Goal: Transaction & Acquisition: Purchase product/service

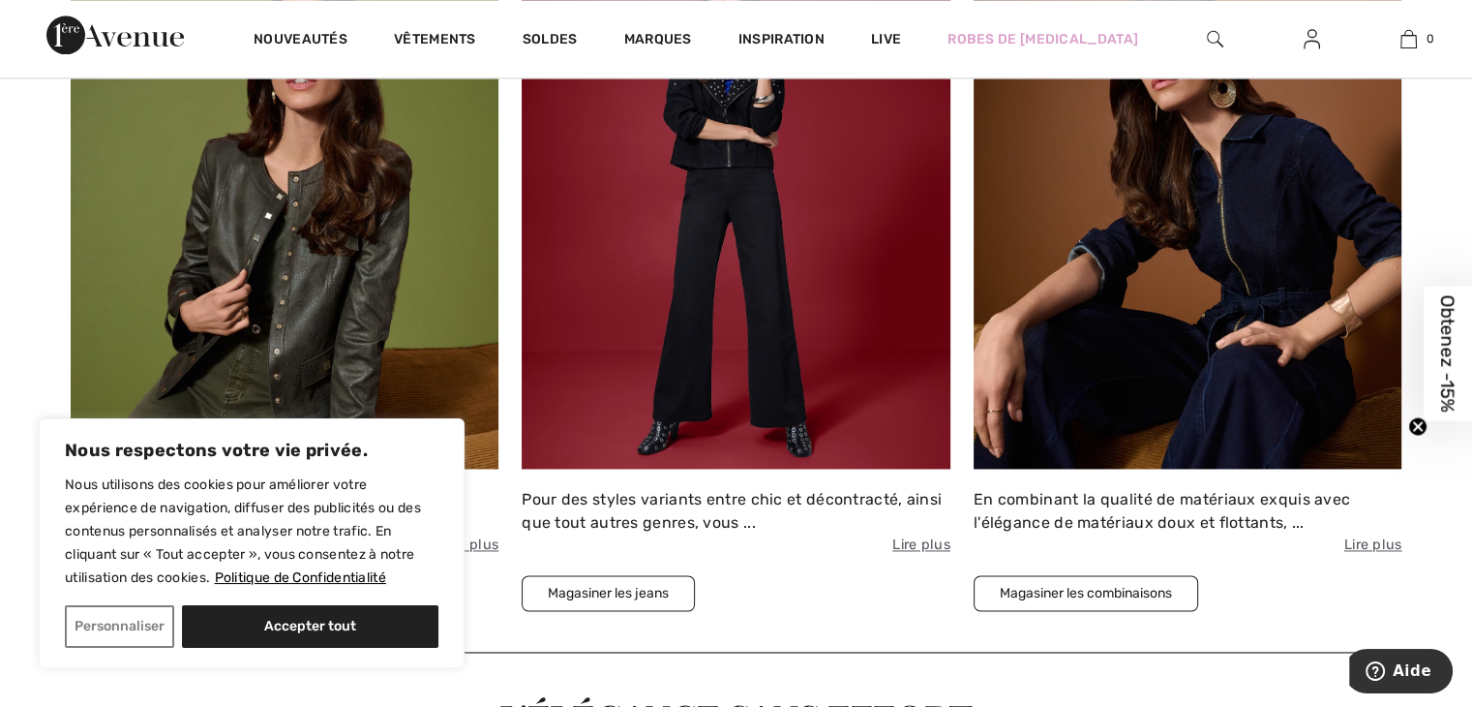
scroll to position [2711, 0]
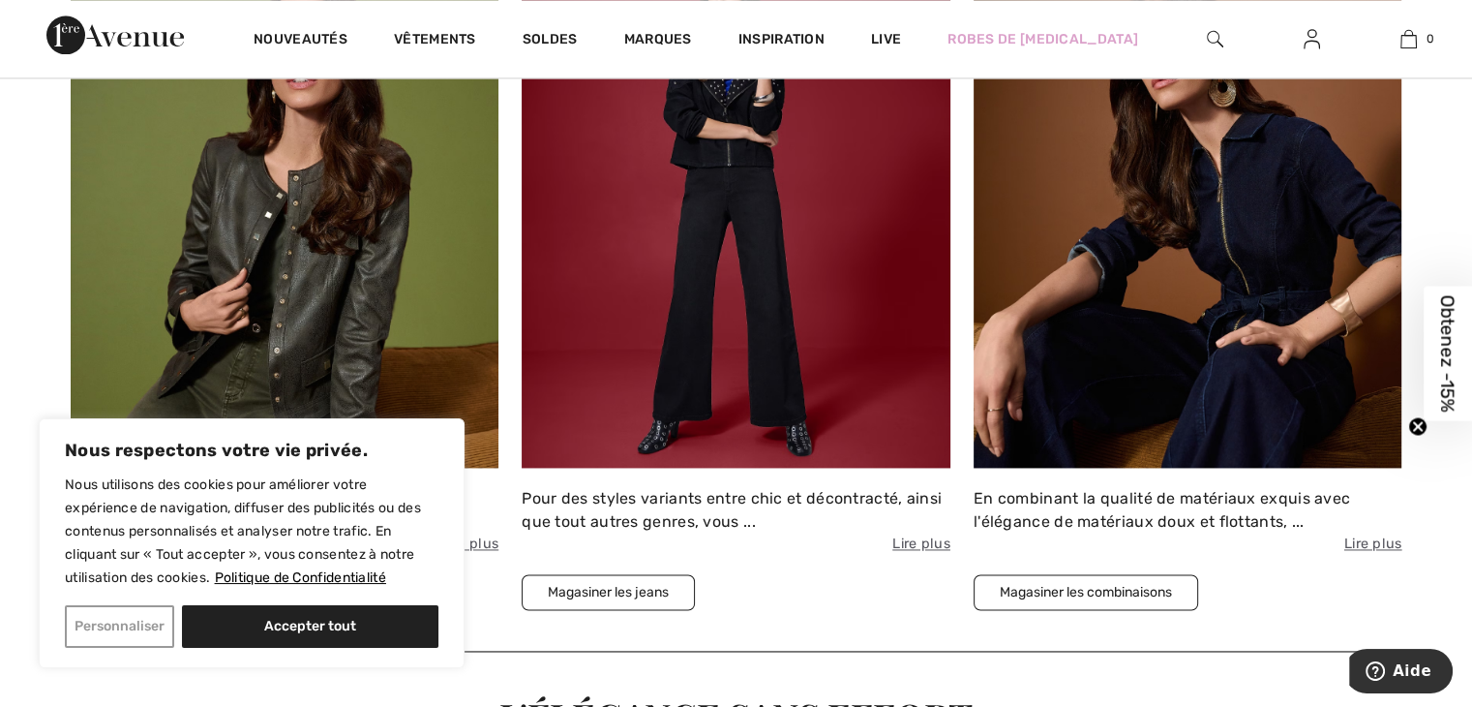
click at [110, 622] on button "Personnaliser" at bounding box center [119, 626] width 109 height 43
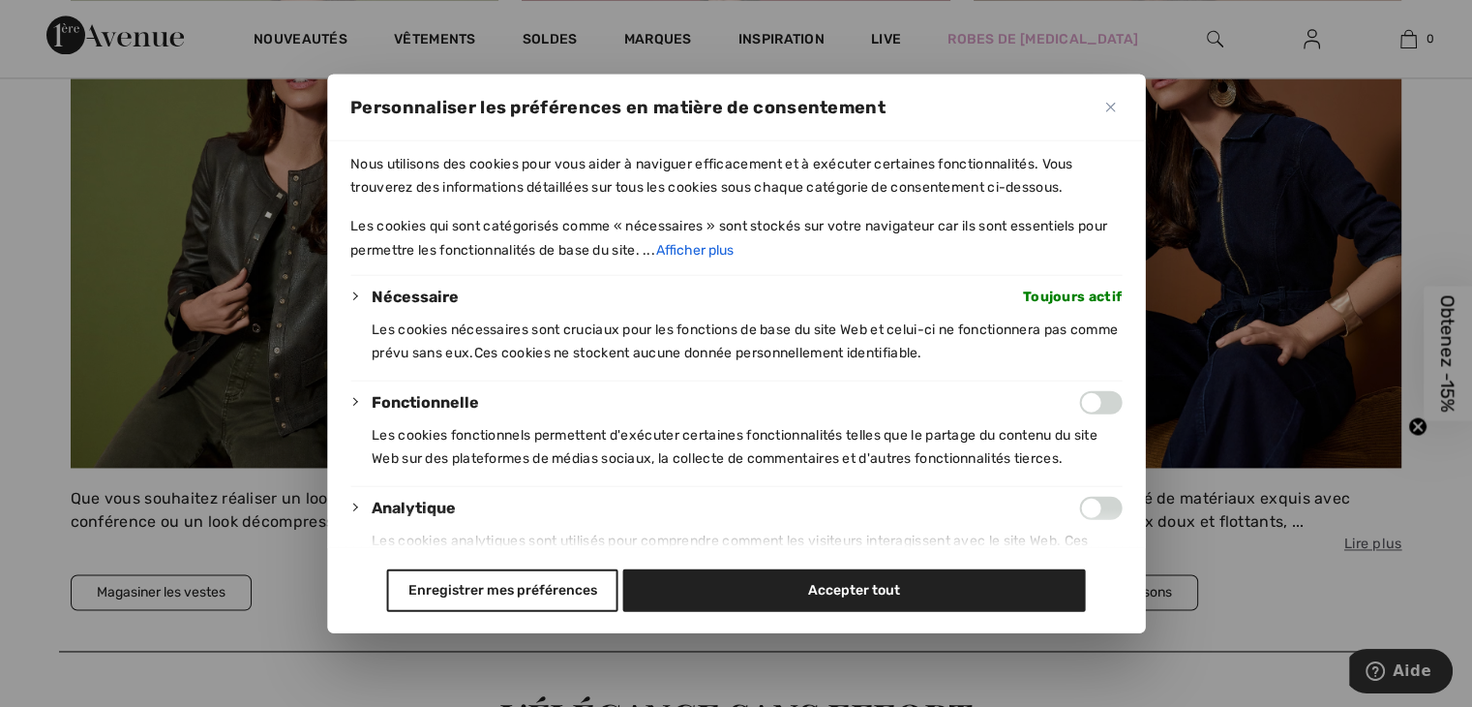
drag, startPoint x: 1080, startPoint y: 400, endPoint x: 1104, endPoint y: 400, distance: 23.2
click at [1104, 400] on input "Activer Fonctionnelle" at bounding box center [1100, 402] width 43 height 23
checkbox input "true"
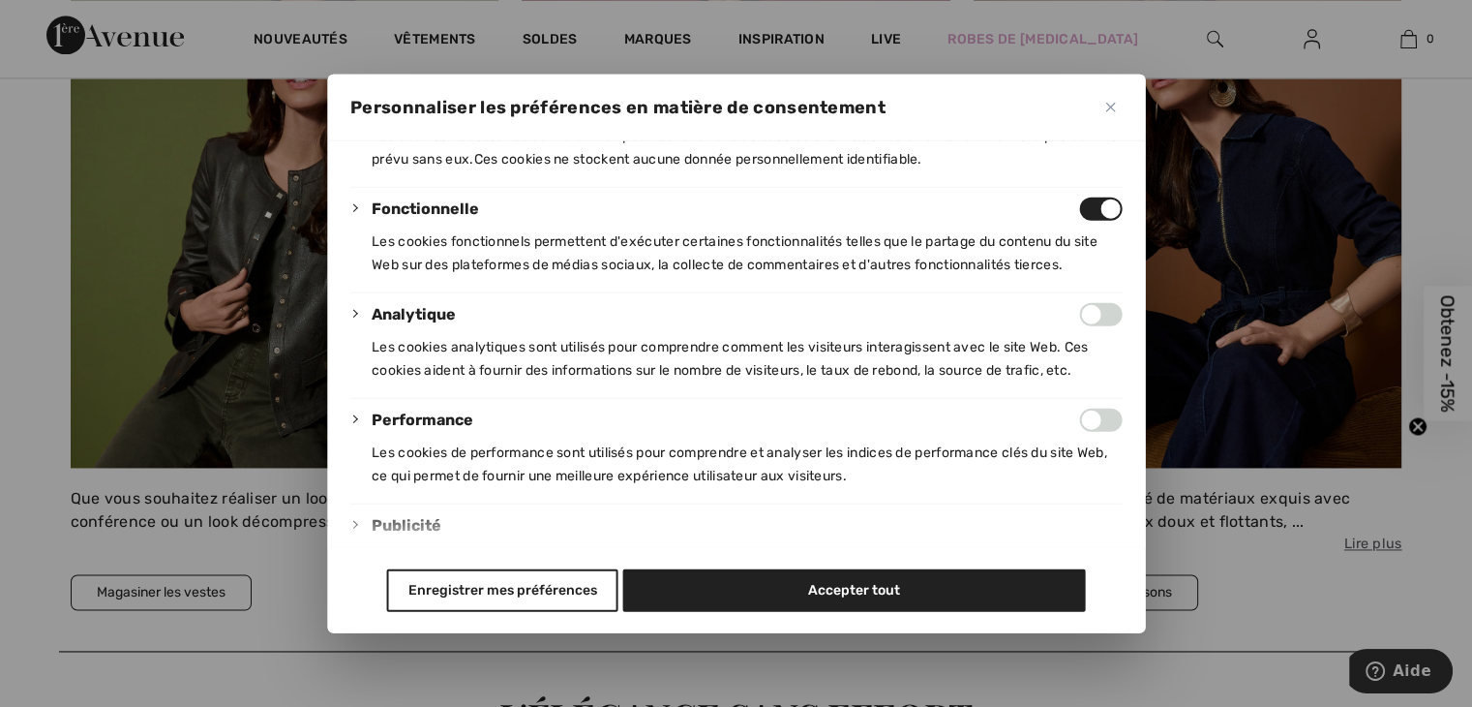
scroll to position [2710, 0]
drag, startPoint x: 1079, startPoint y: 418, endPoint x: 1103, endPoint y: 418, distance: 23.2
click at [1103, 418] on input "Activer Performance" at bounding box center [1100, 420] width 43 height 23
checkbox input "true"
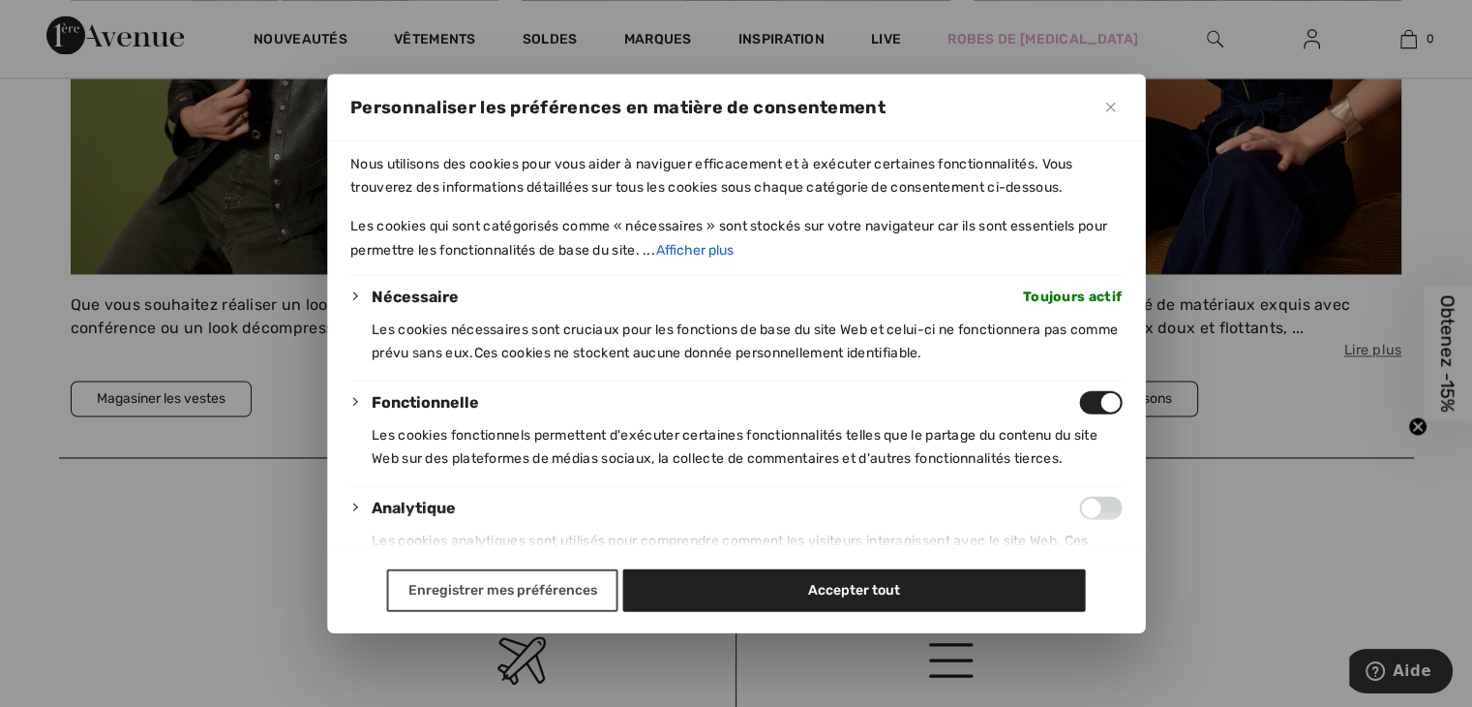
scroll to position [2903, 0]
click at [480, 587] on button "Enregistrer mes préférences" at bounding box center [502, 589] width 231 height 43
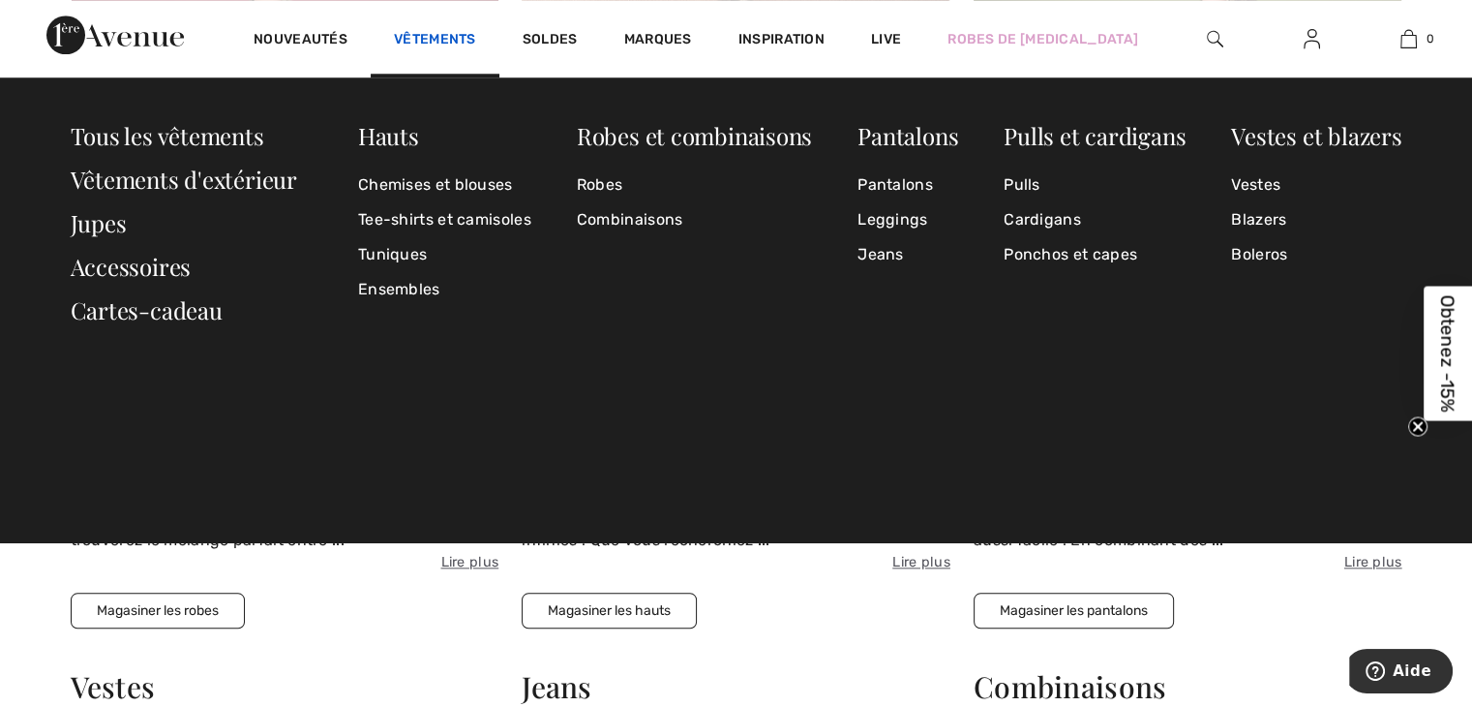
scroll to position [1943, 0]
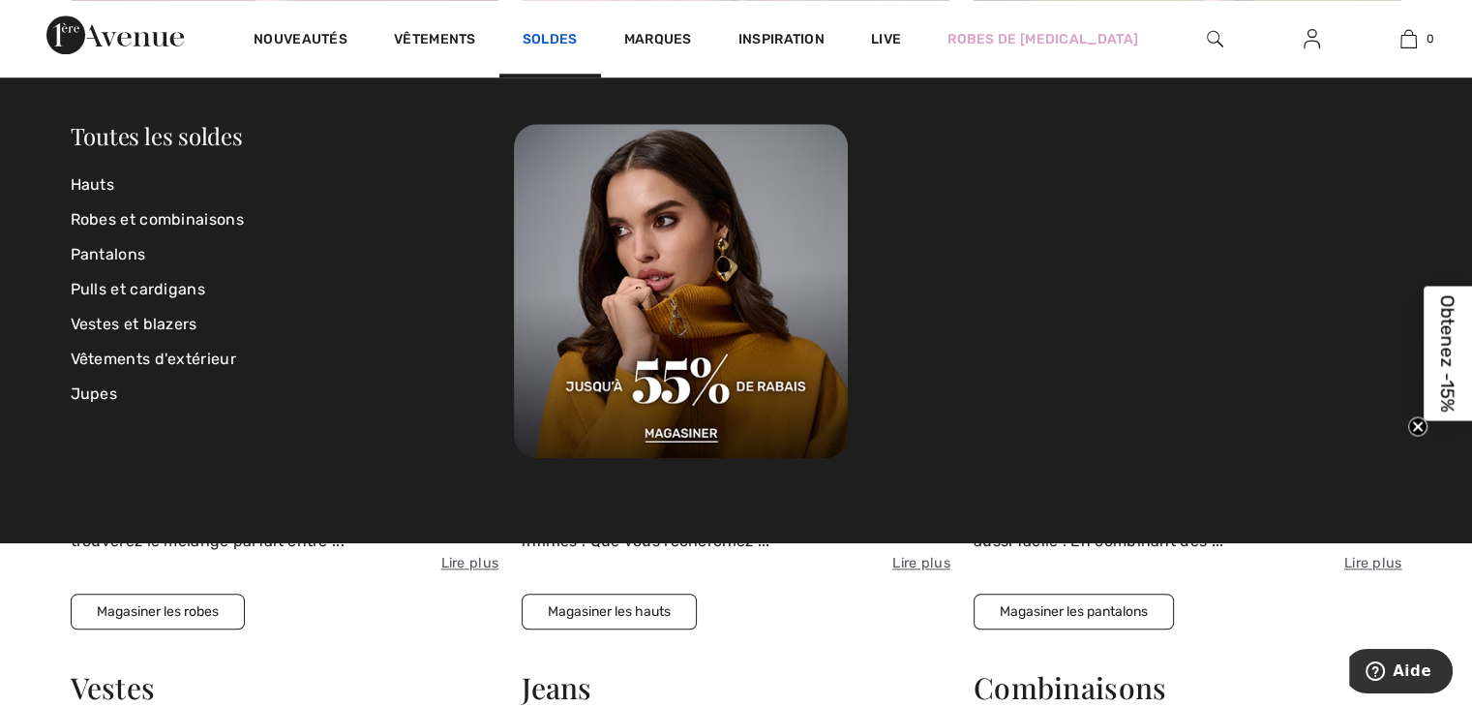
click at [547, 40] on link "Soldes" at bounding box center [550, 41] width 55 height 20
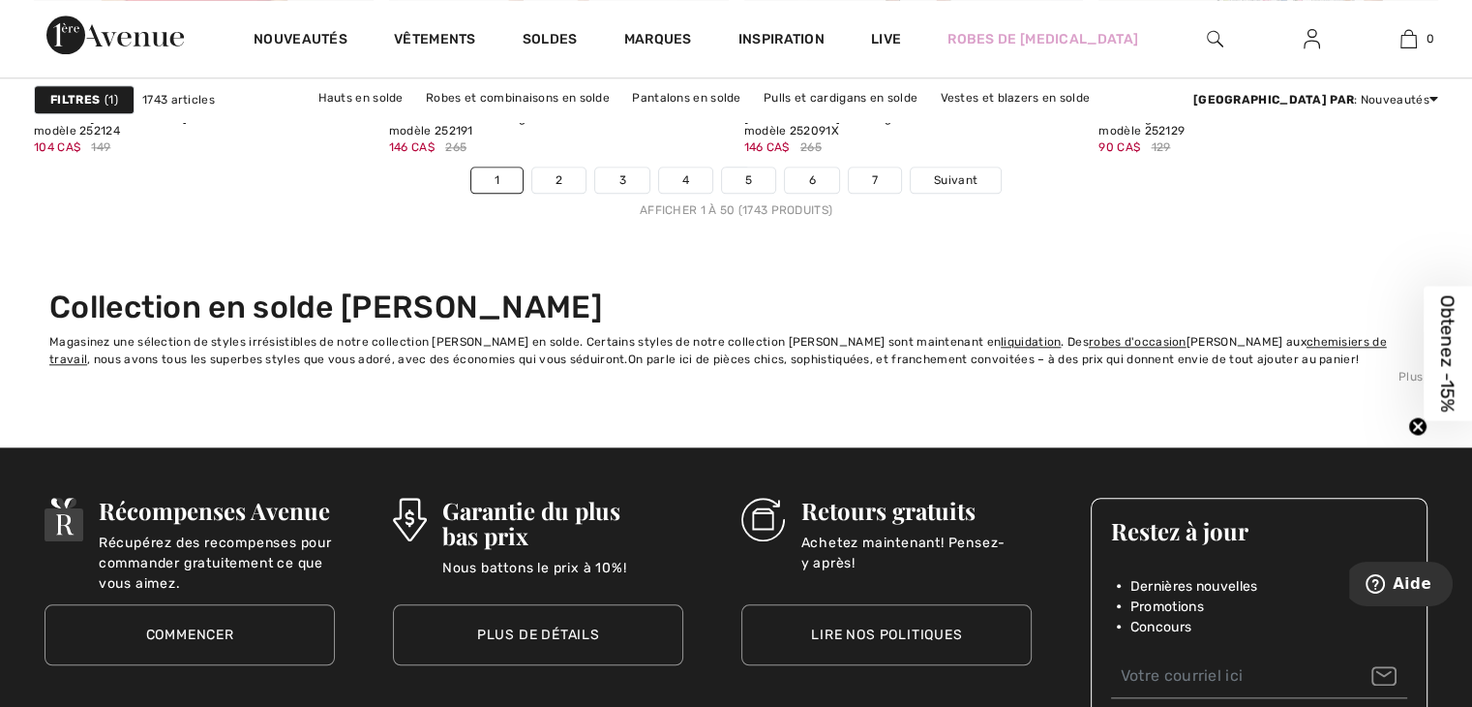
scroll to position [9390, 0]
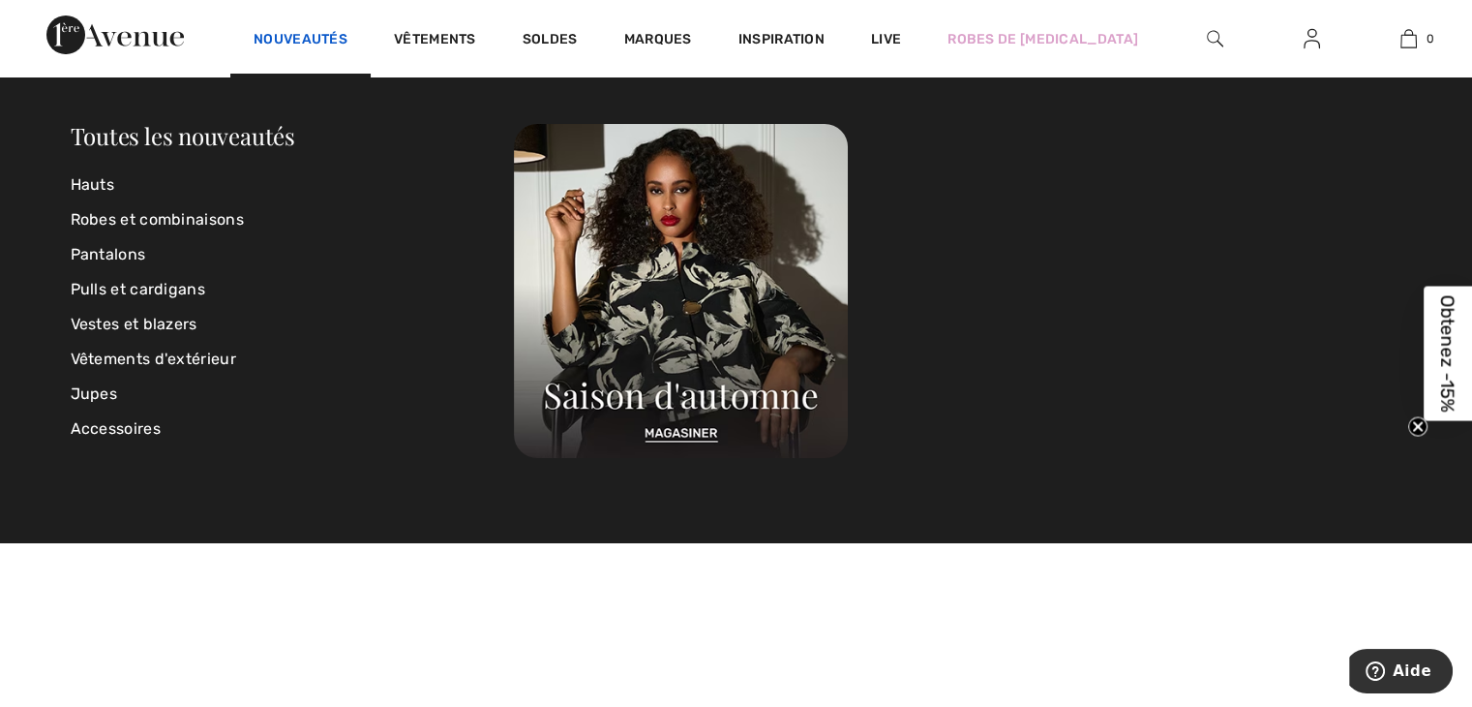
click at [295, 34] on link "Nouveautés" at bounding box center [301, 41] width 94 height 20
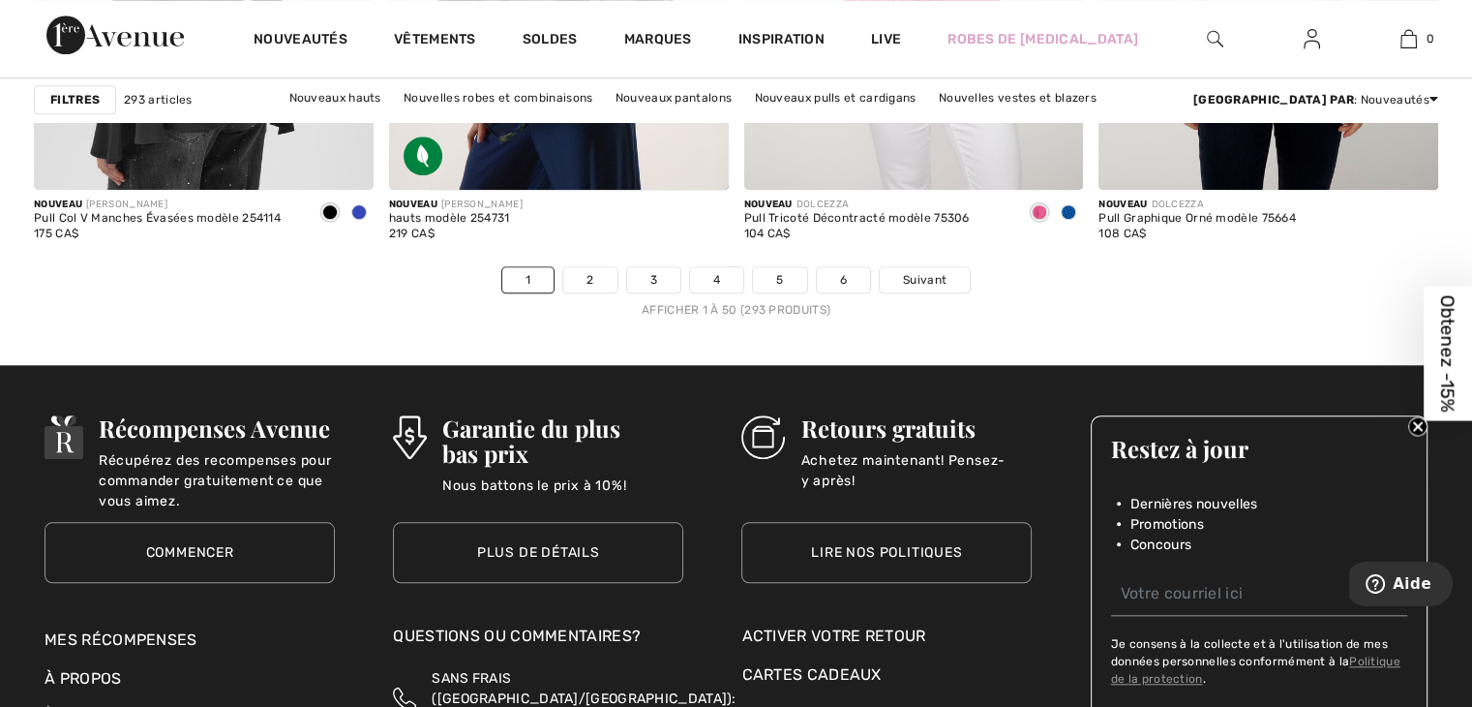
scroll to position [9197, 0]
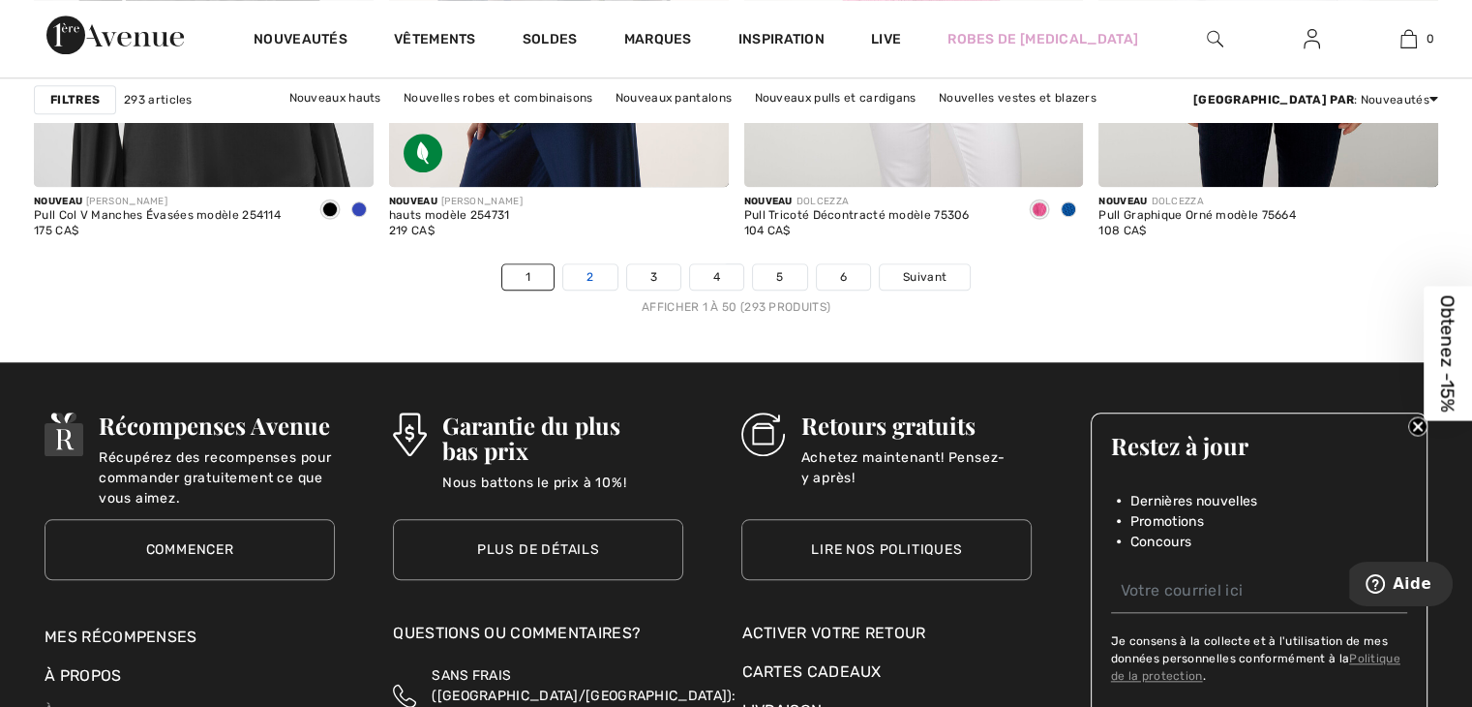
click at [586, 266] on link "2" at bounding box center [589, 276] width 53 height 25
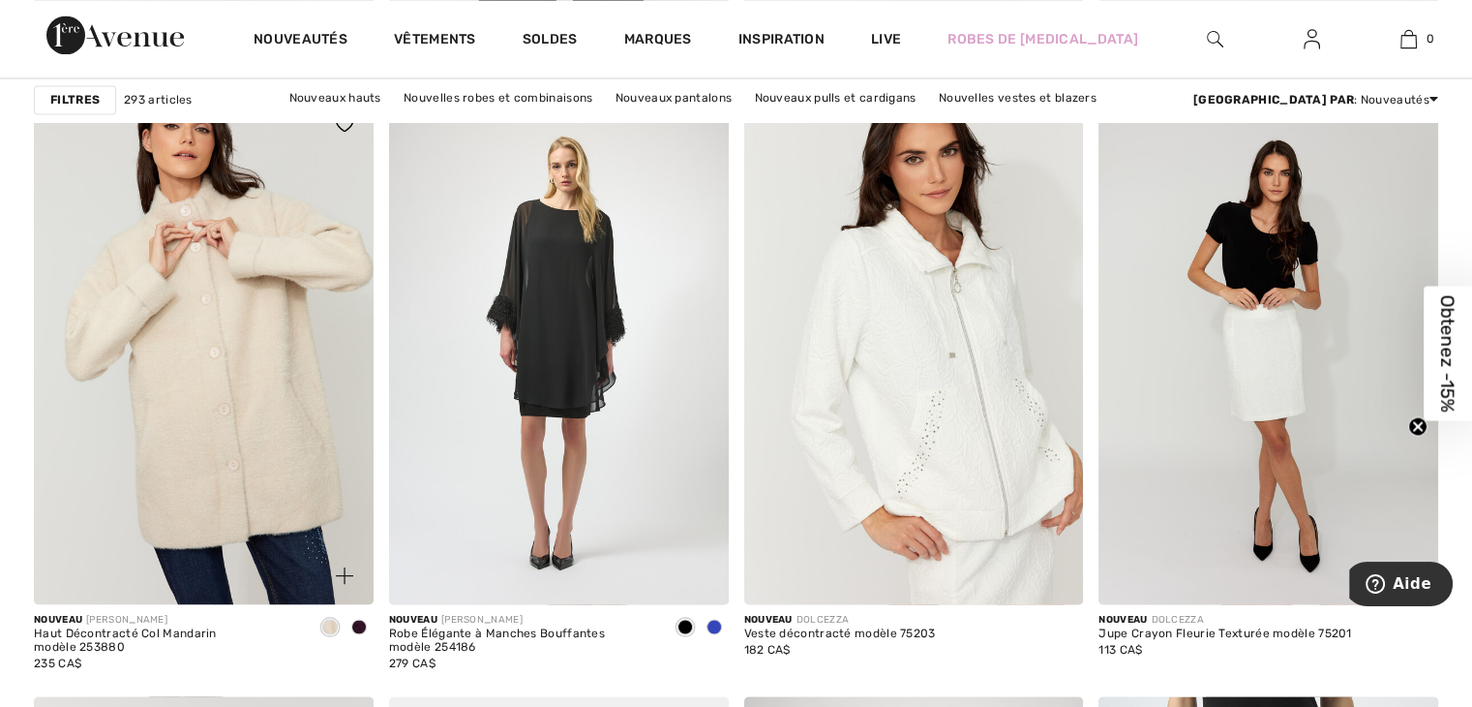
scroll to position [3485, 0]
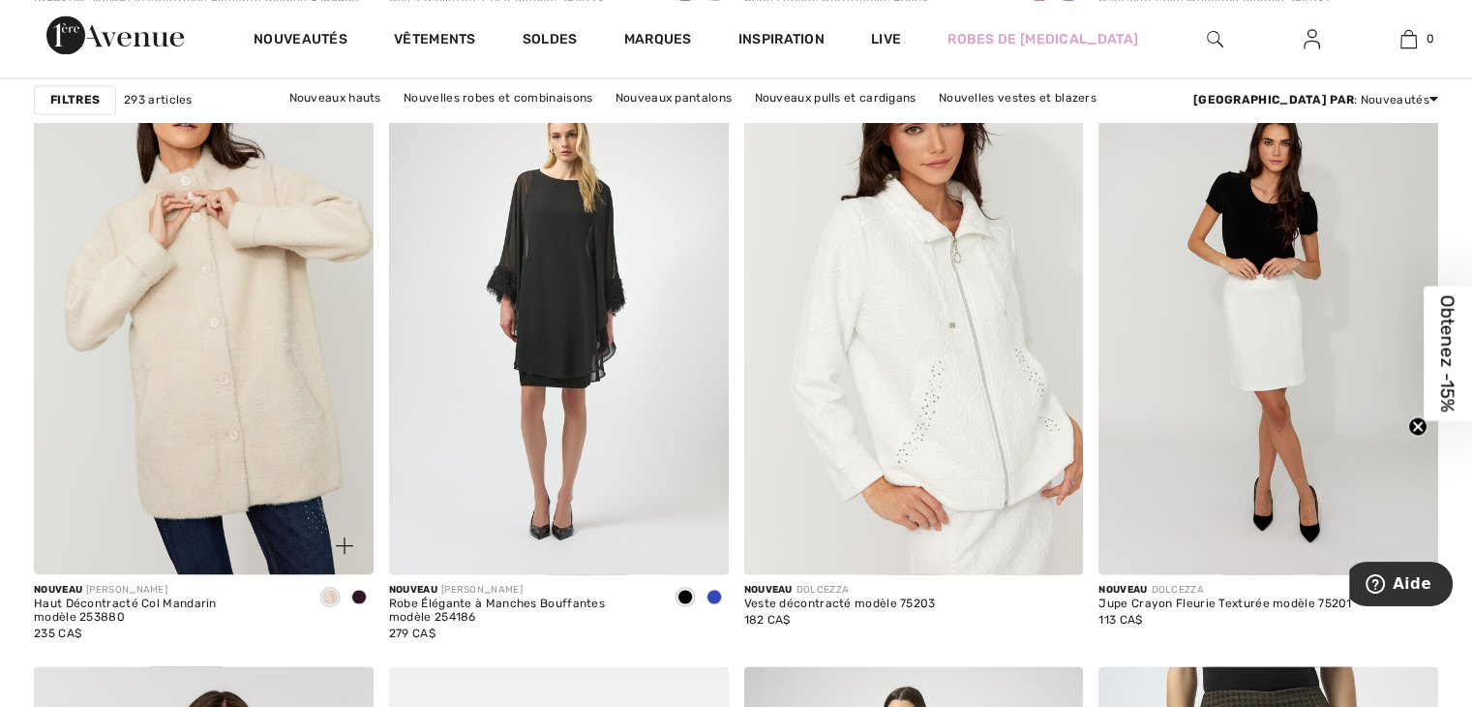
click at [204, 380] on img at bounding box center [204, 319] width 340 height 509
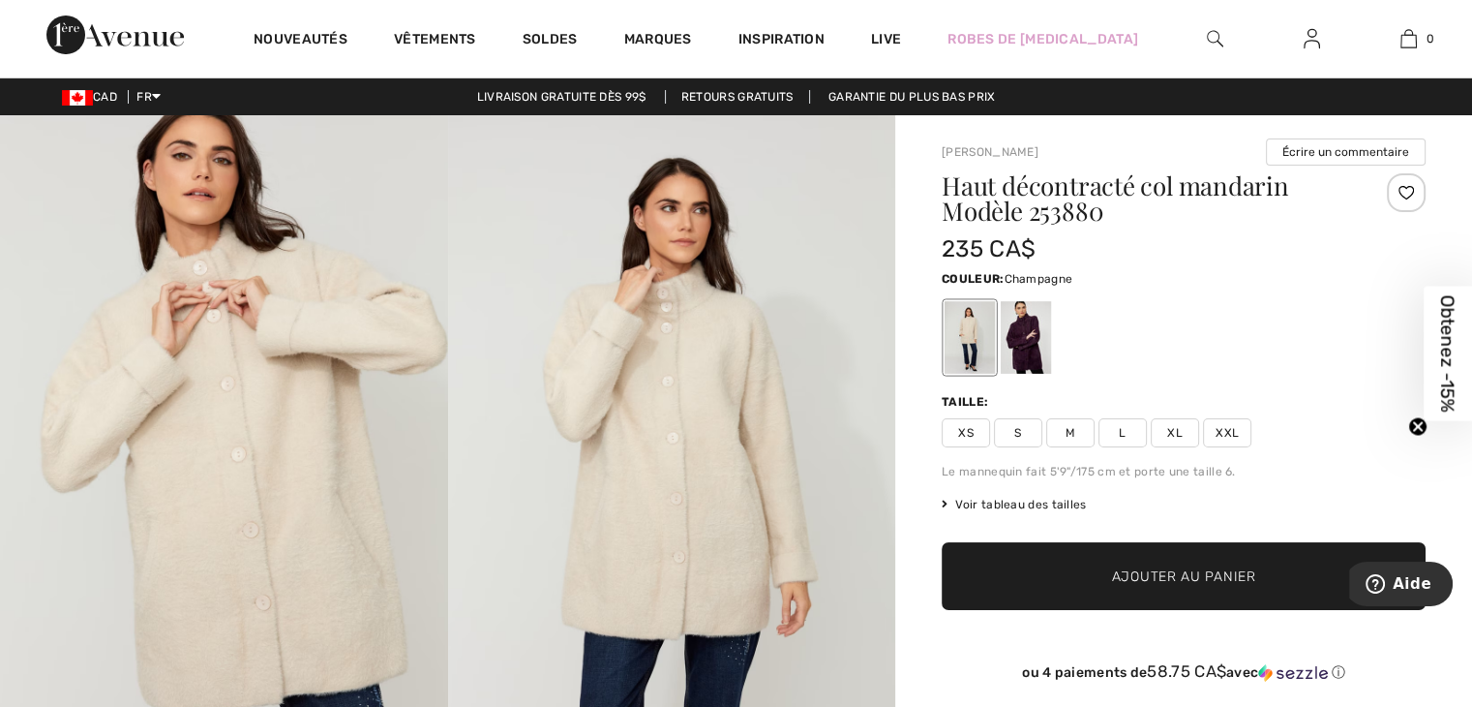
click at [1172, 431] on span "XL" at bounding box center [1175, 432] width 48 height 29
click at [1185, 571] on span "Ajouter au panier" at bounding box center [1184, 576] width 144 height 20
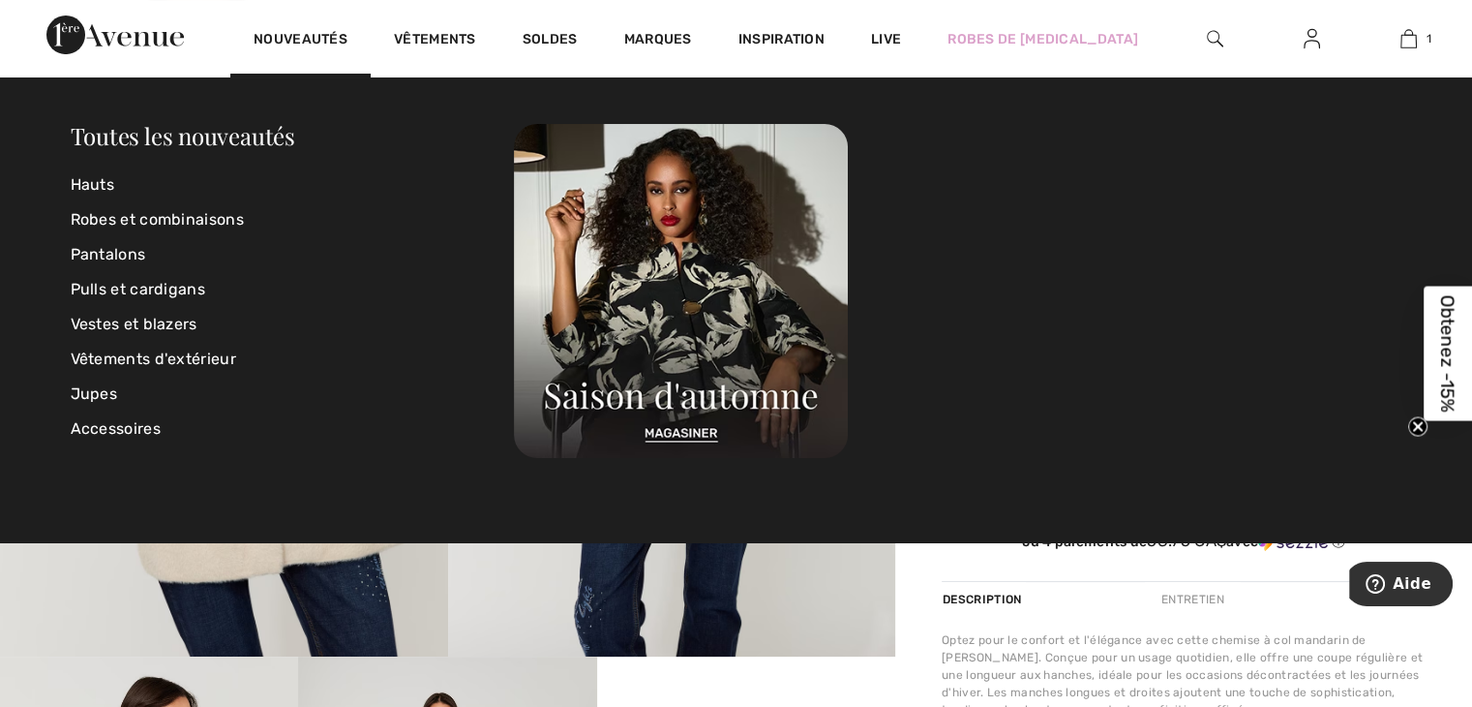
scroll to position [97, 0]
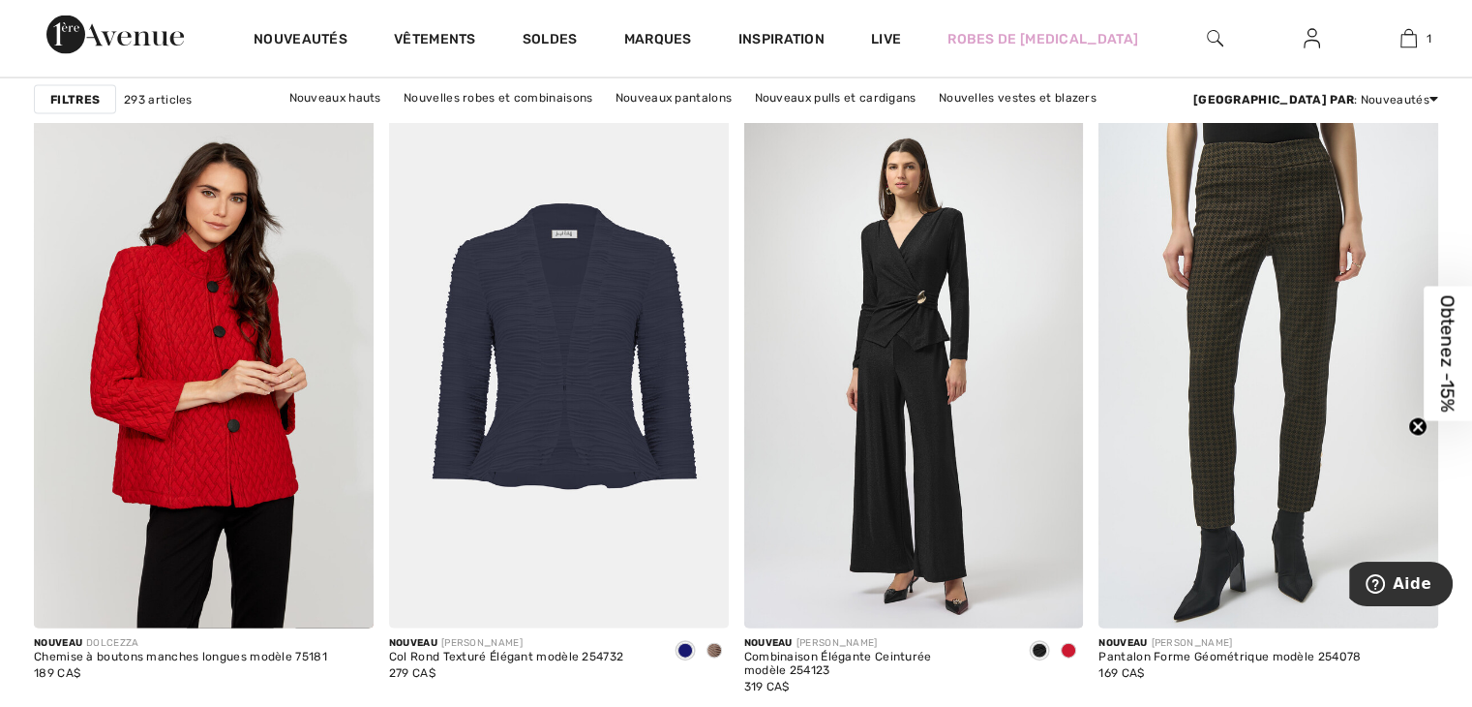
scroll to position [4066, 0]
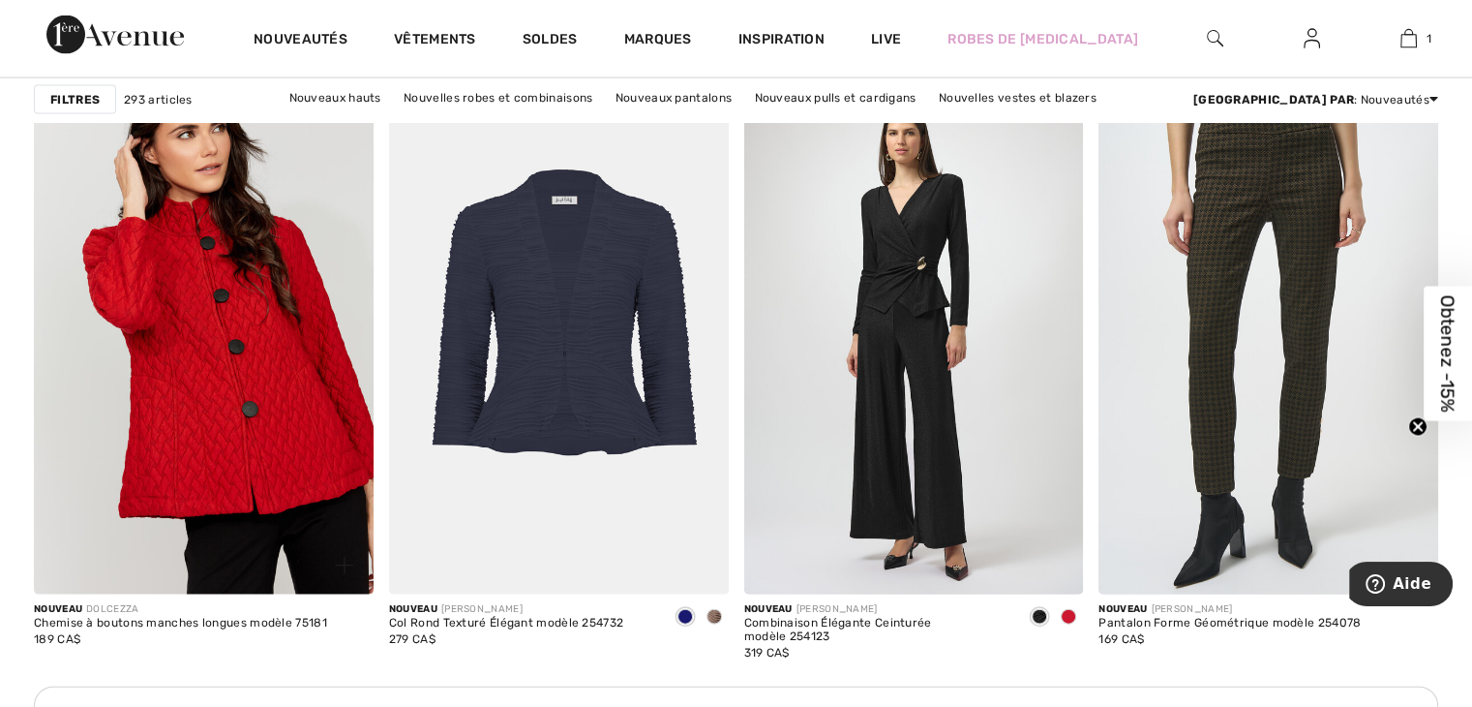
click at [157, 386] on img at bounding box center [204, 339] width 340 height 509
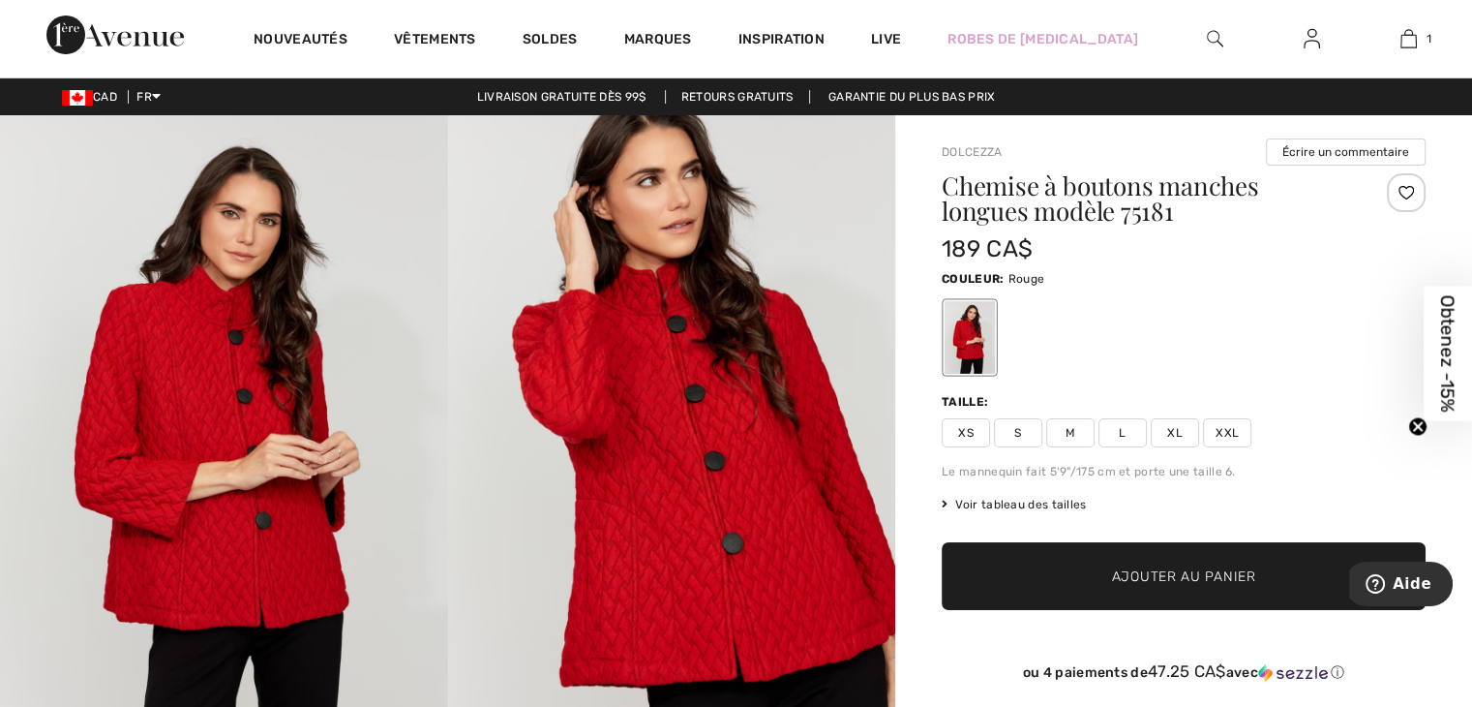
click at [1176, 433] on span "XL" at bounding box center [1175, 432] width 48 height 29
click at [1140, 577] on span "Ajouter au panier" at bounding box center [1184, 576] width 144 height 20
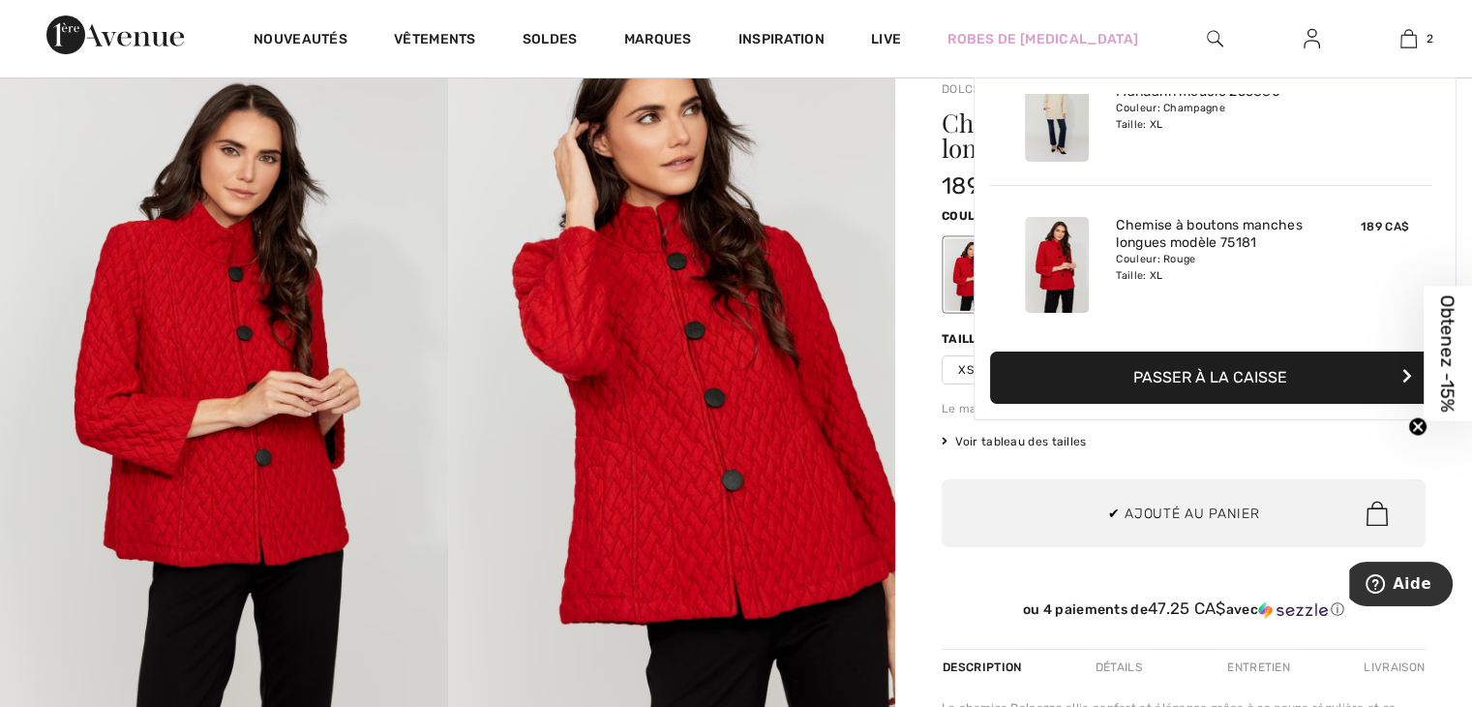
scroll to position [97, 0]
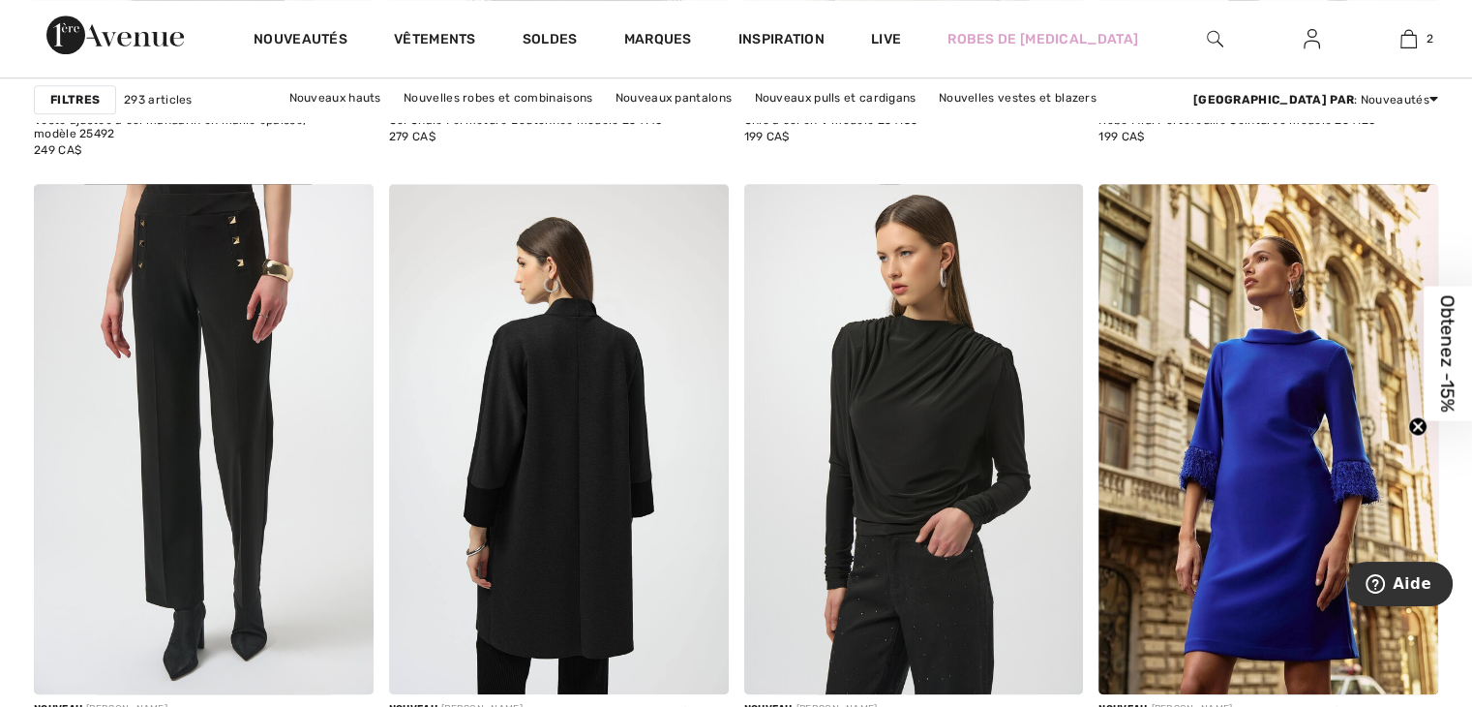
scroll to position [8809, 0]
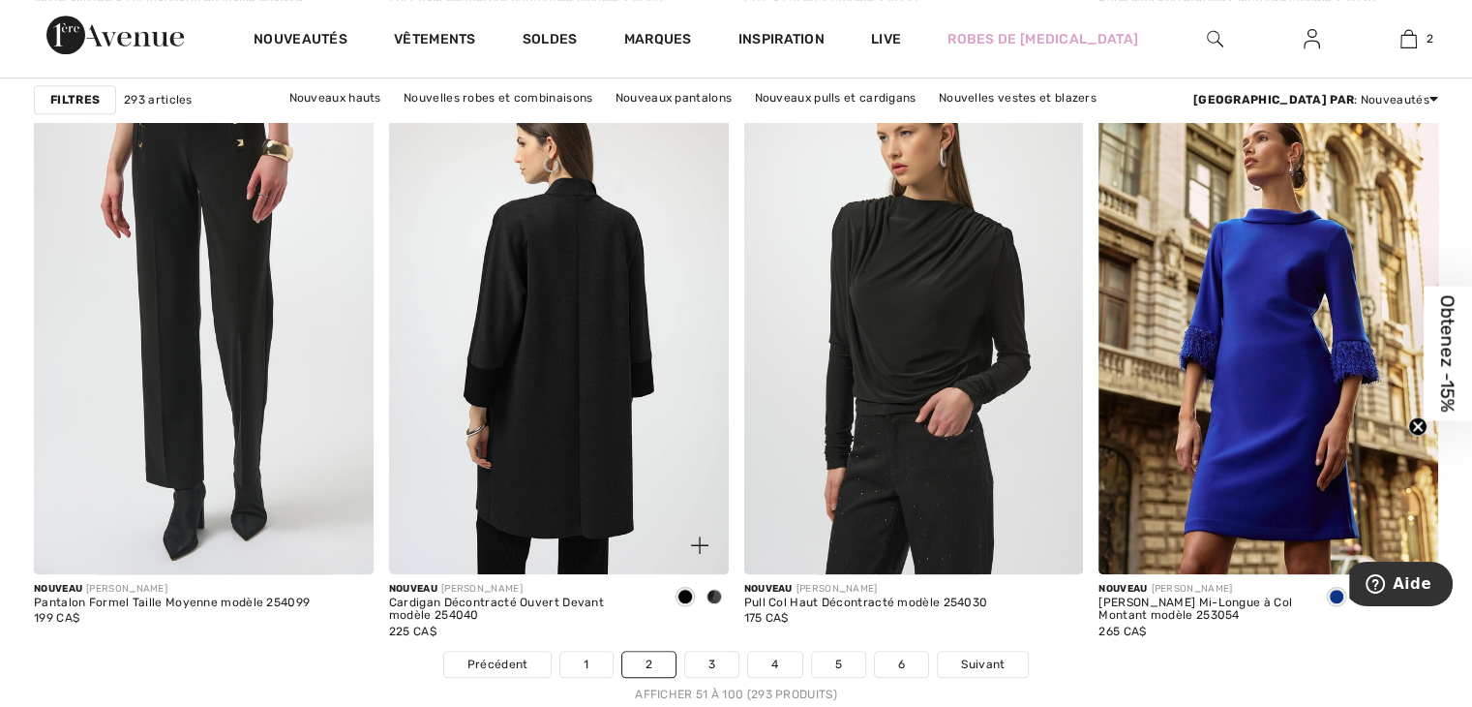
click at [531, 384] on img at bounding box center [559, 318] width 340 height 509
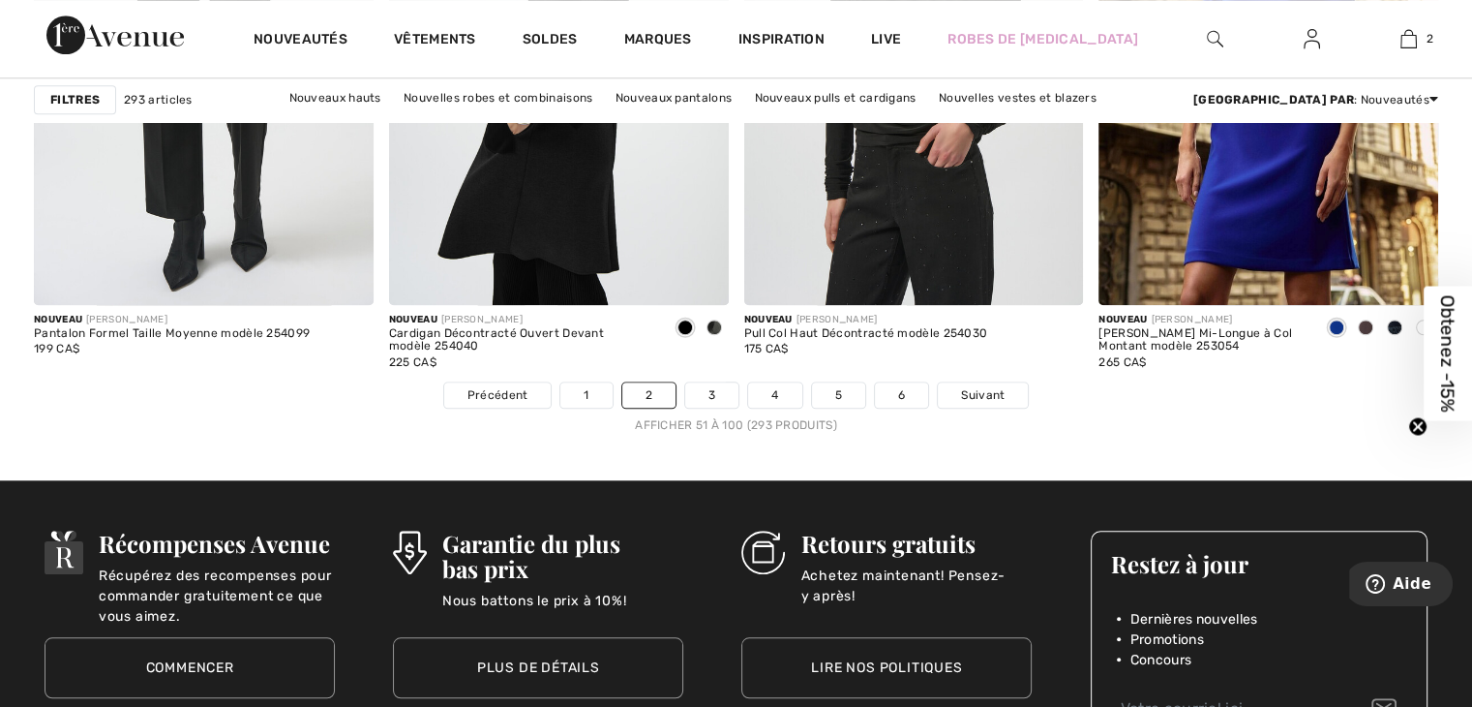
scroll to position [9197, 0]
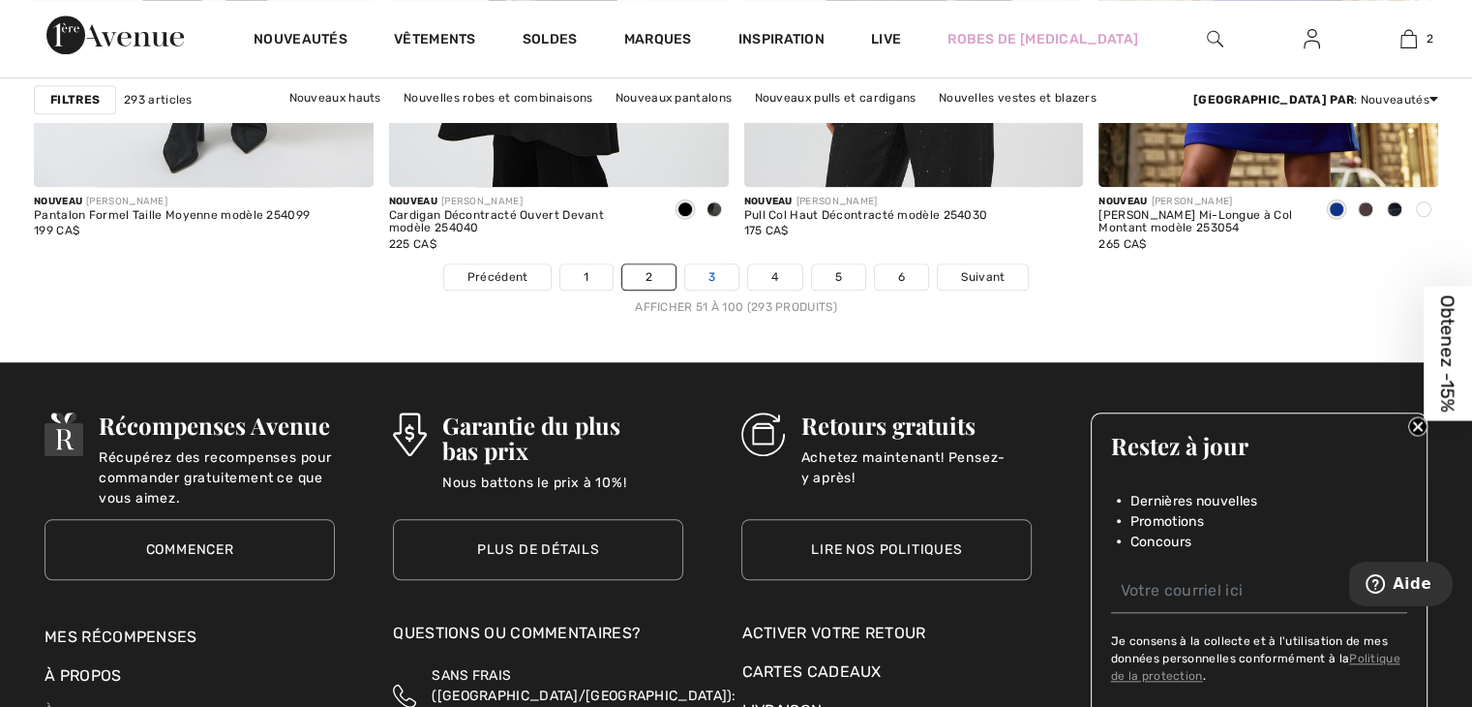
click at [708, 268] on link "3" at bounding box center [711, 276] width 53 height 25
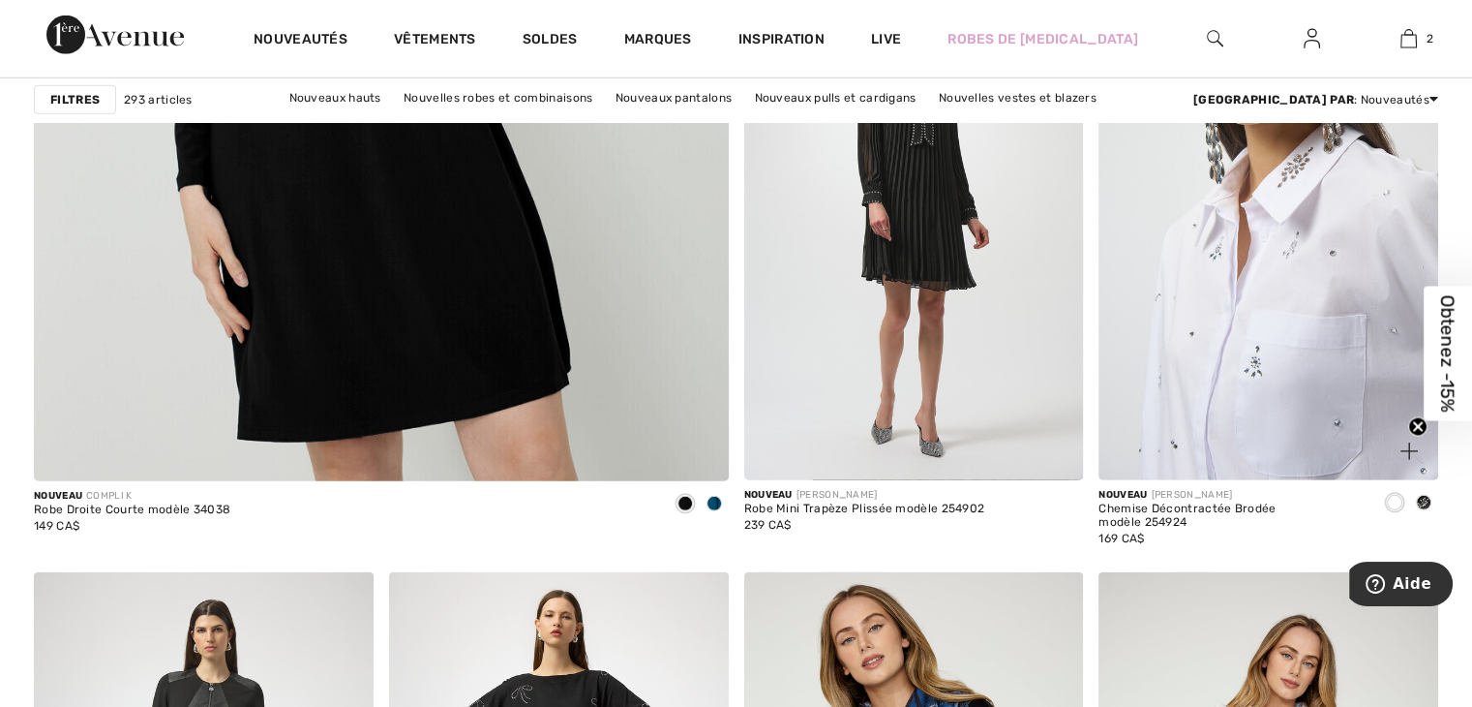
scroll to position [5615, 0]
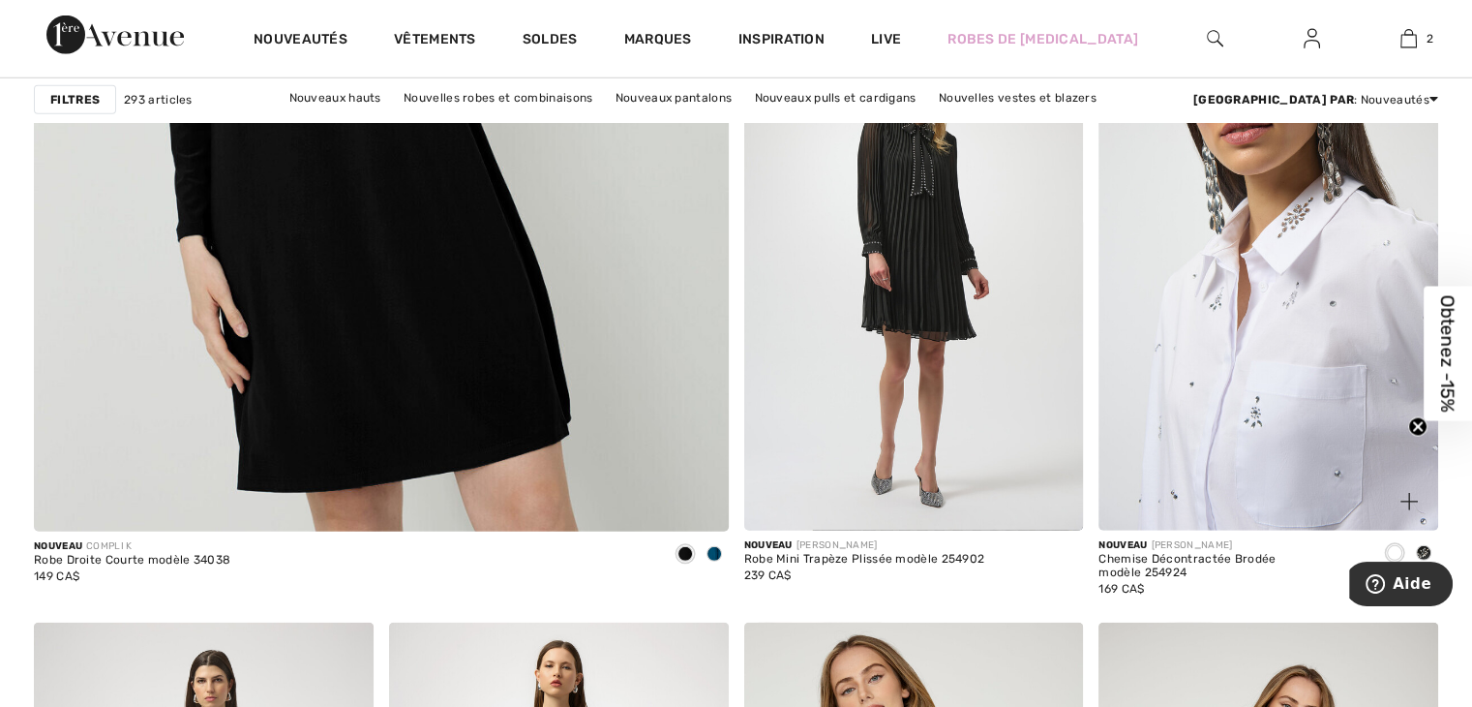
click at [1208, 325] on img at bounding box center [1269, 275] width 340 height 509
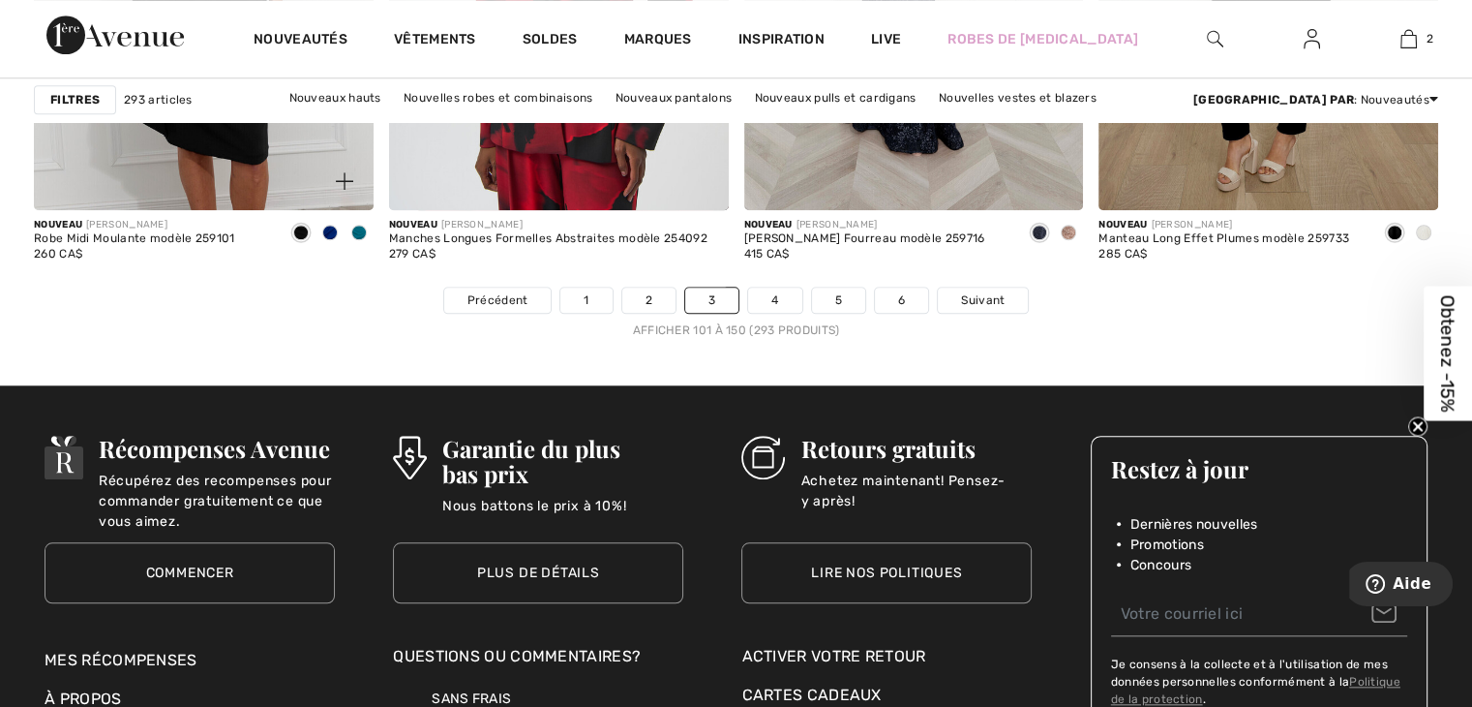
scroll to position [9197, 0]
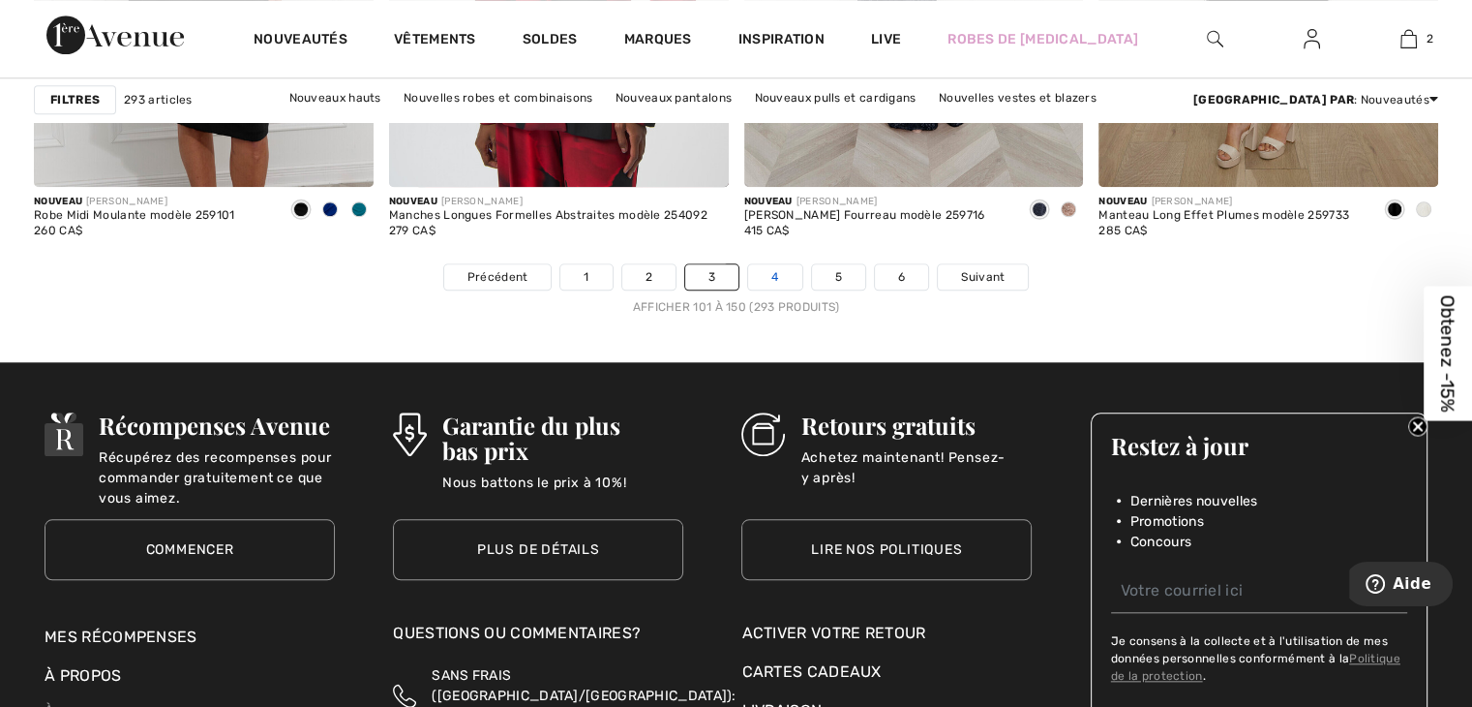
click at [774, 267] on link "4" at bounding box center [774, 276] width 53 height 25
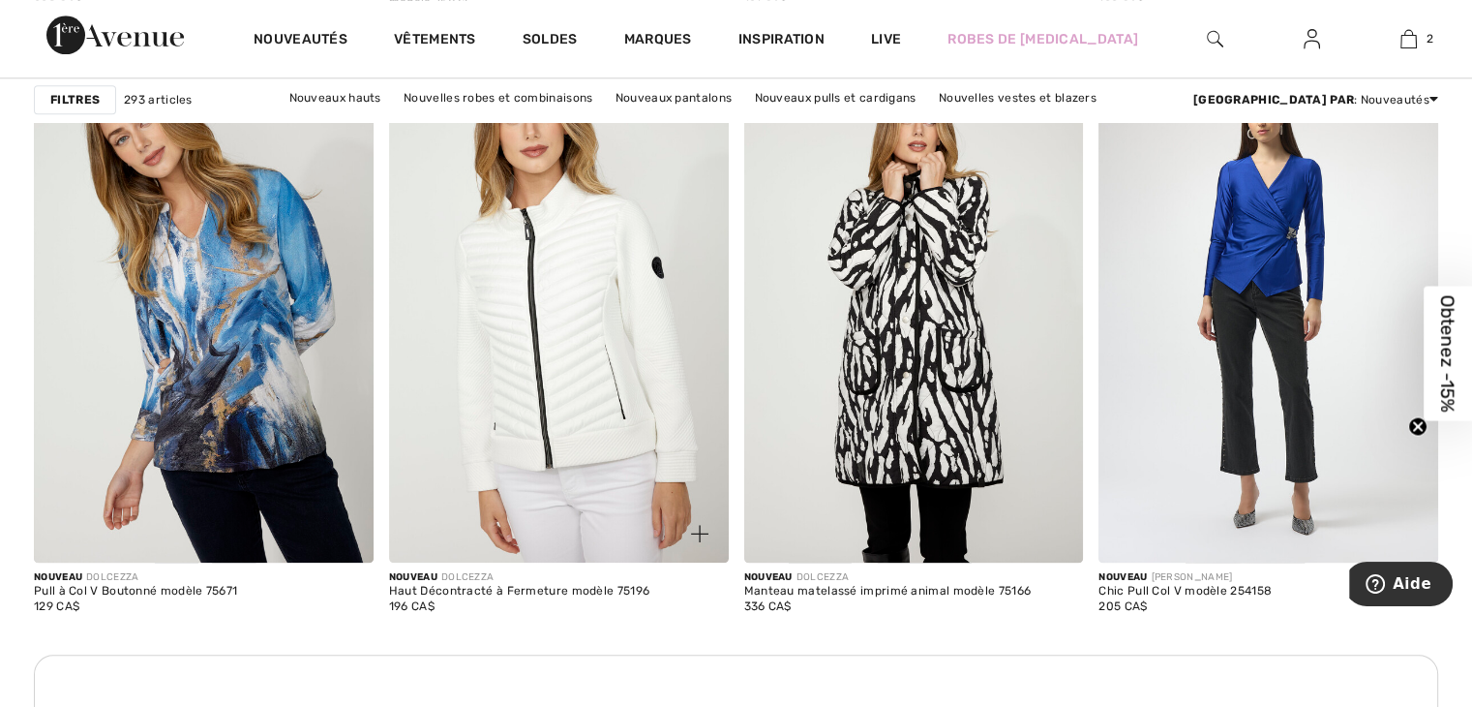
scroll to position [2033, 0]
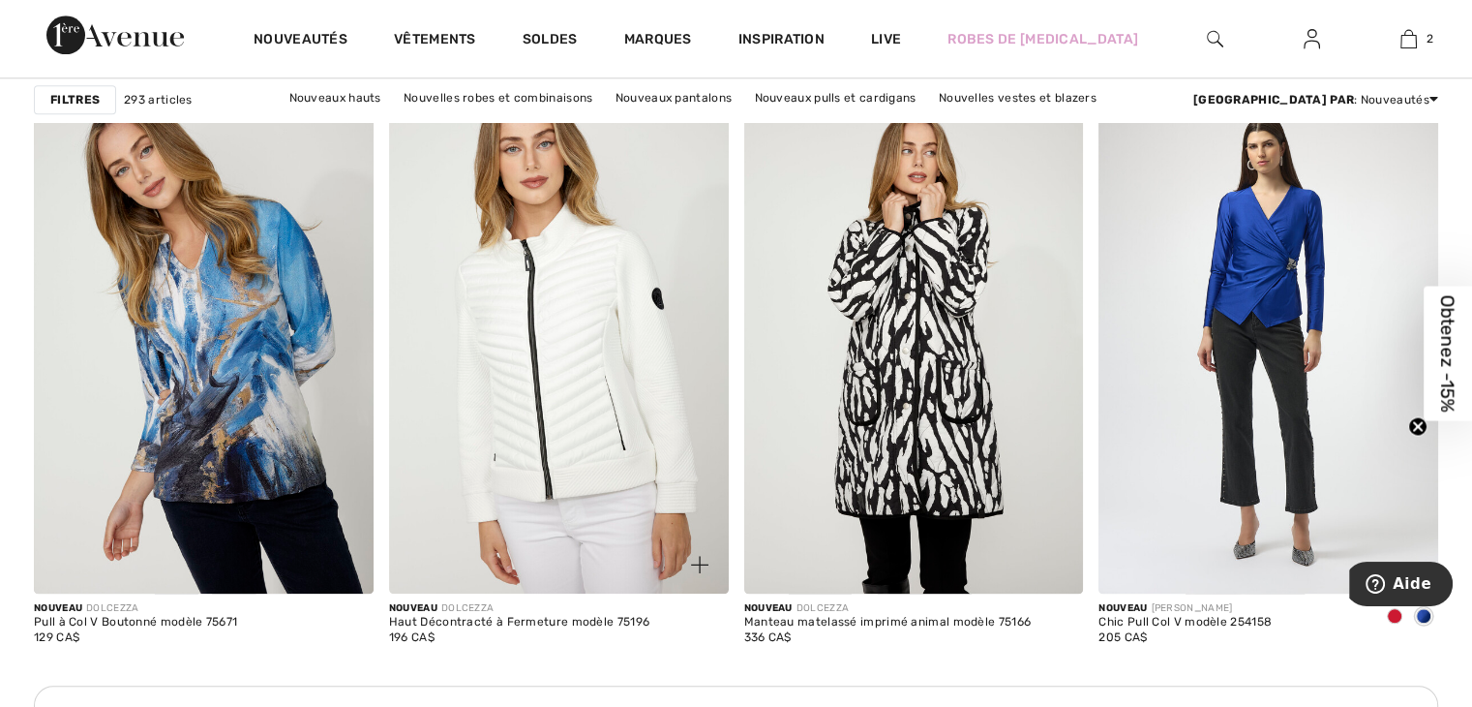
click at [541, 354] on img at bounding box center [559, 337] width 340 height 509
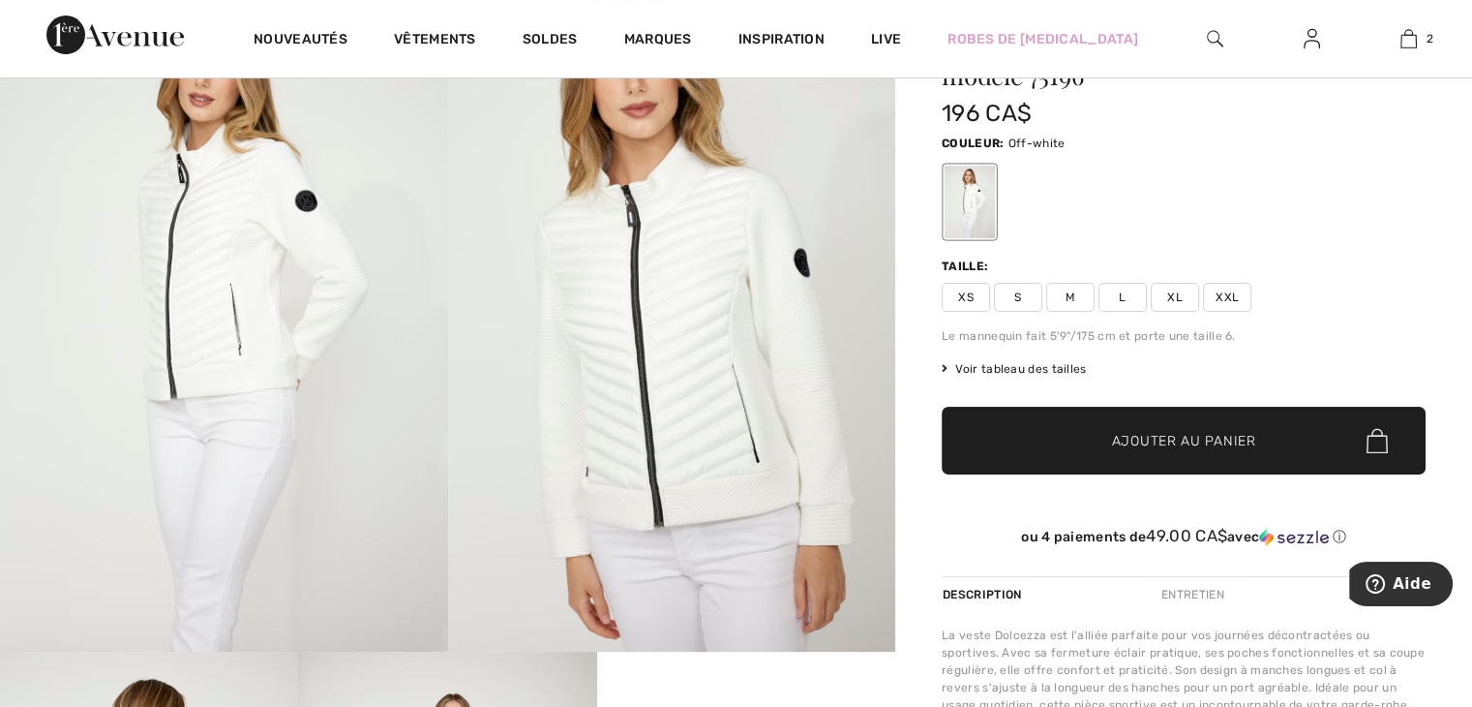
scroll to position [194, 0]
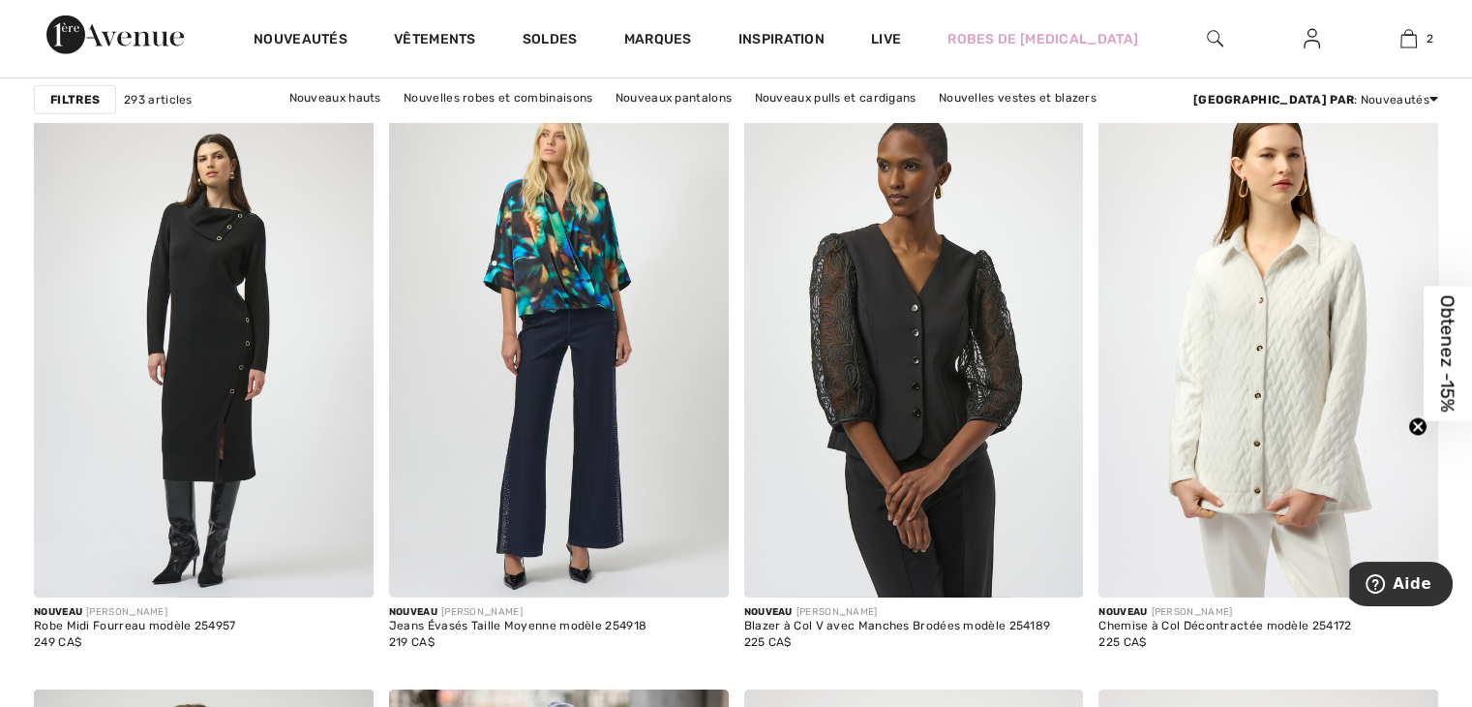
scroll to position [6196, 0]
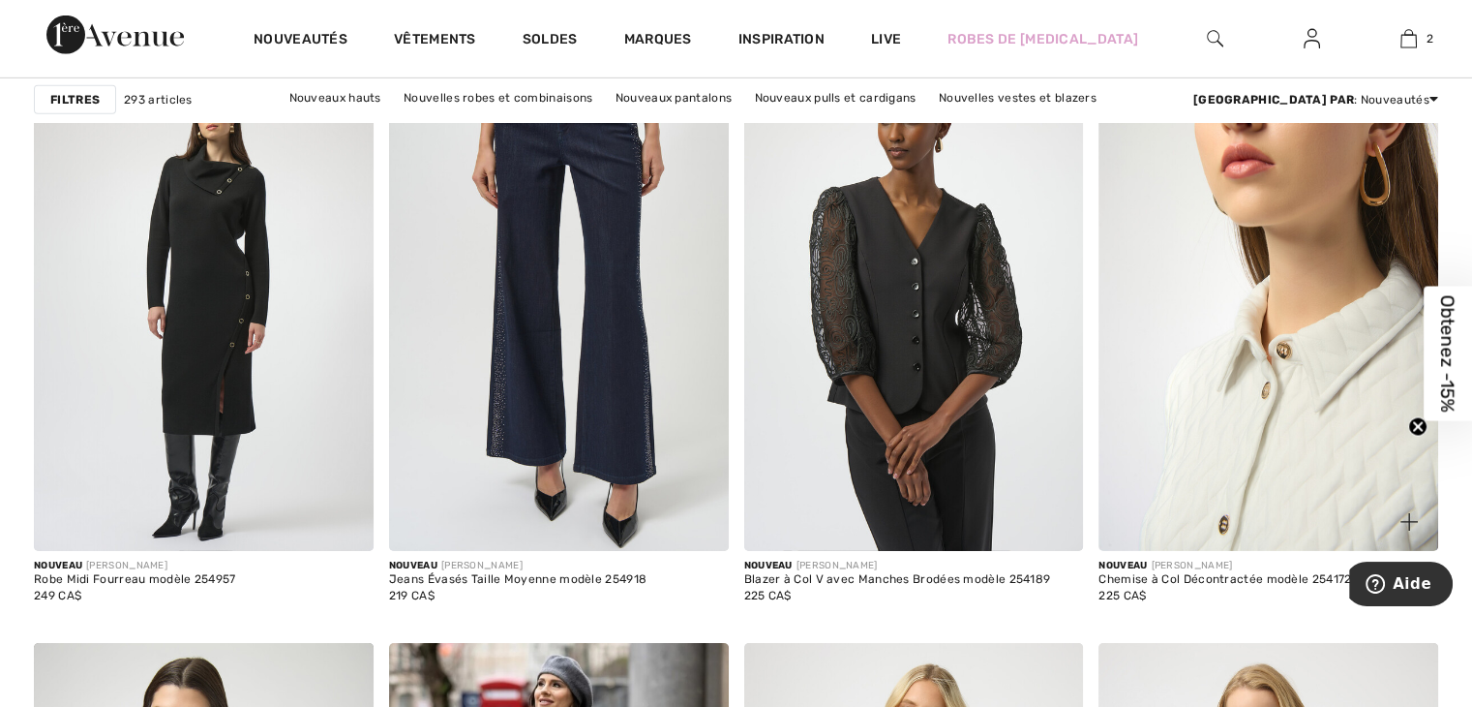
click at [1286, 355] on img at bounding box center [1269, 296] width 340 height 509
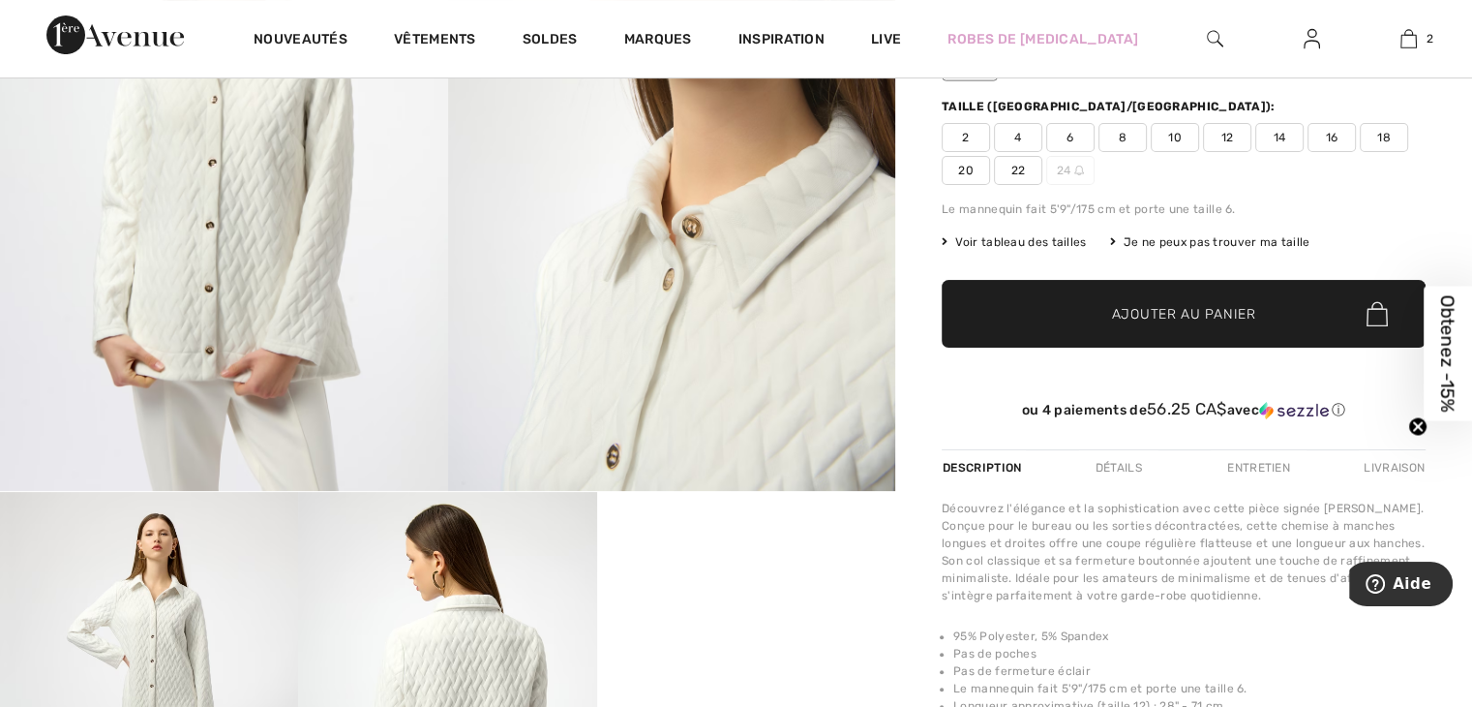
scroll to position [387, 0]
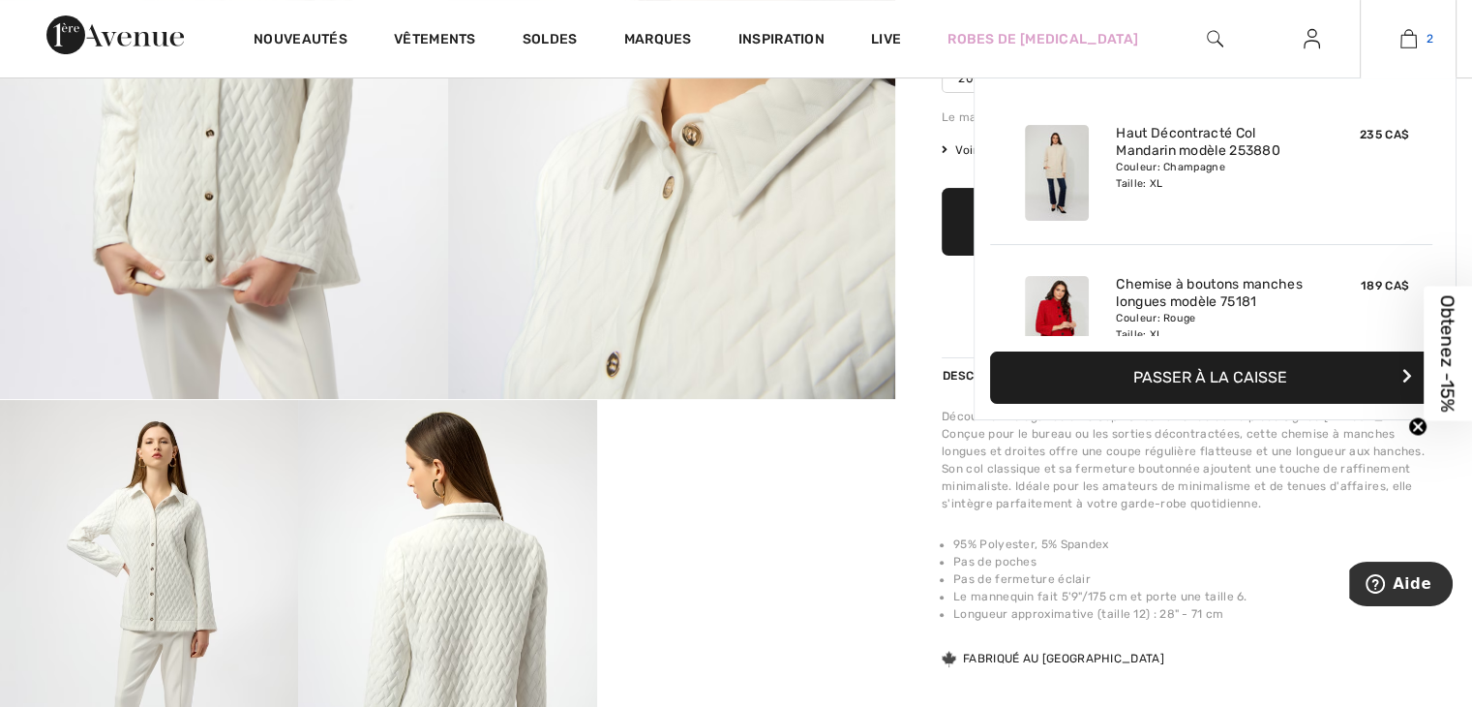
click at [1410, 40] on img at bounding box center [1409, 38] width 16 height 23
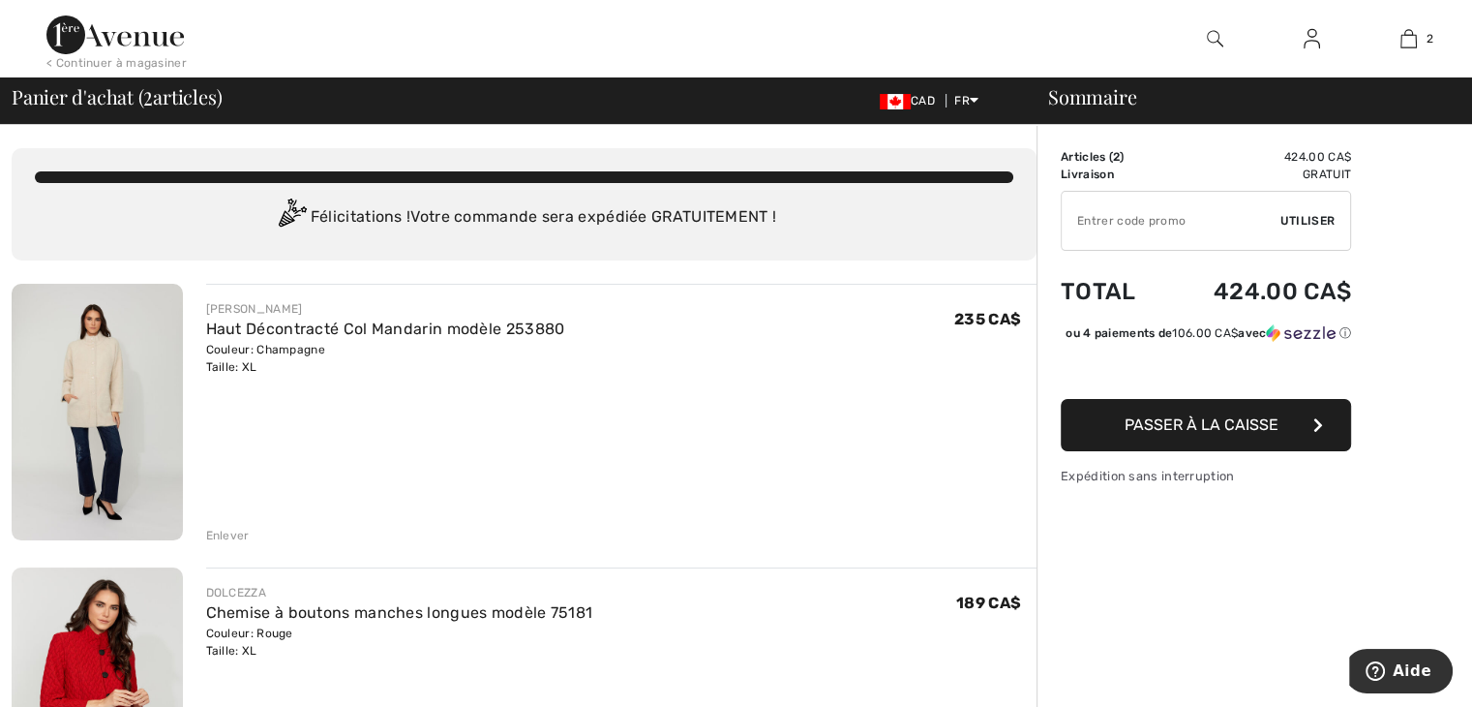
click at [108, 403] on img at bounding box center [97, 412] width 171 height 257
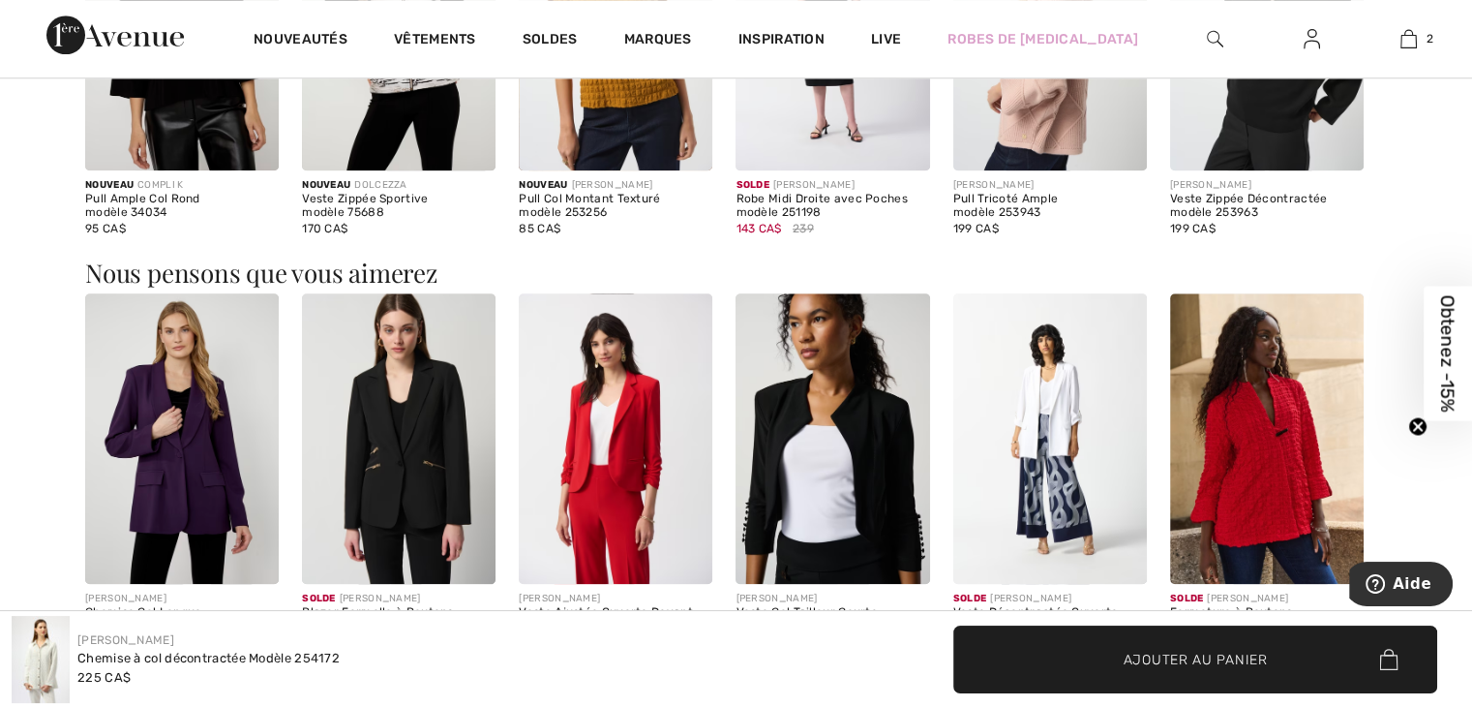
scroll to position [1936, 0]
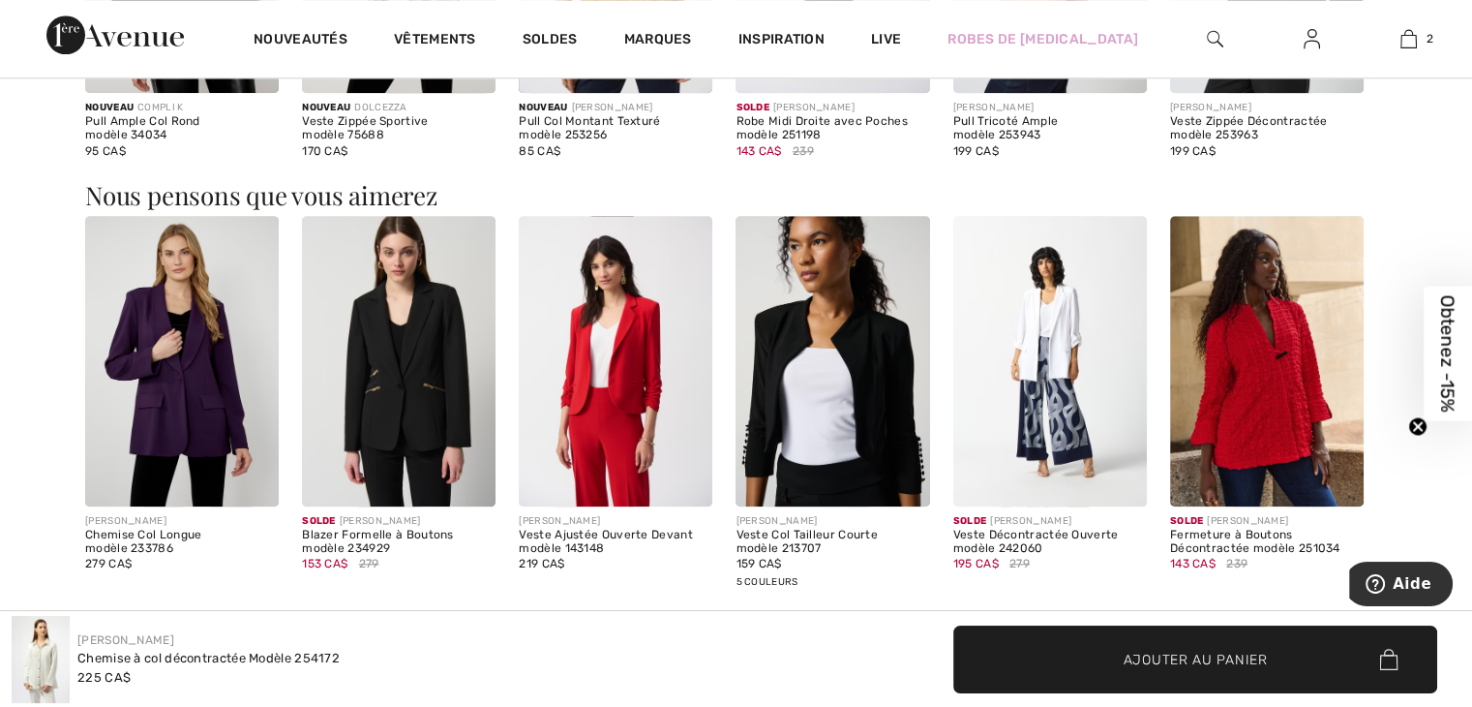
click at [1246, 379] on img at bounding box center [1267, 361] width 194 height 290
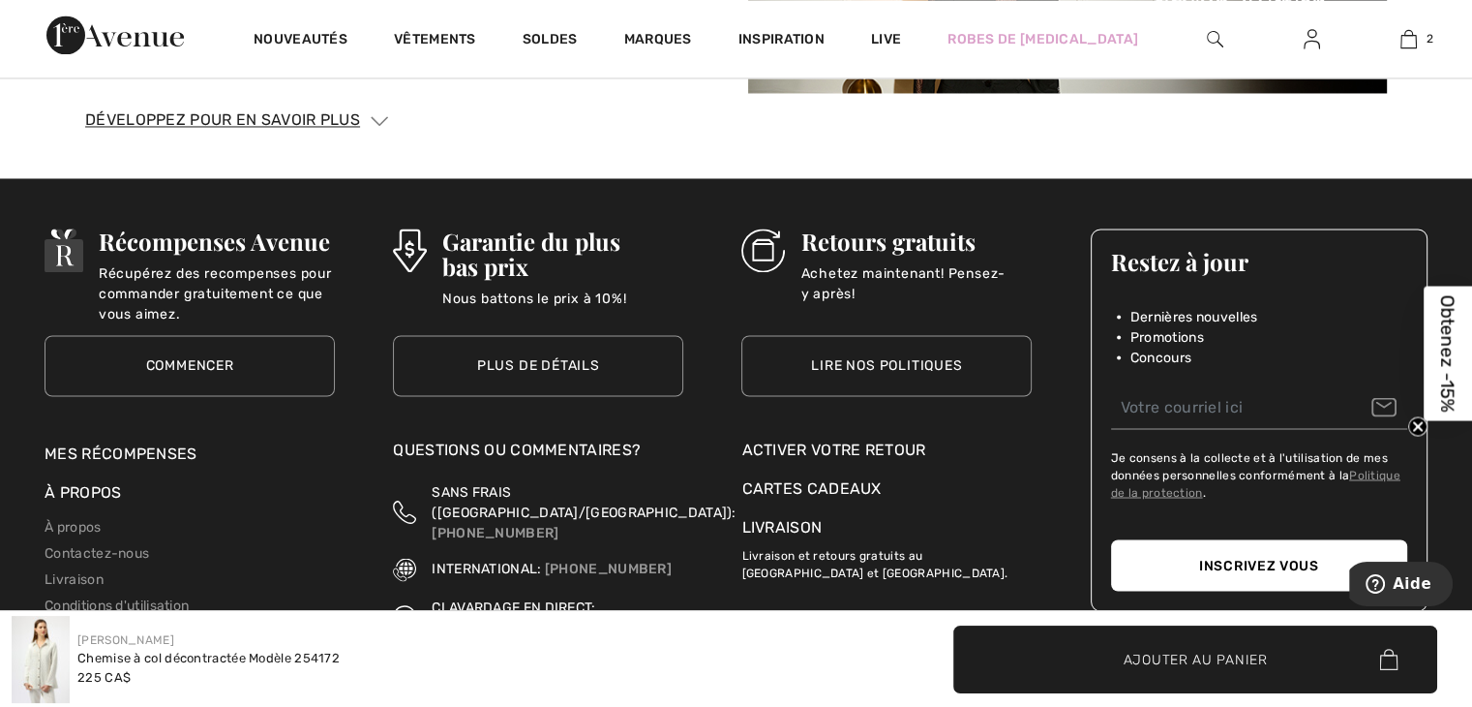
scroll to position [2904, 0]
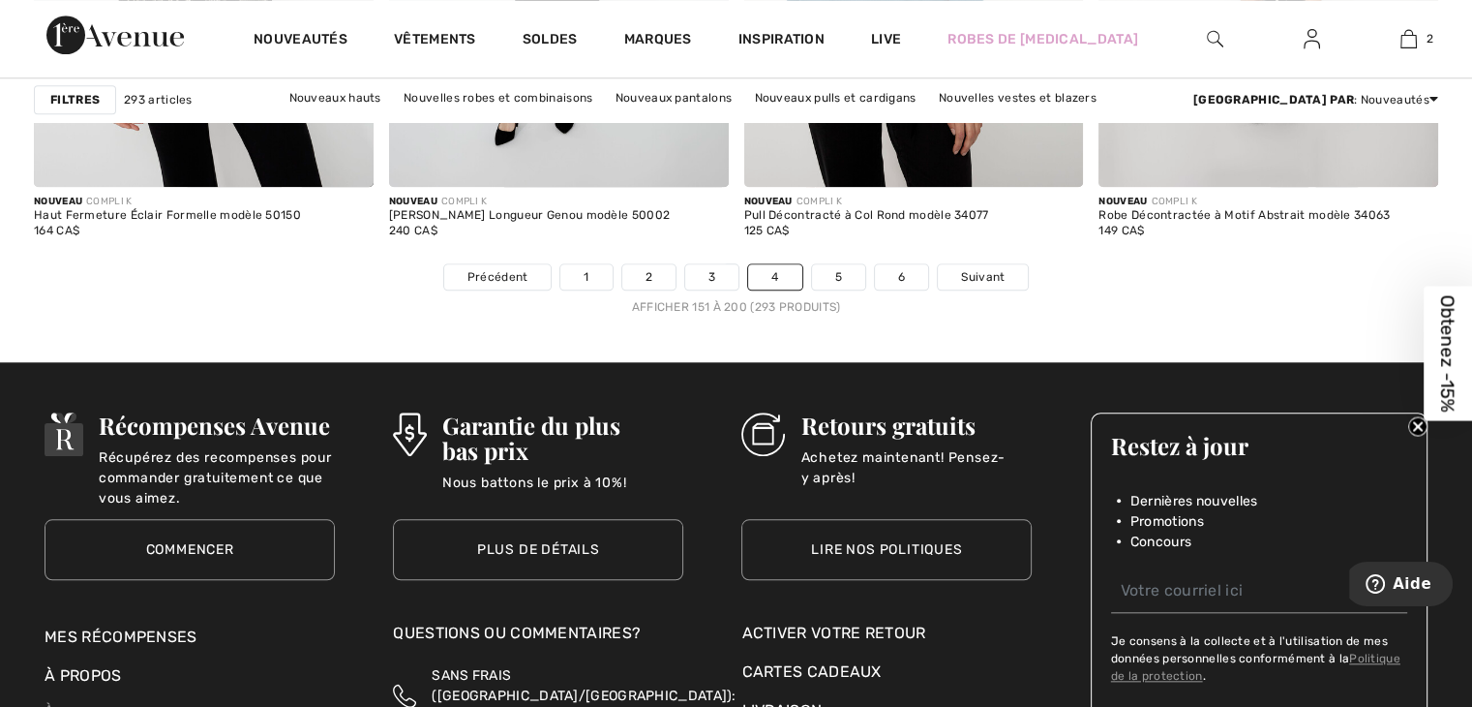
scroll to position [9294, 0]
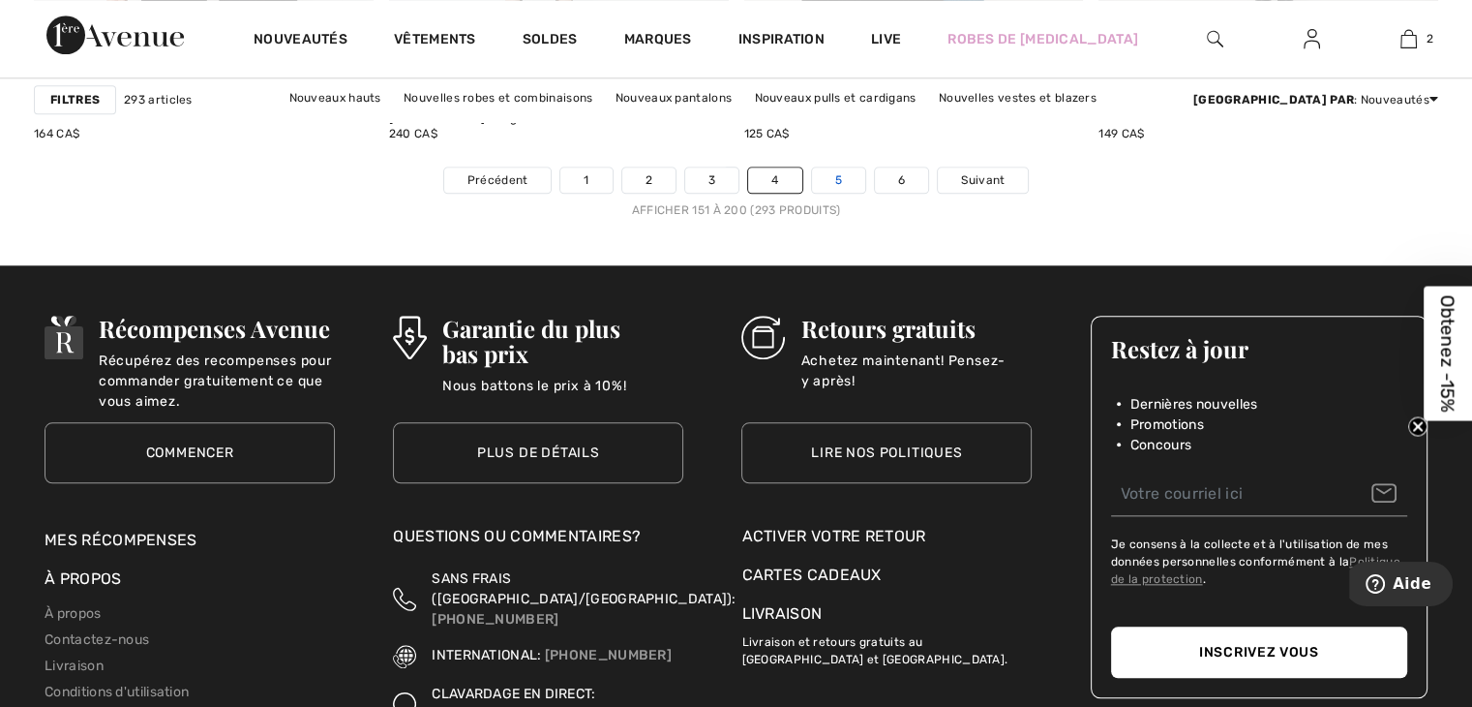
click at [836, 175] on link "5" at bounding box center [838, 179] width 53 height 25
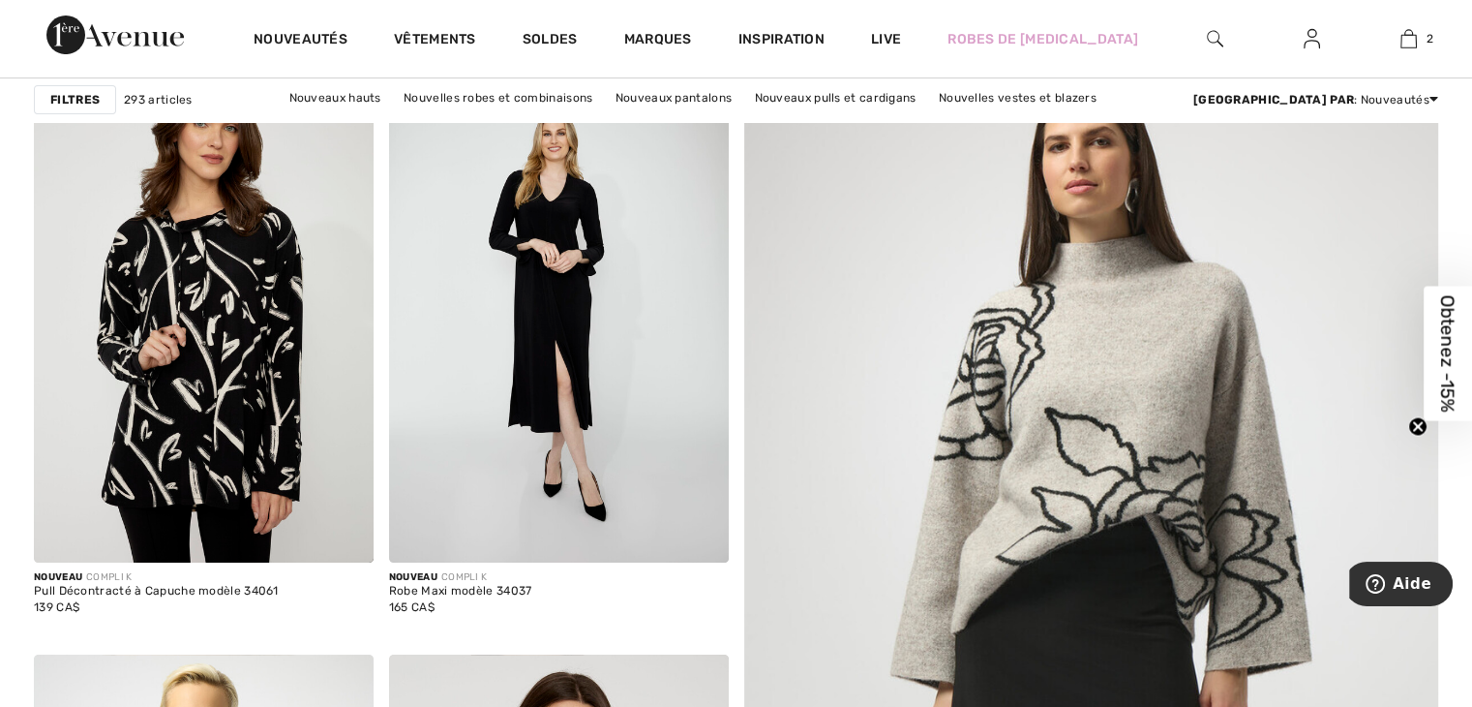
scroll to position [290, 0]
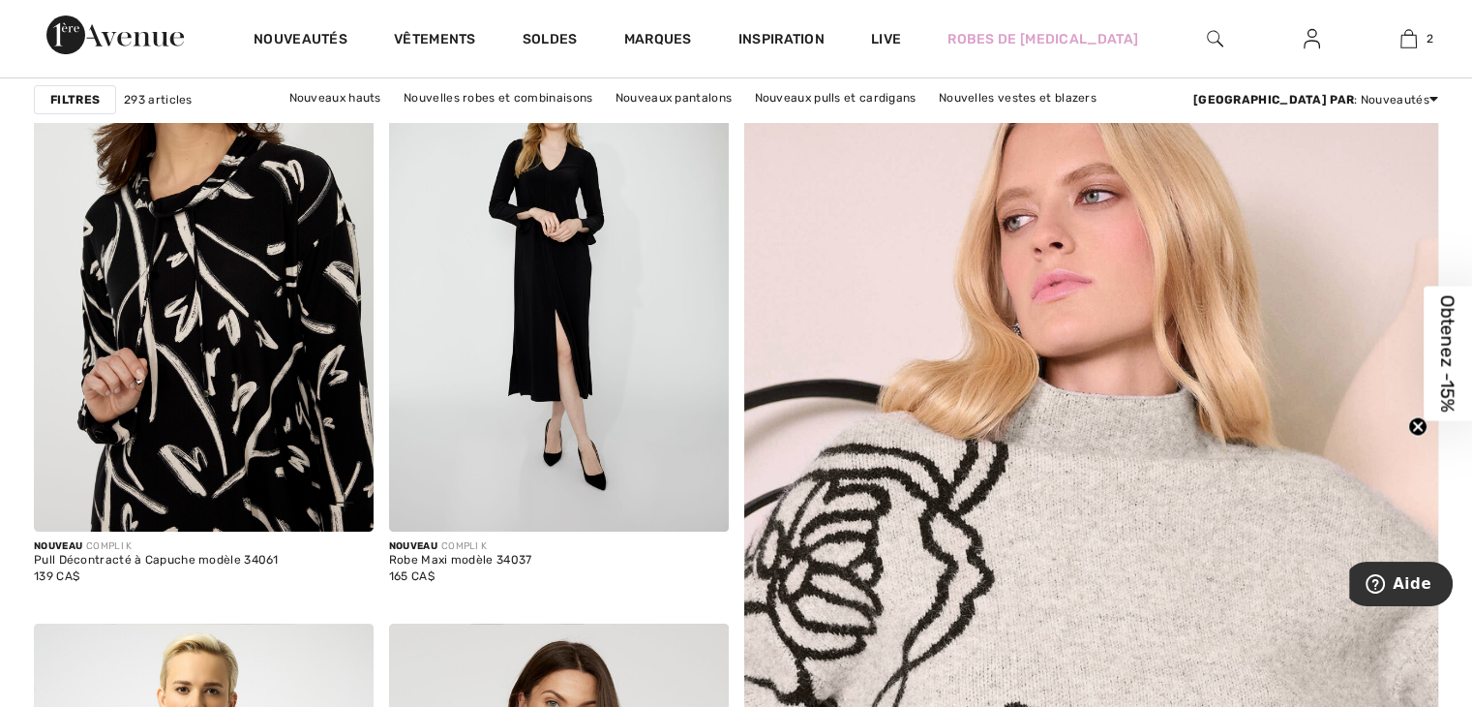
click at [217, 281] on img at bounding box center [204, 276] width 340 height 509
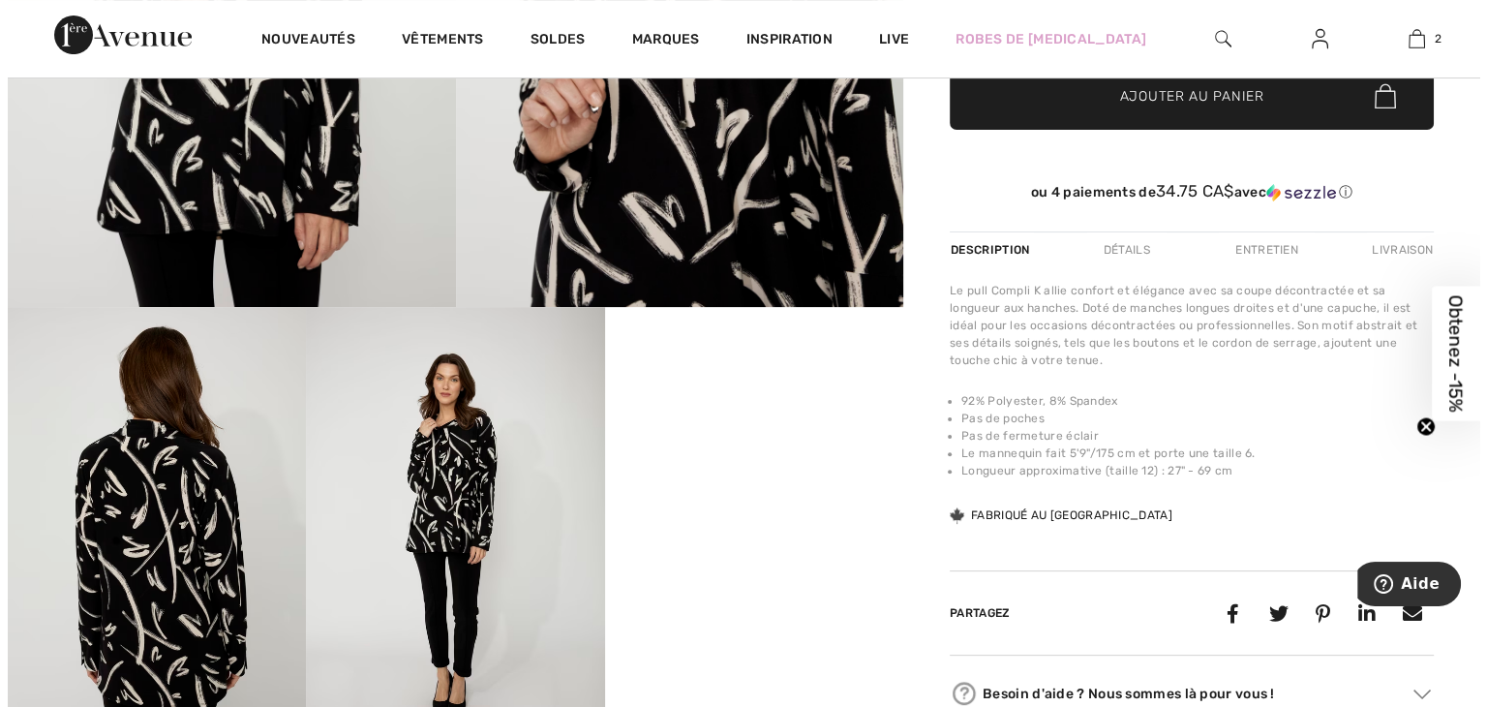
scroll to position [484, 0]
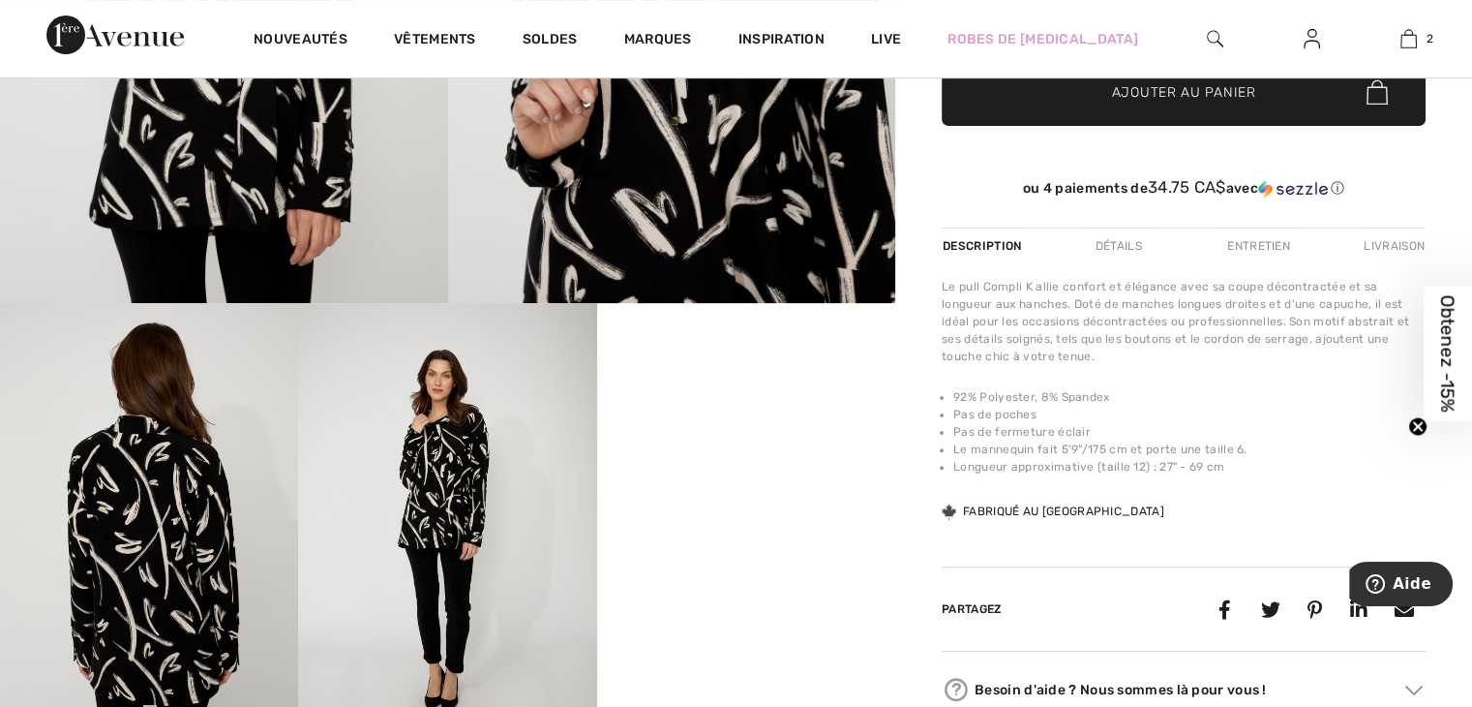
click at [158, 485] on img at bounding box center [149, 526] width 298 height 447
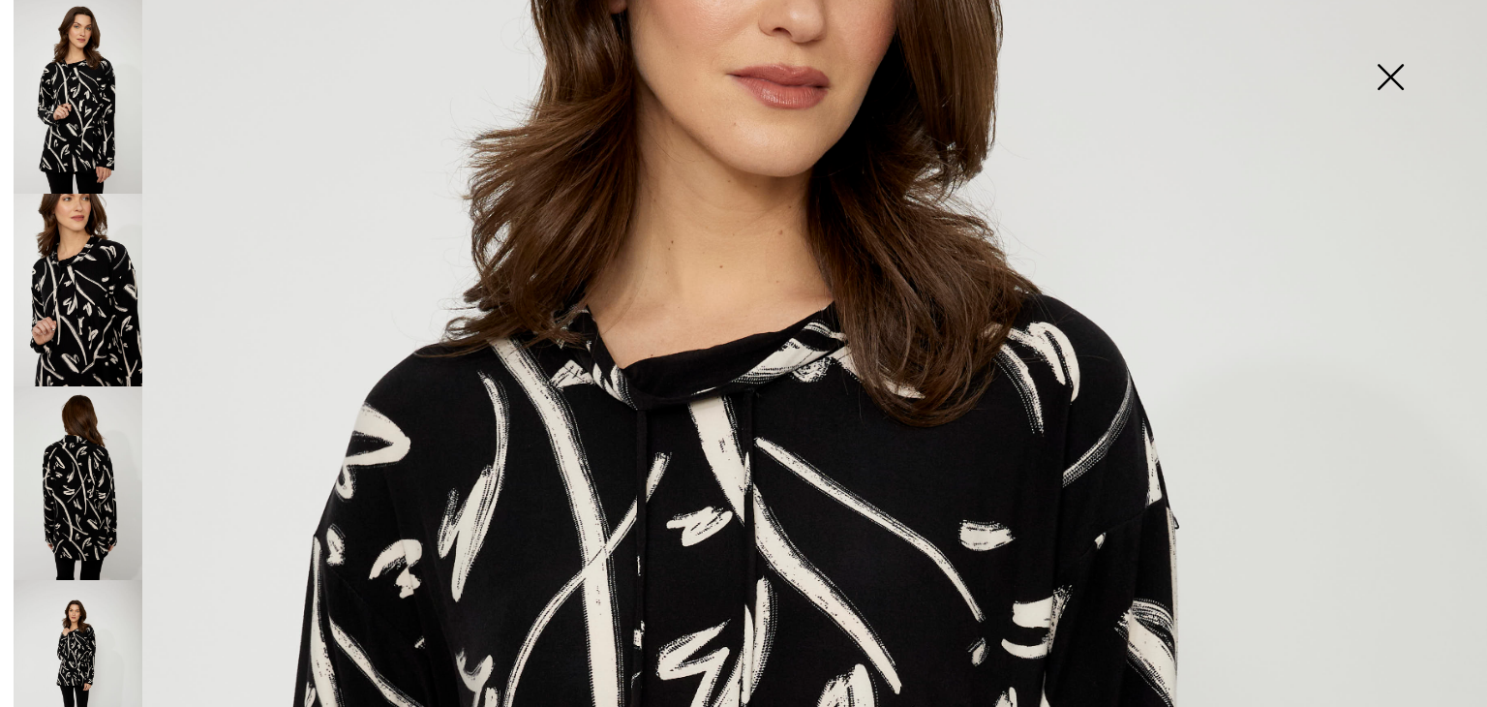
scroll to position [387, 0]
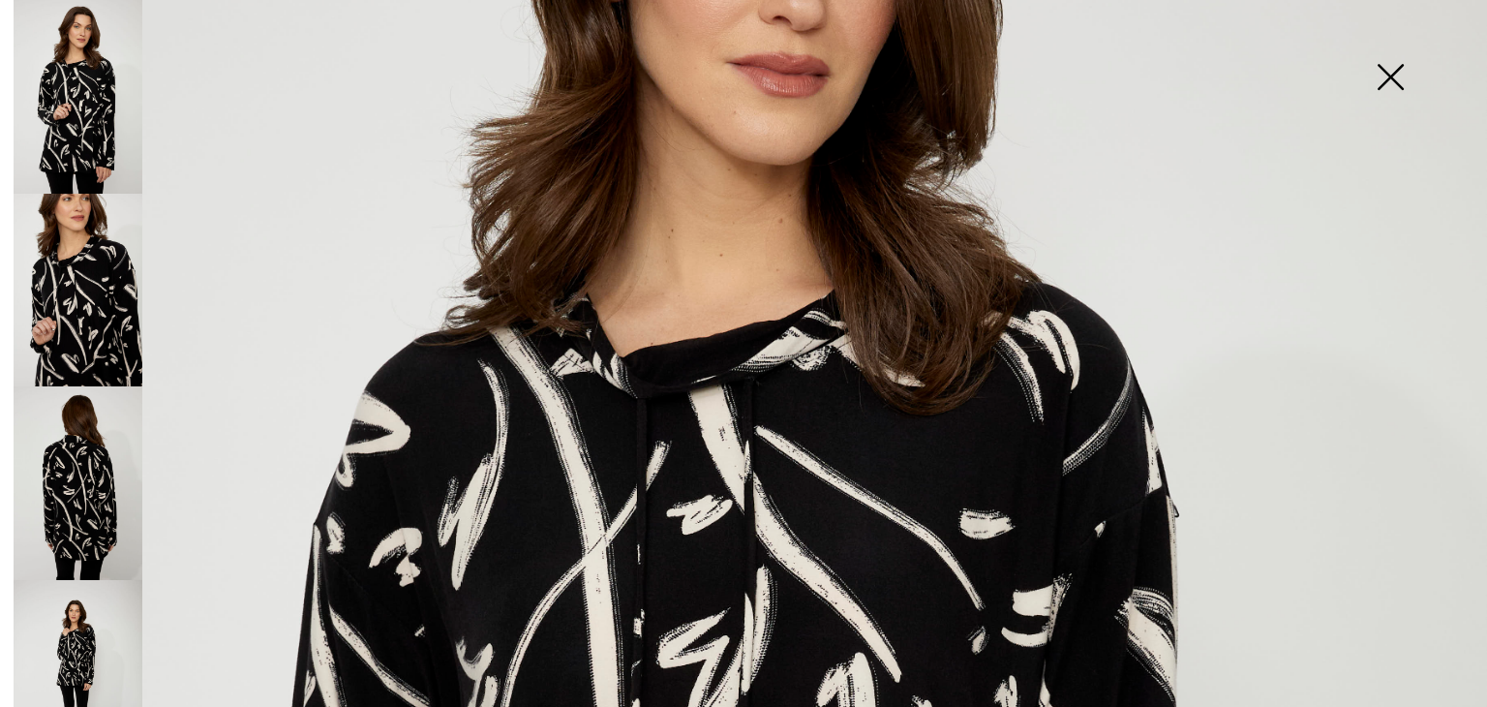
click at [86, 403] on img at bounding box center [78, 483] width 129 height 194
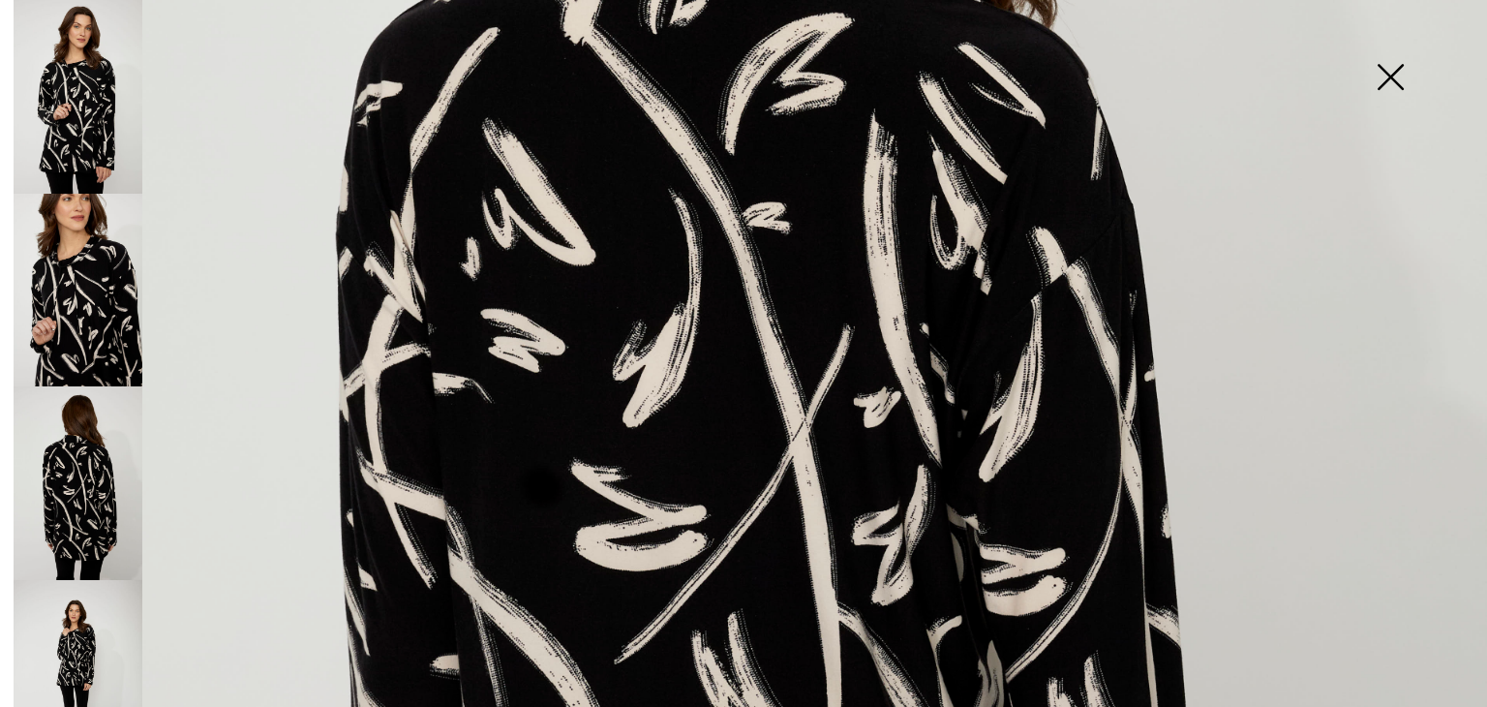
scroll to position [774, 0]
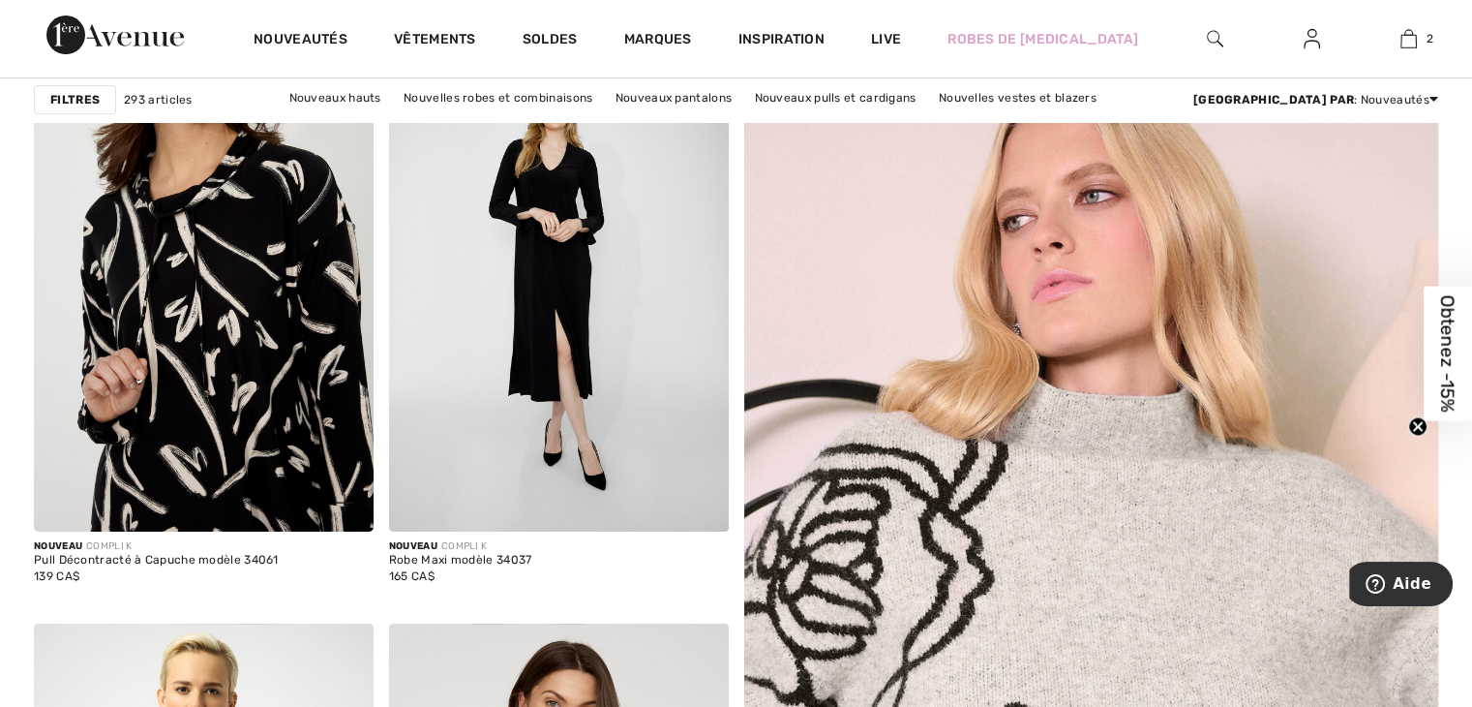
click at [263, 284] on img at bounding box center [204, 276] width 340 height 509
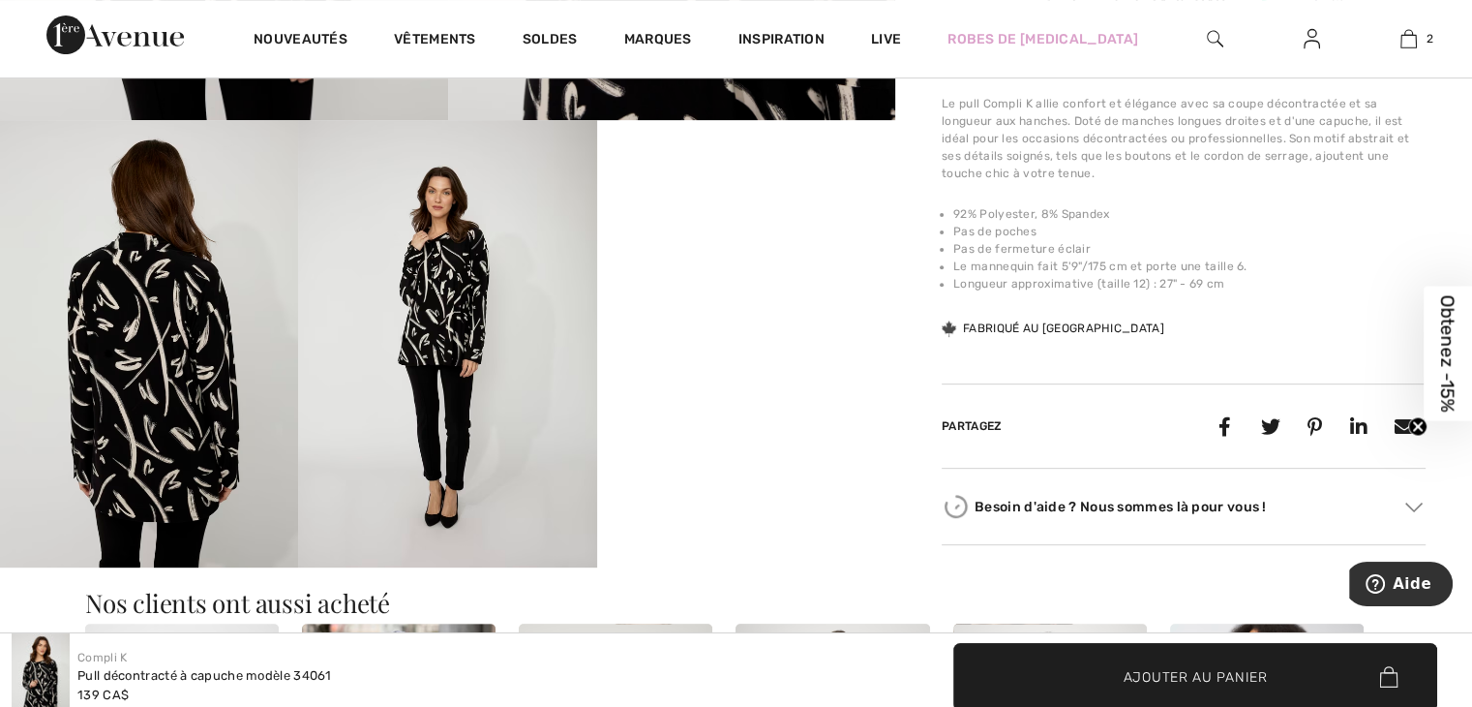
scroll to position [678, 0]
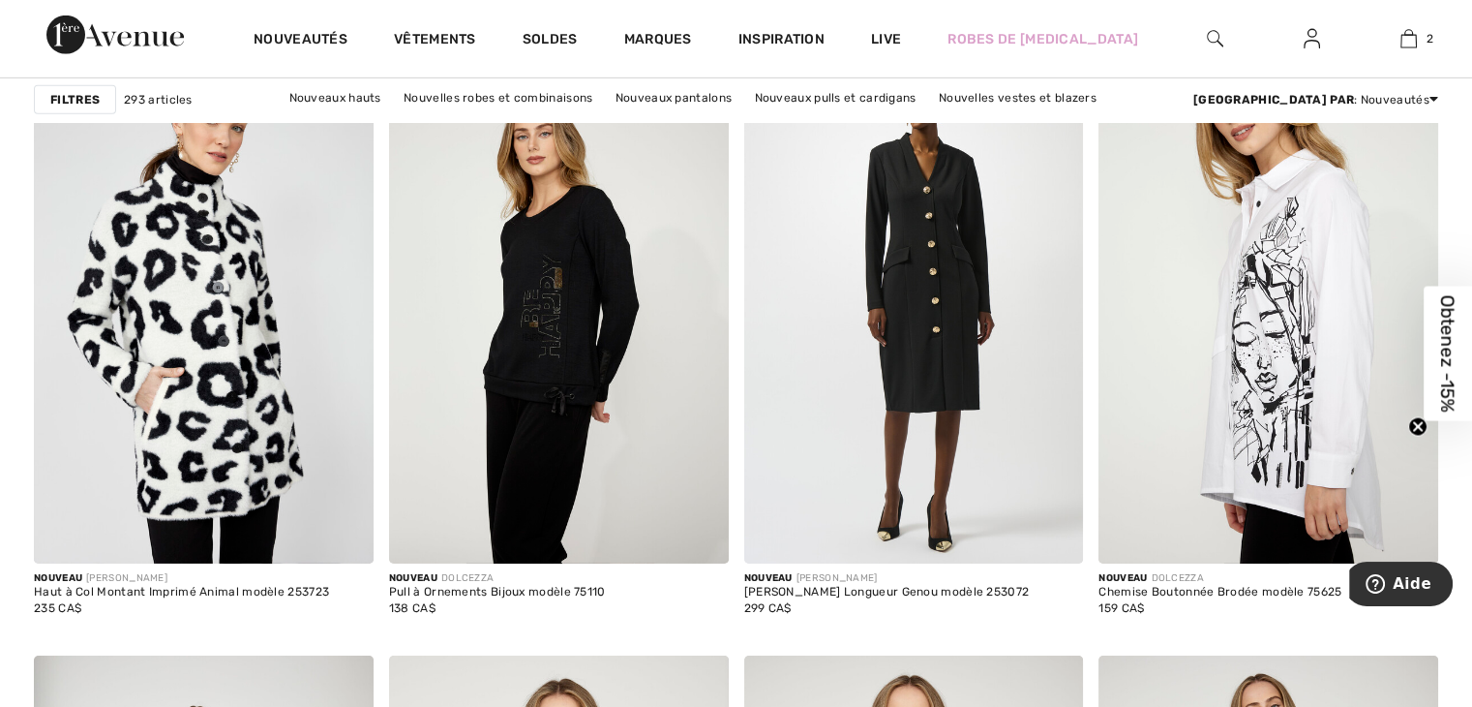
scroll to position [6196, 0]
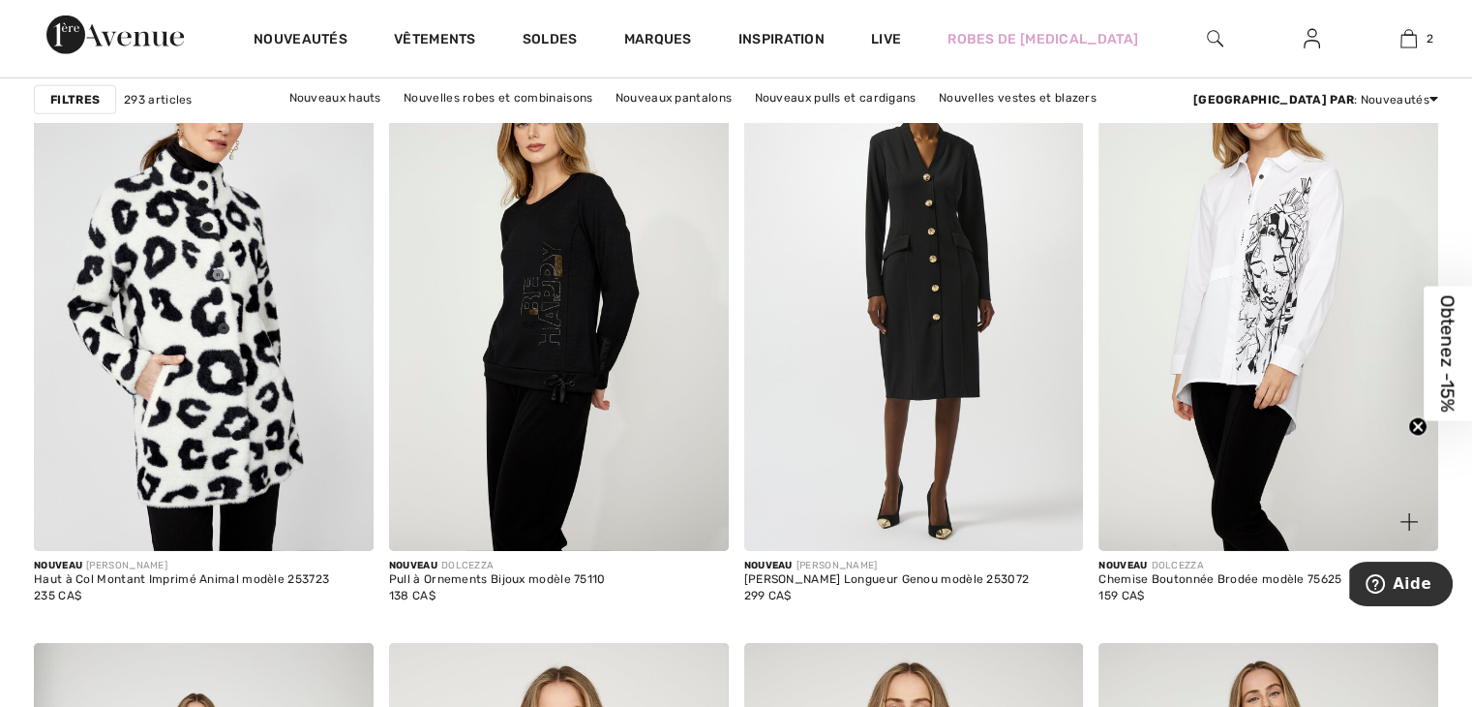
click at [1266, 311] on img at bounding box center [1269, 296] width 340 height 509
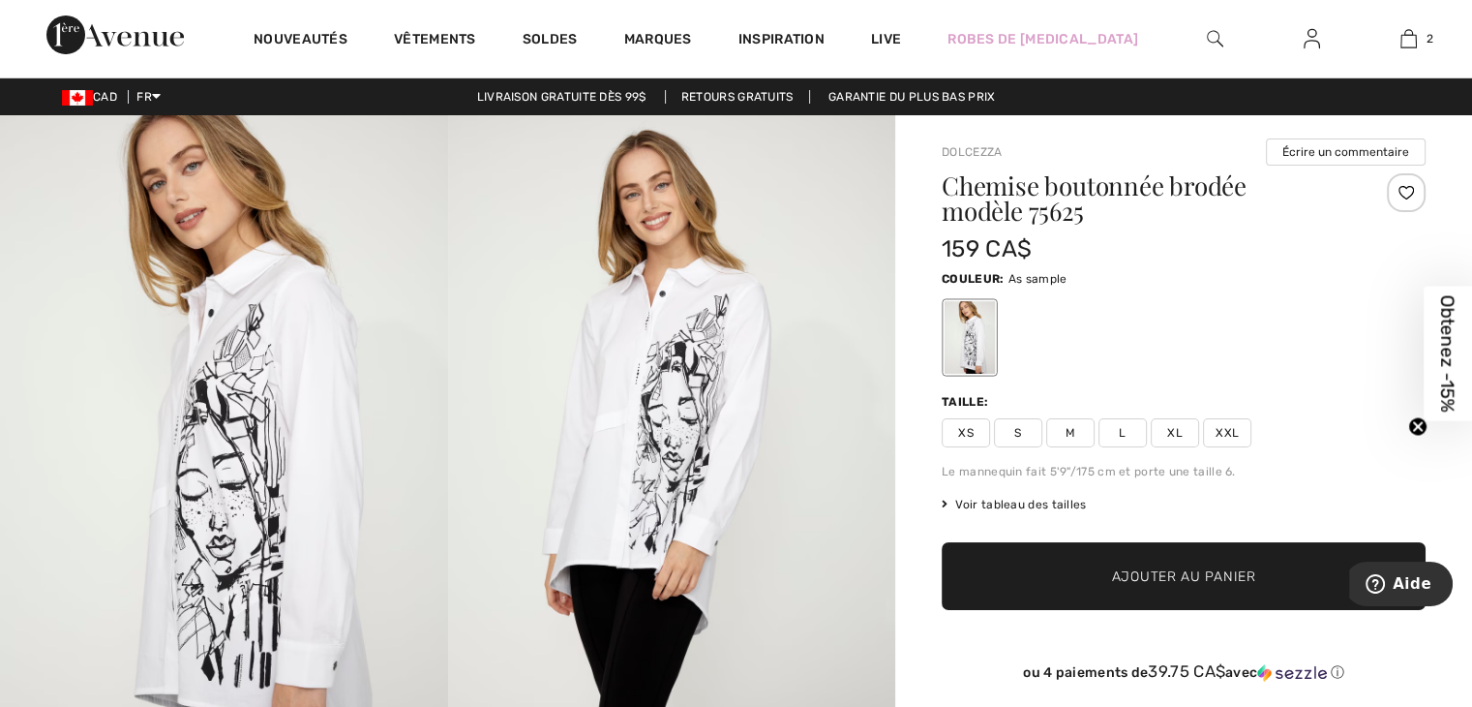
click at [1177, 432] on span "XL" at bounding box center [1175, 432] width 48 height 29
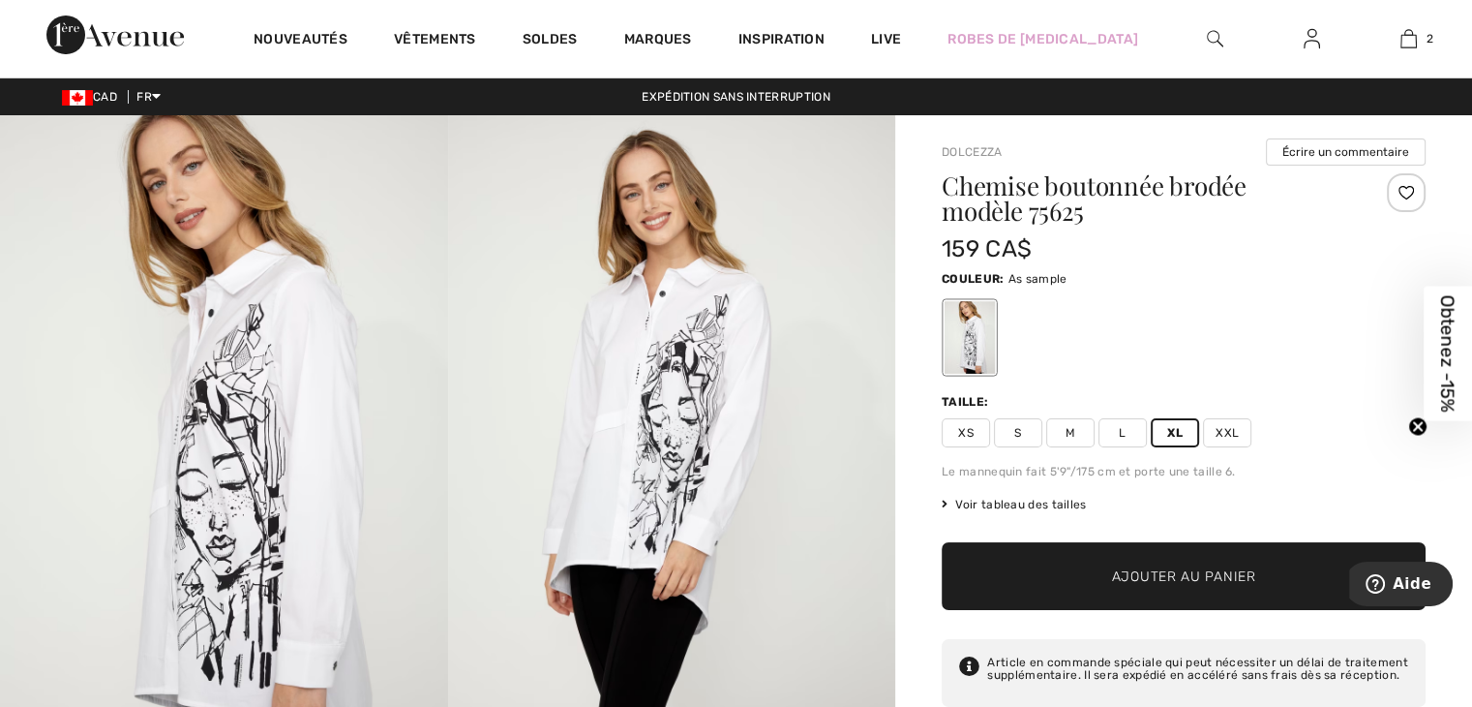
click at [1137, 579] on span "Ajouter au panier" at bounding box center [1184, 576] width 144 height 20
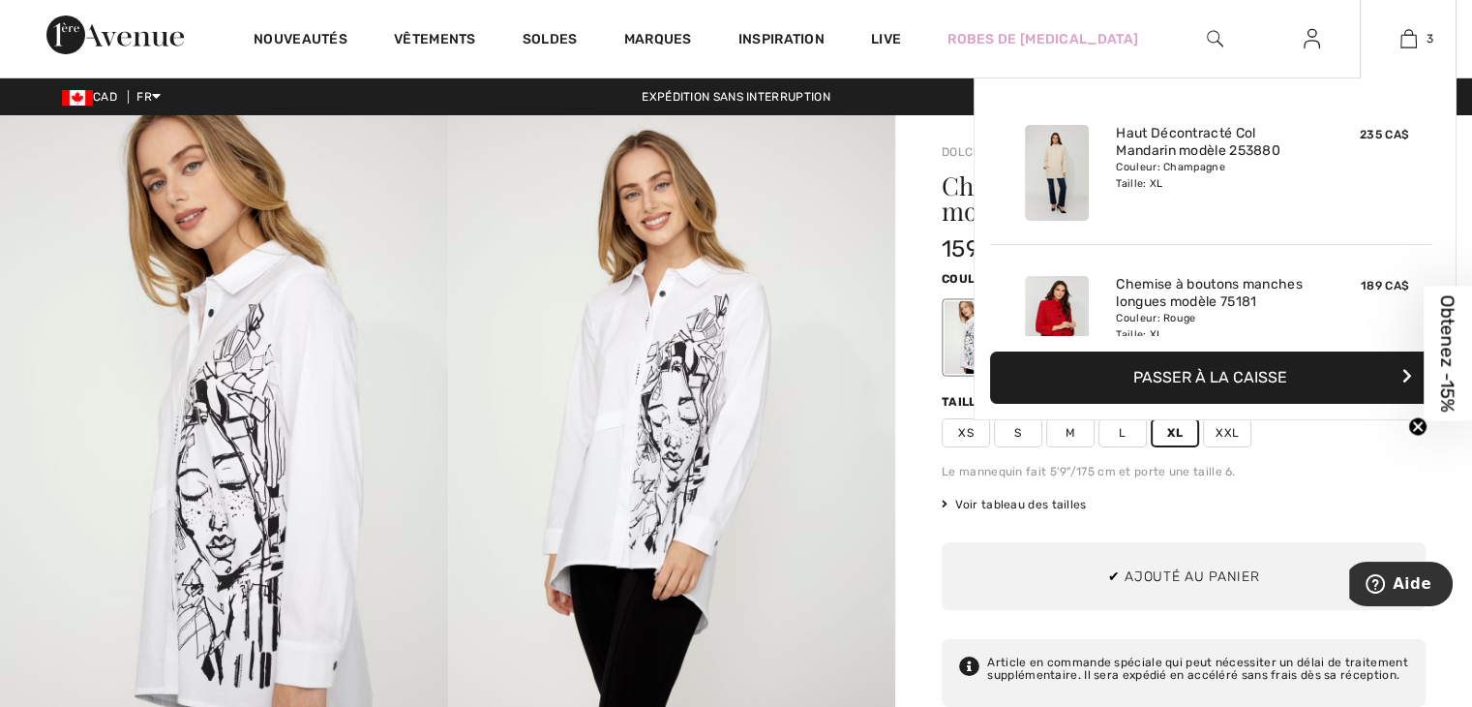
scroll to position [209, 0]
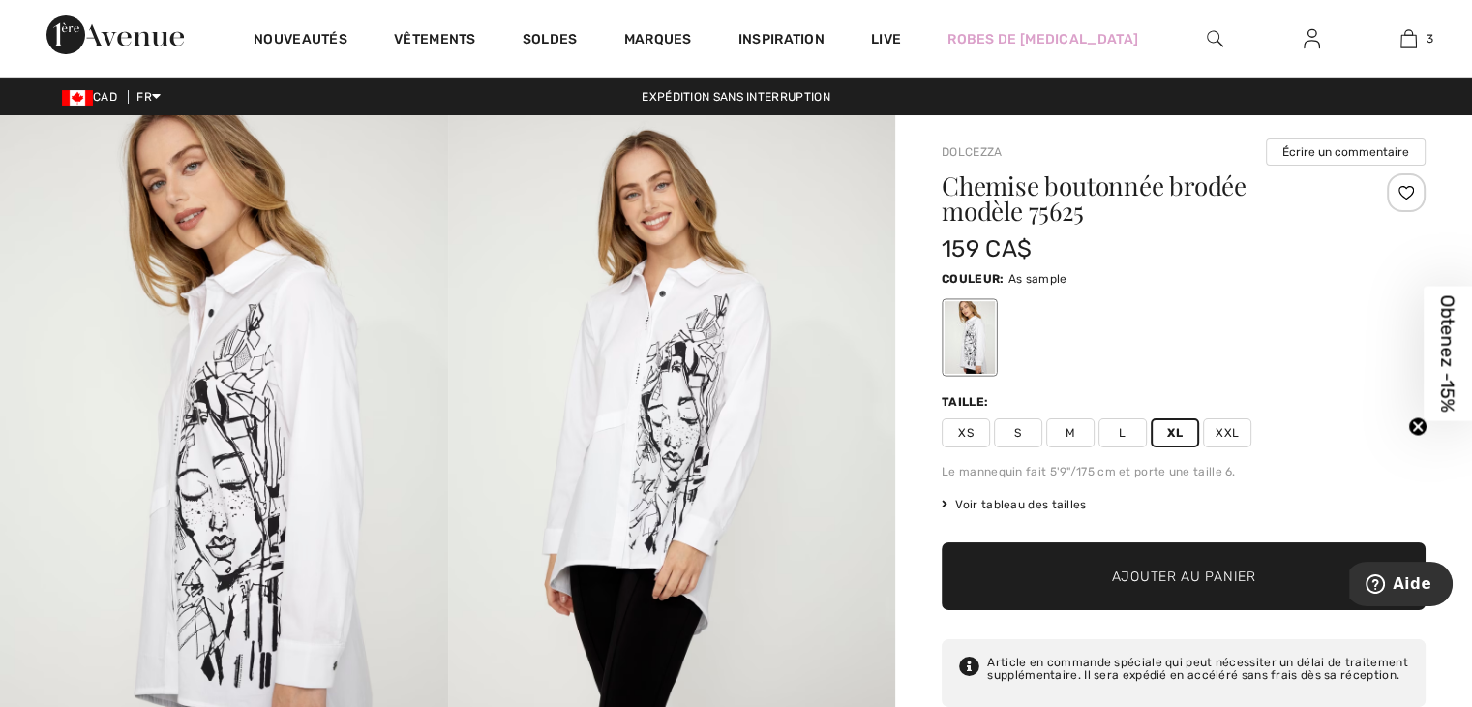
click at [1034, 500] on span "Voir tableau des tailles" at bounding box center [1014, 504] width 145 height 17
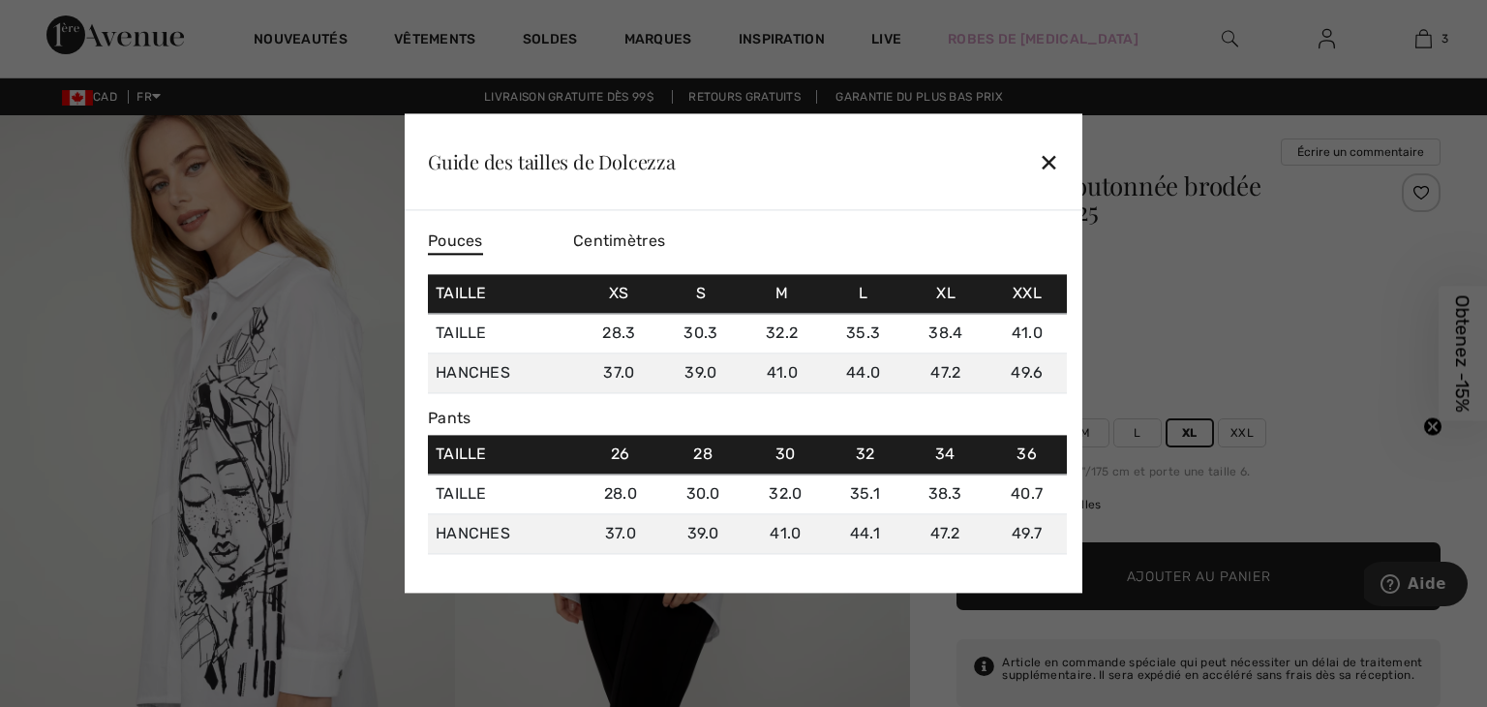
click at [1050, 157] on div "✕" at bounding box center [1049, 161] width 20 height 41
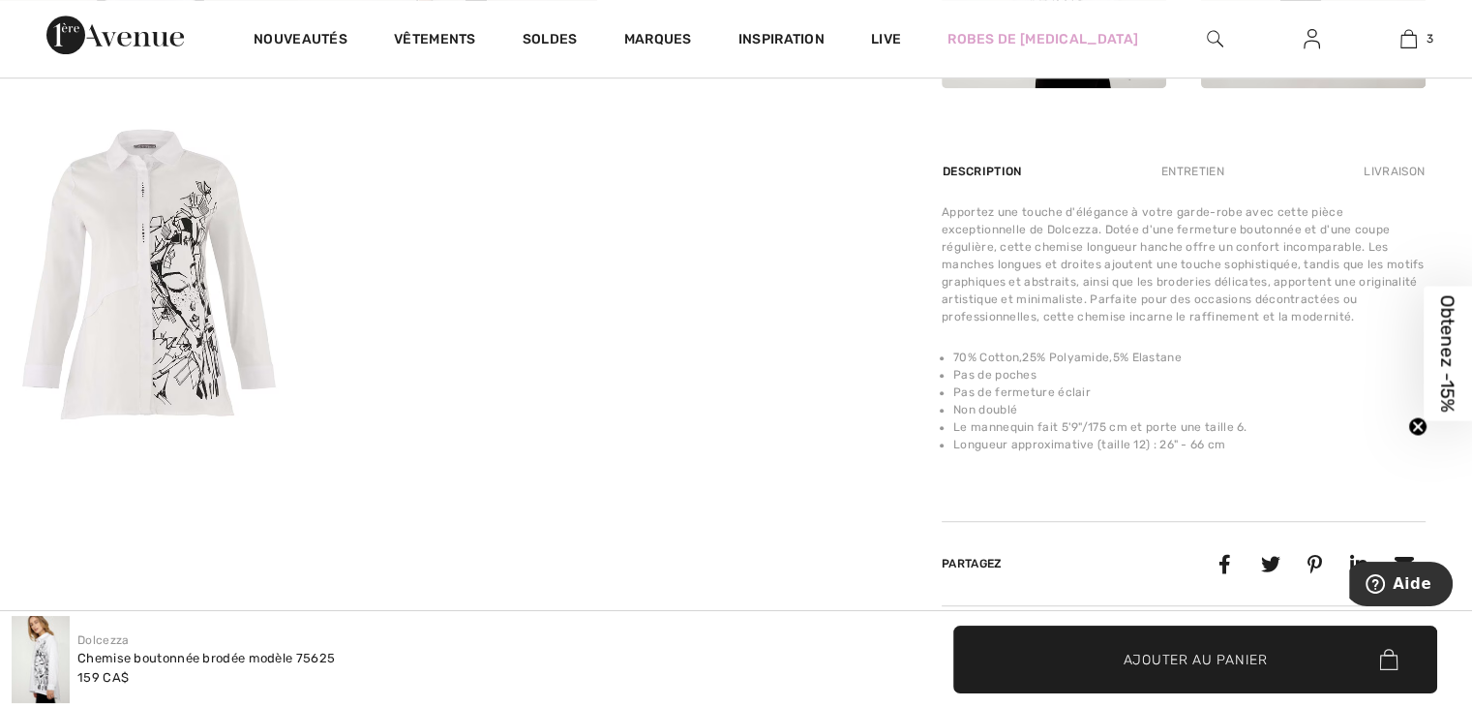
scroll to position [1162, 0]
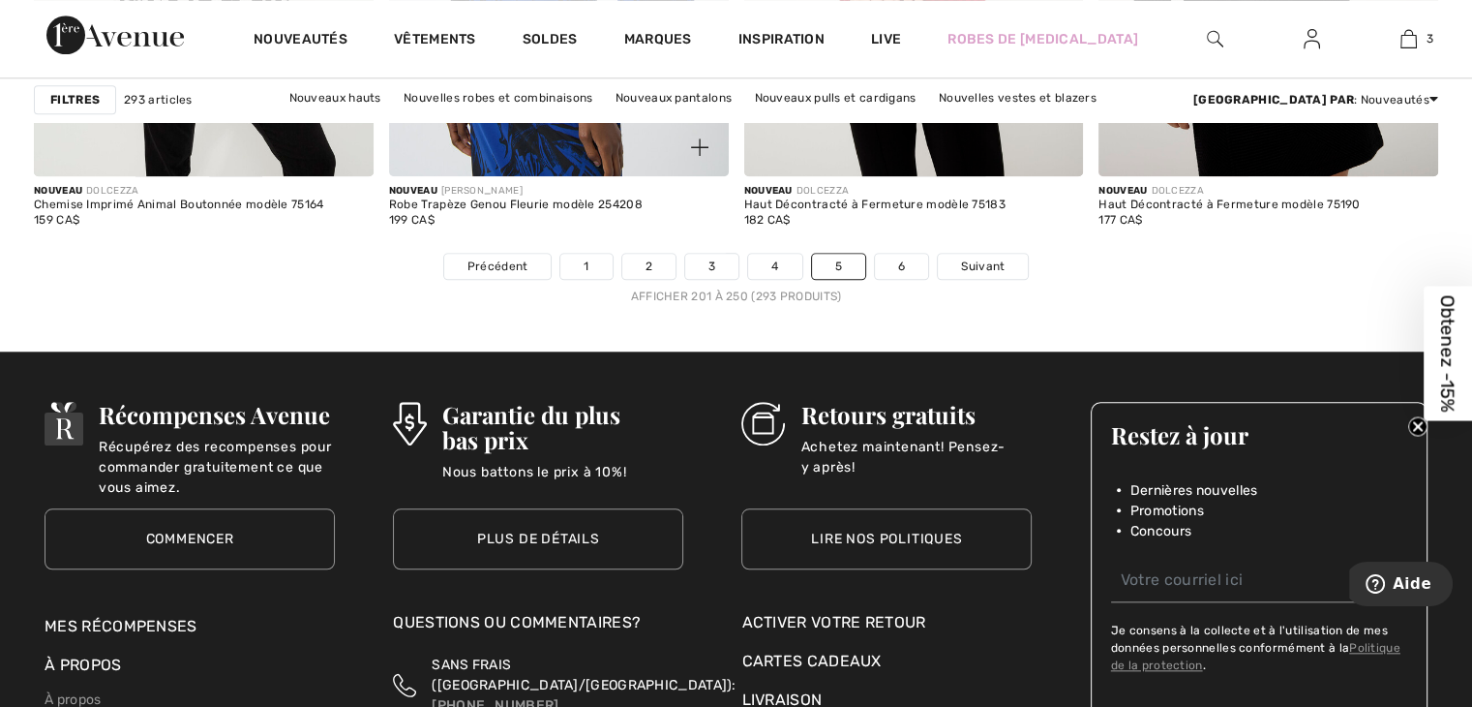
scroll to position [9197, 0]
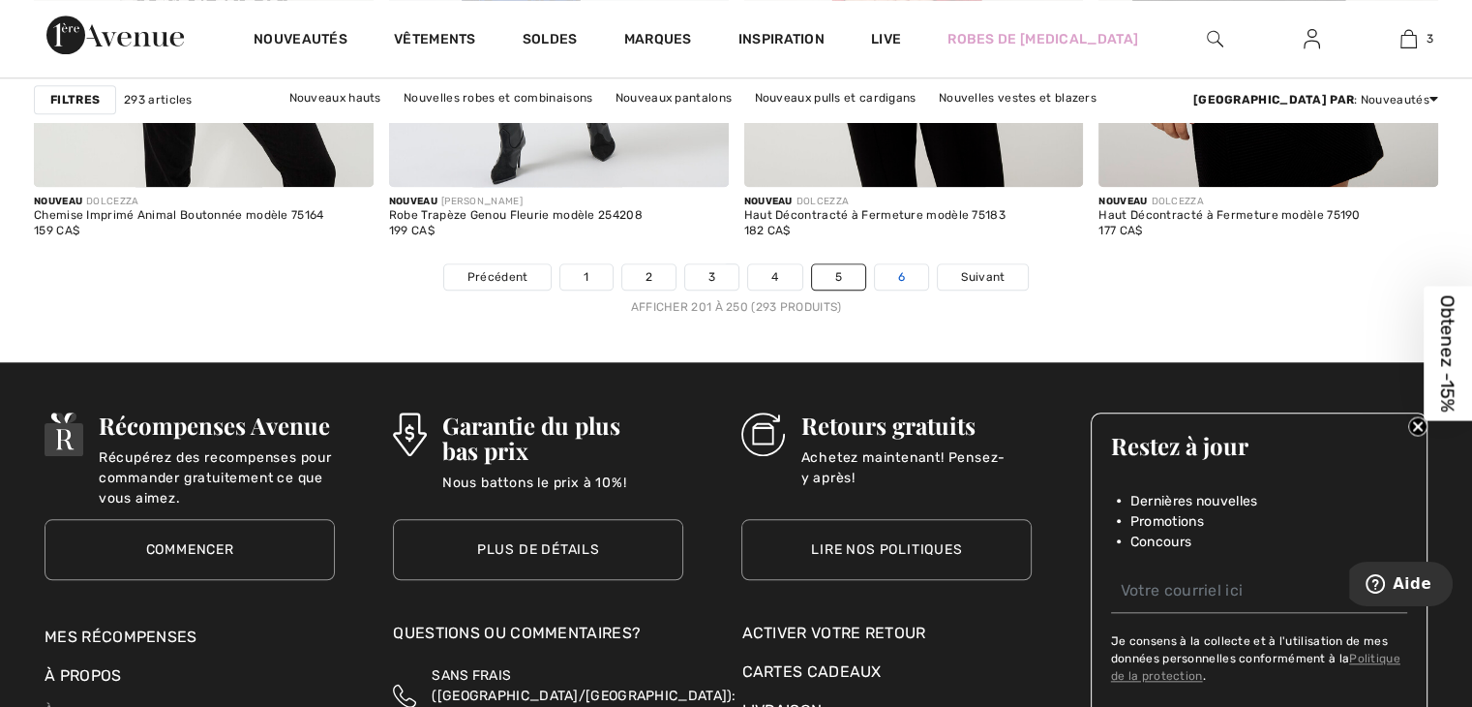
click at [896, 268] on link "6" at bounding box center [901, 276] width 53 height 25
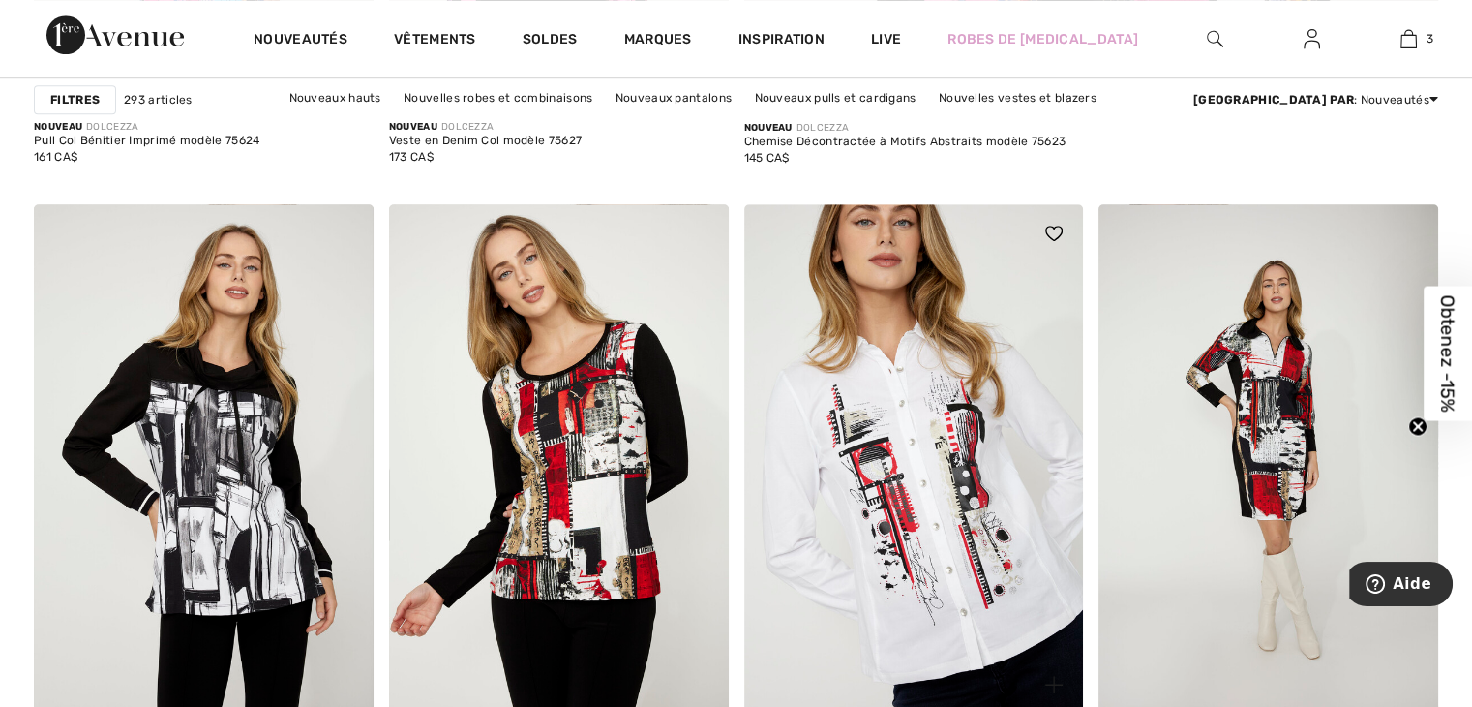
scroll to position [1355, 0]
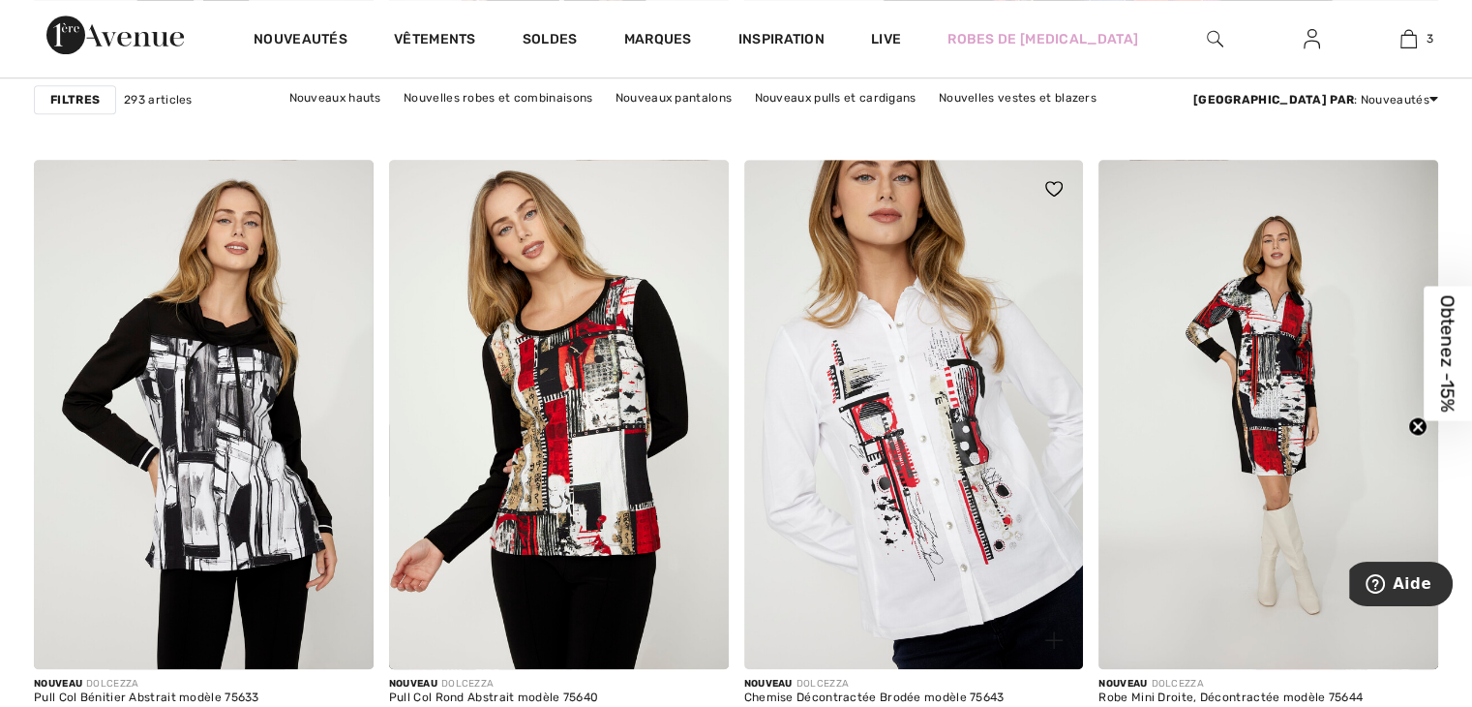
click at [867, 435] on img at bounding box center [914, 414] width 340 height 509
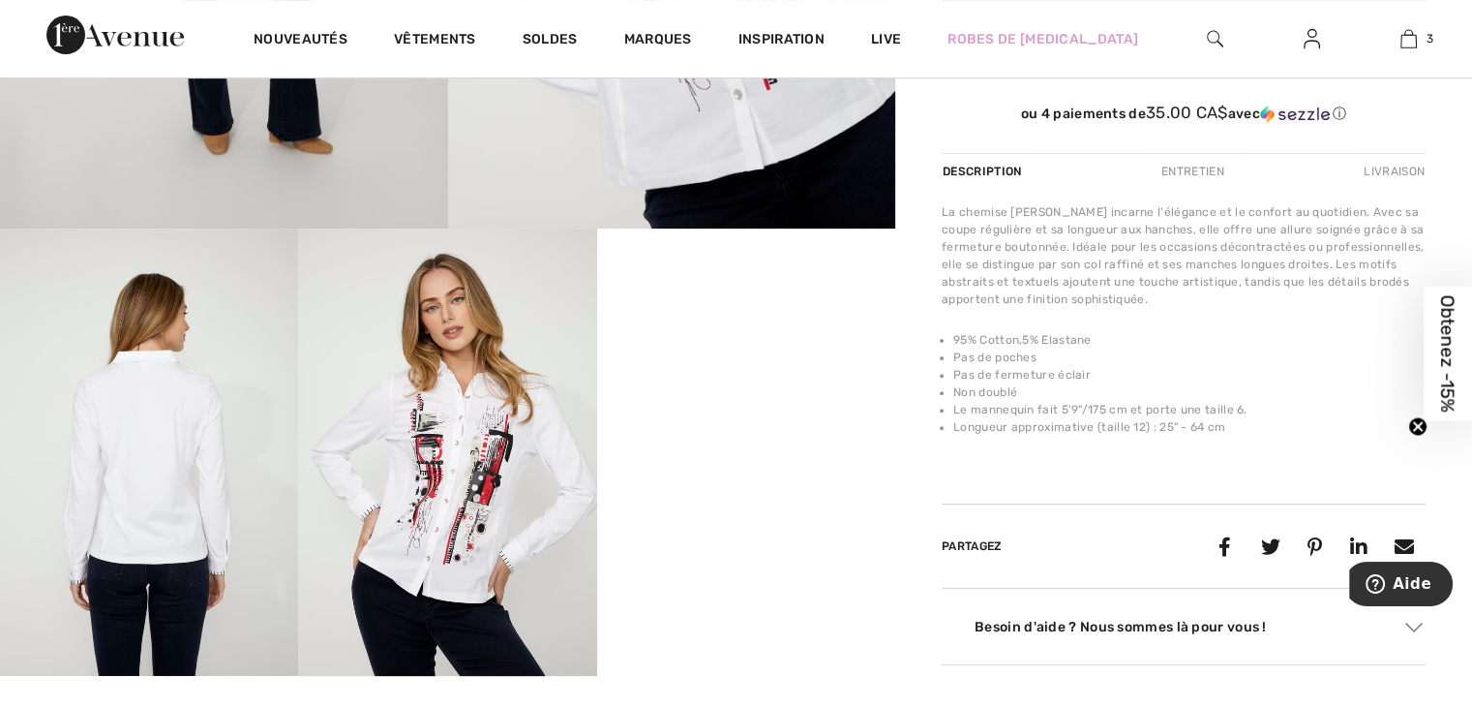
scroll to position [581, 0]
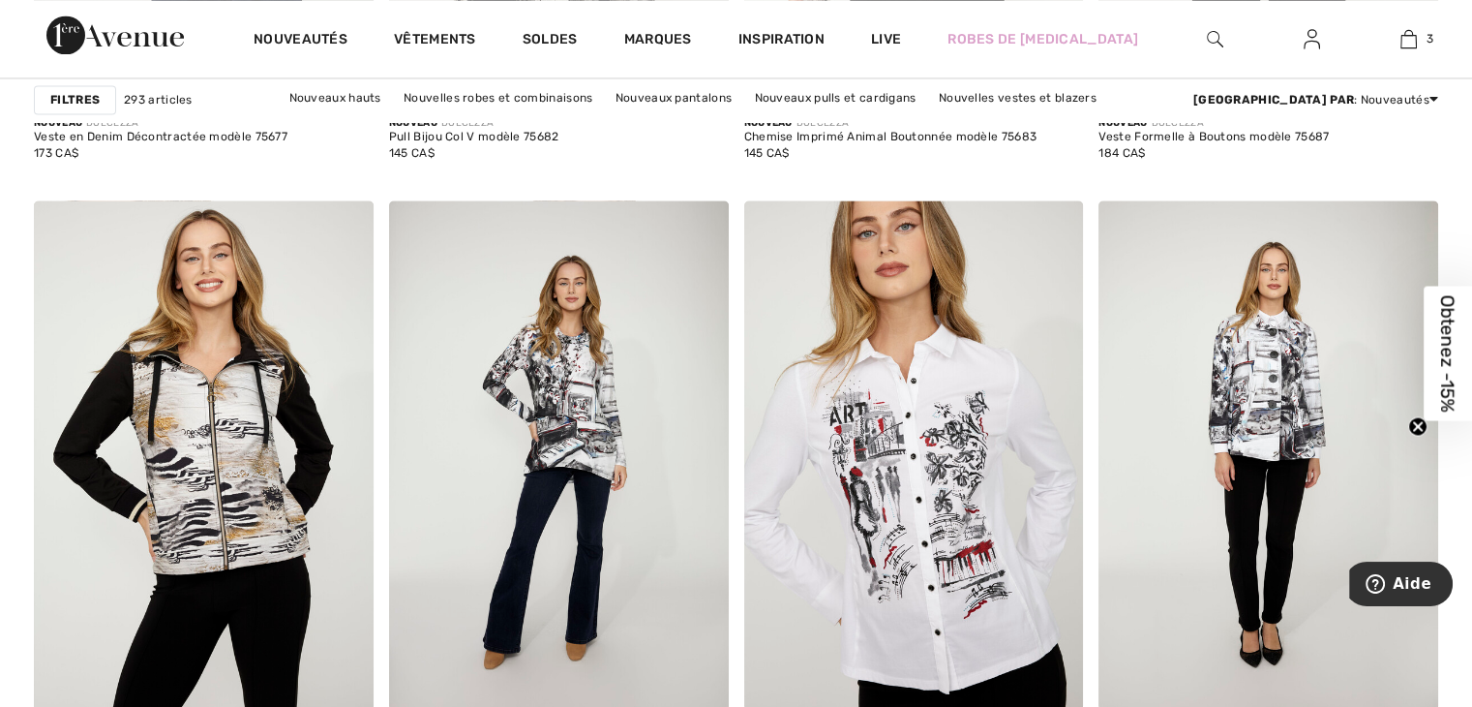
scroll to position [3388, 0]
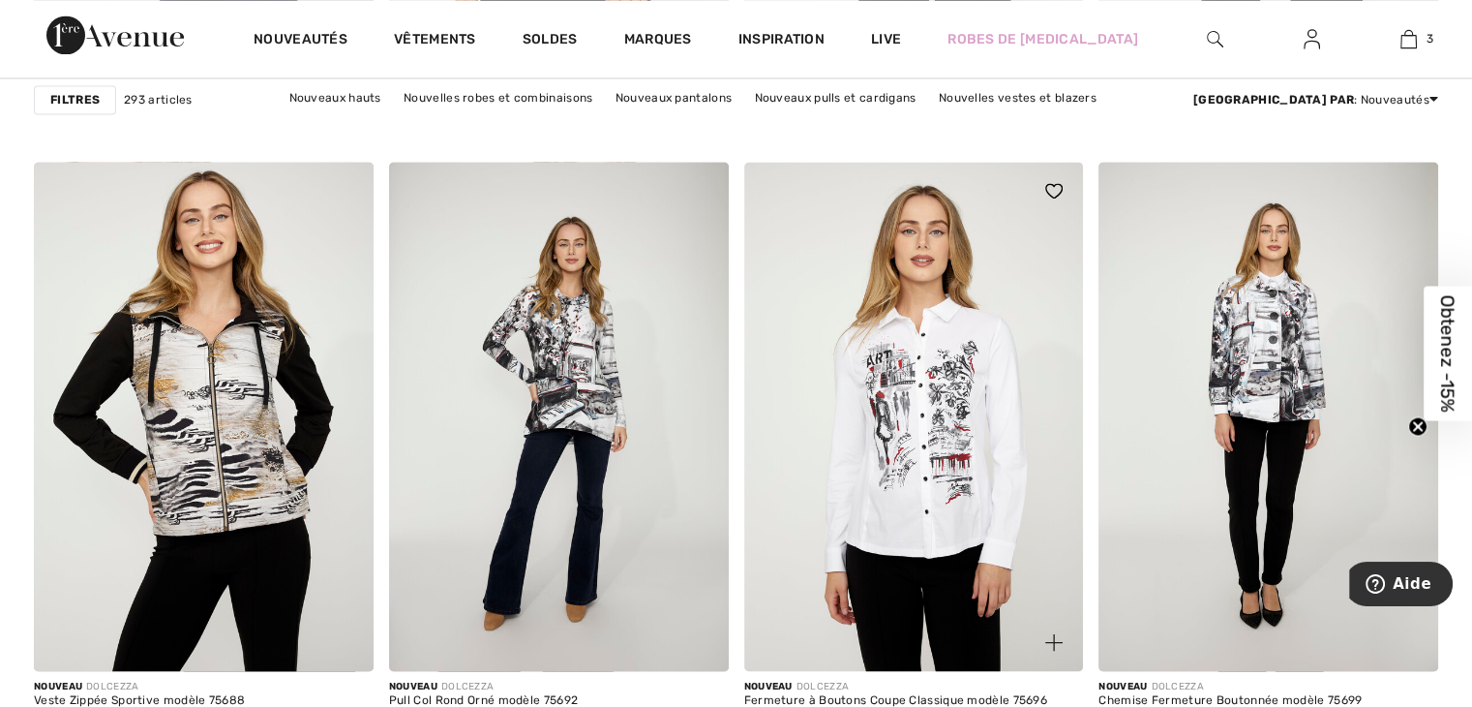
click at [901, 429] on img at bounding box center [914, 416] width 340 height 509
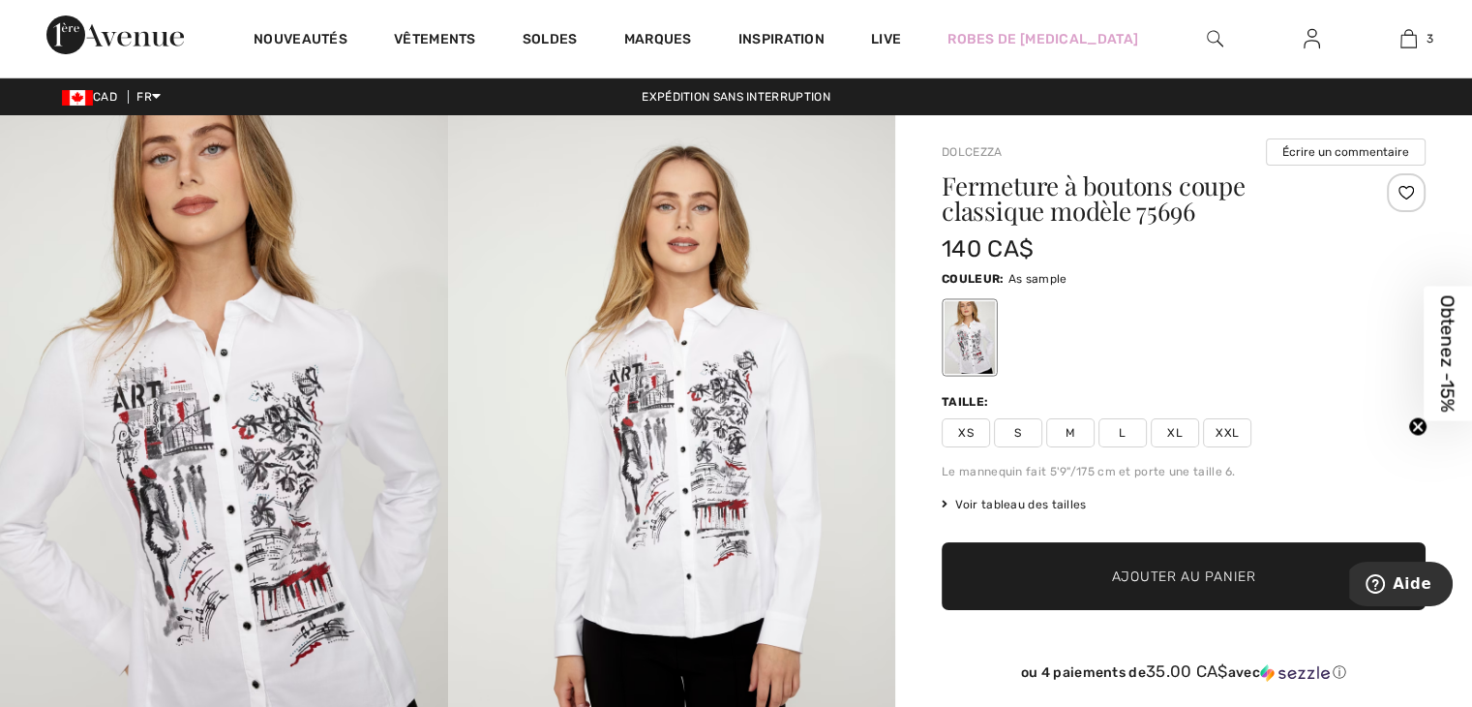
click at [1170, 435] on span "XL" at bounding box center [1175, 432] width 48 height 29
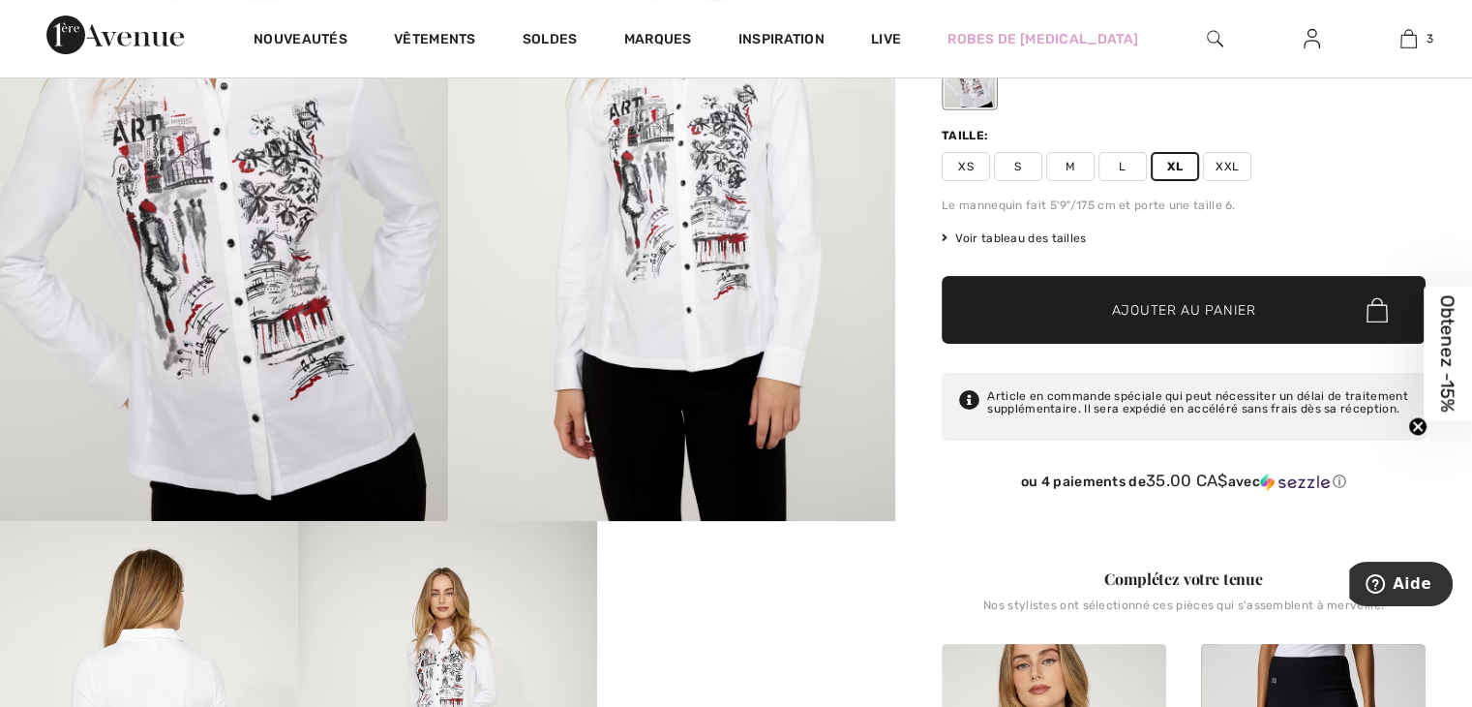
scroll to position [194, 0]
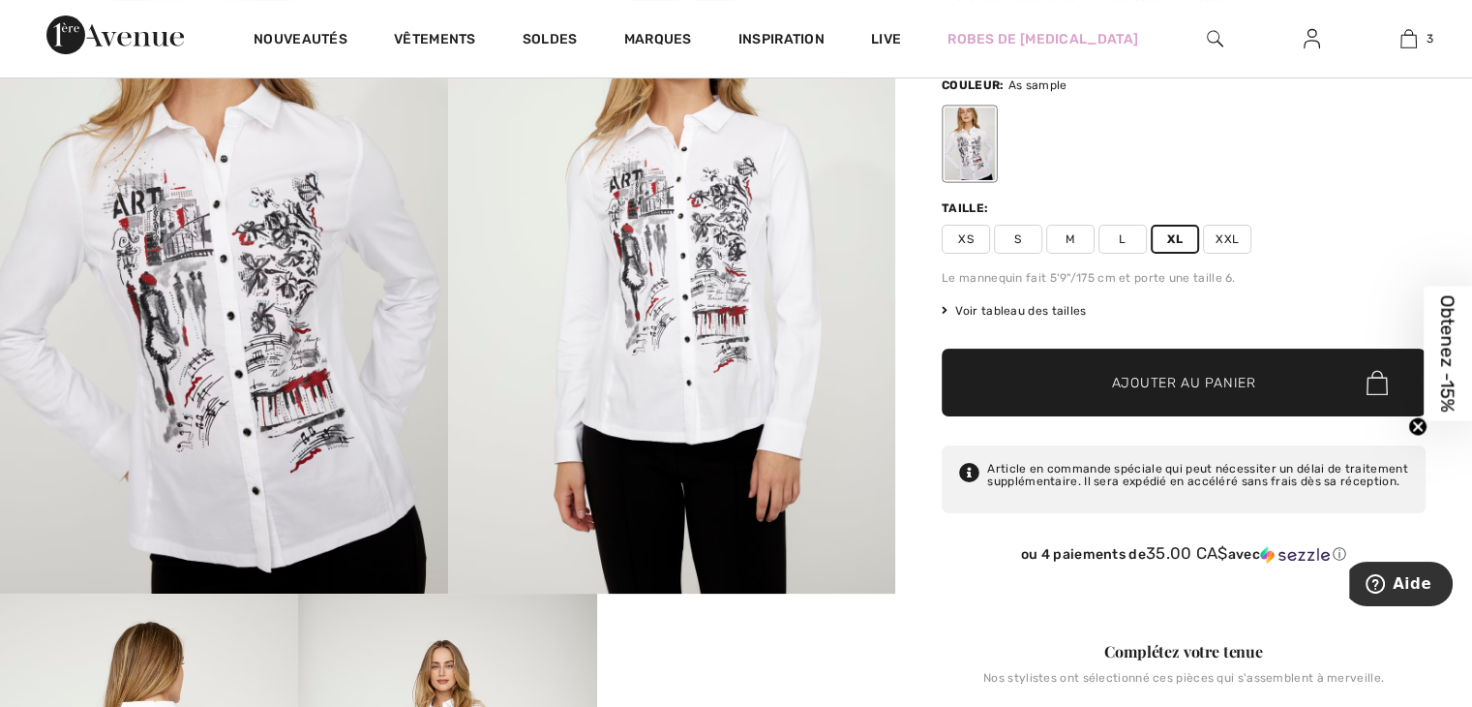
click at [1143, 375] on span "Ajouter au panier" at bounding box center [1184, 383] width 144 height 20
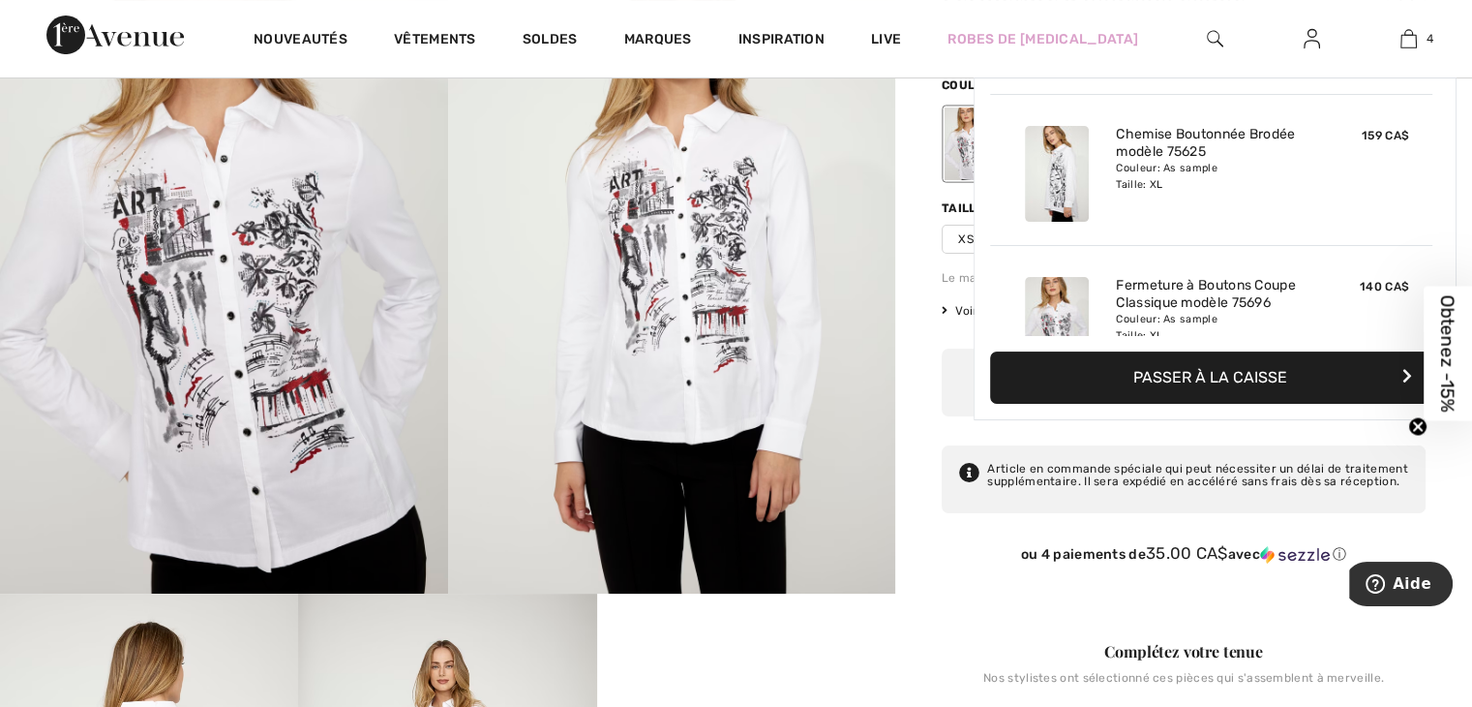
scroll to position [360, 0]
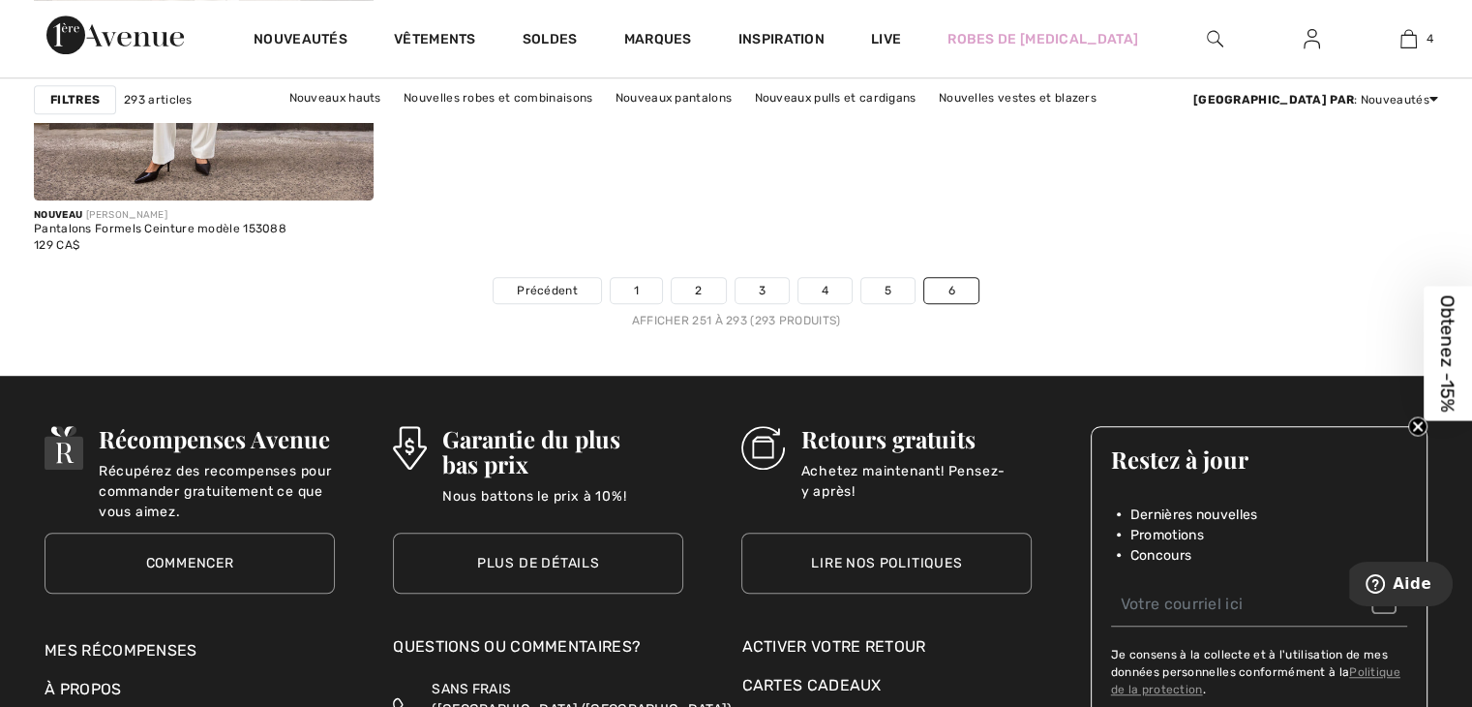
scroll to position [8422, 0]
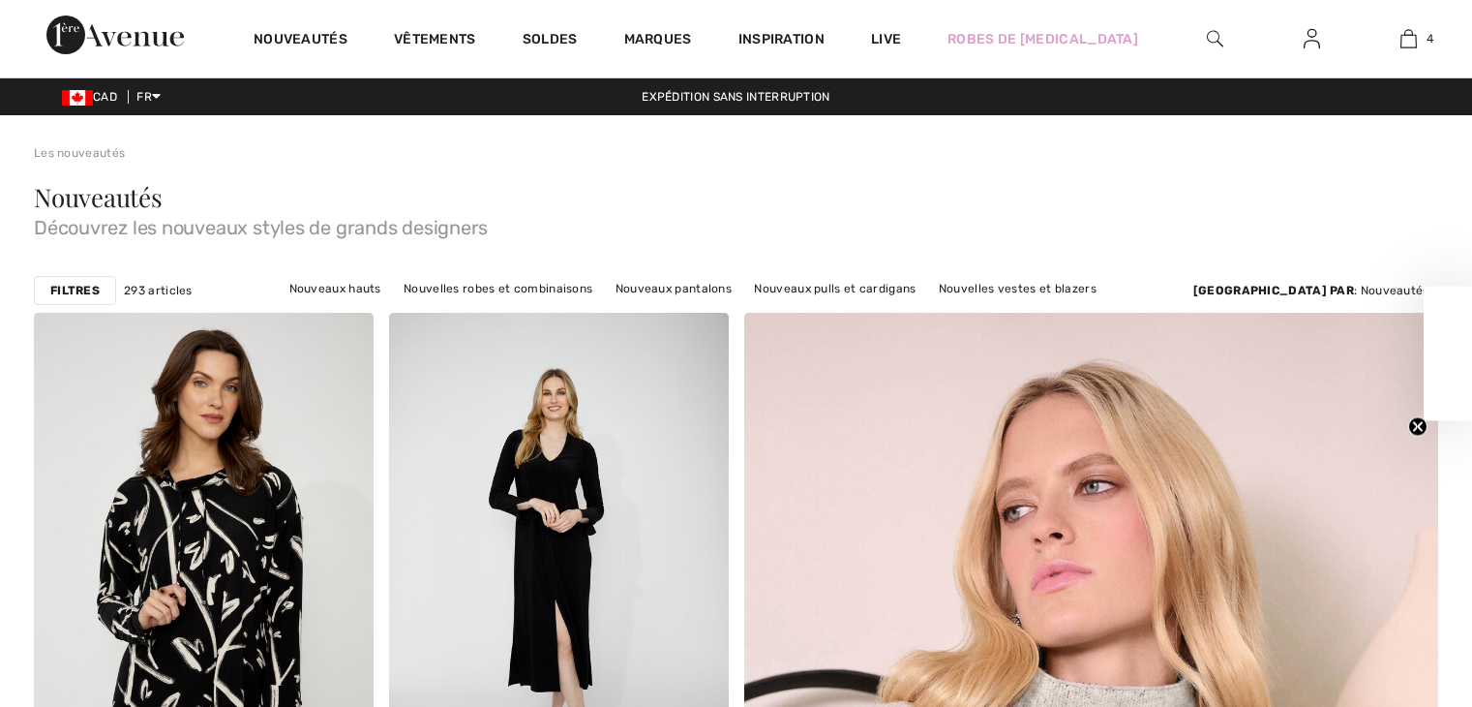
scroll to position [9197, 0]
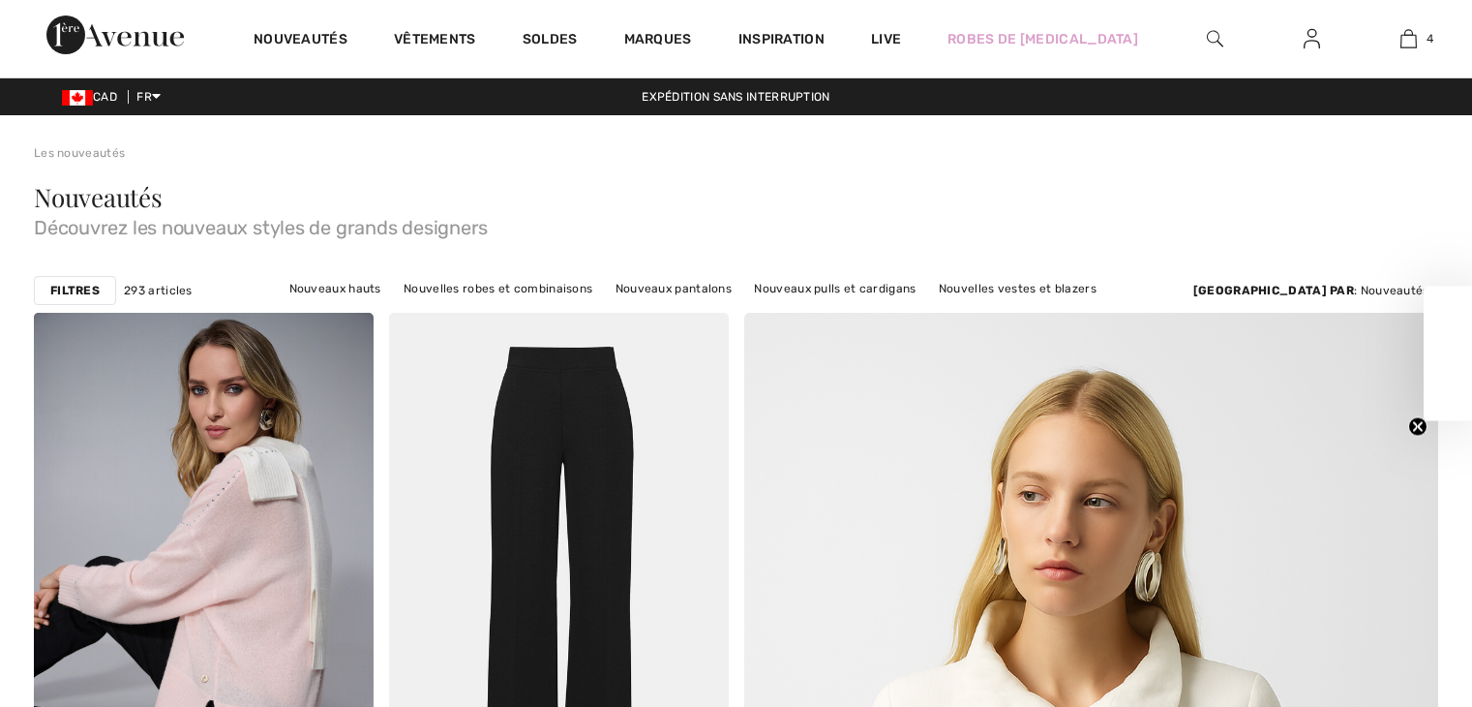
scroll to position [9197, 0]
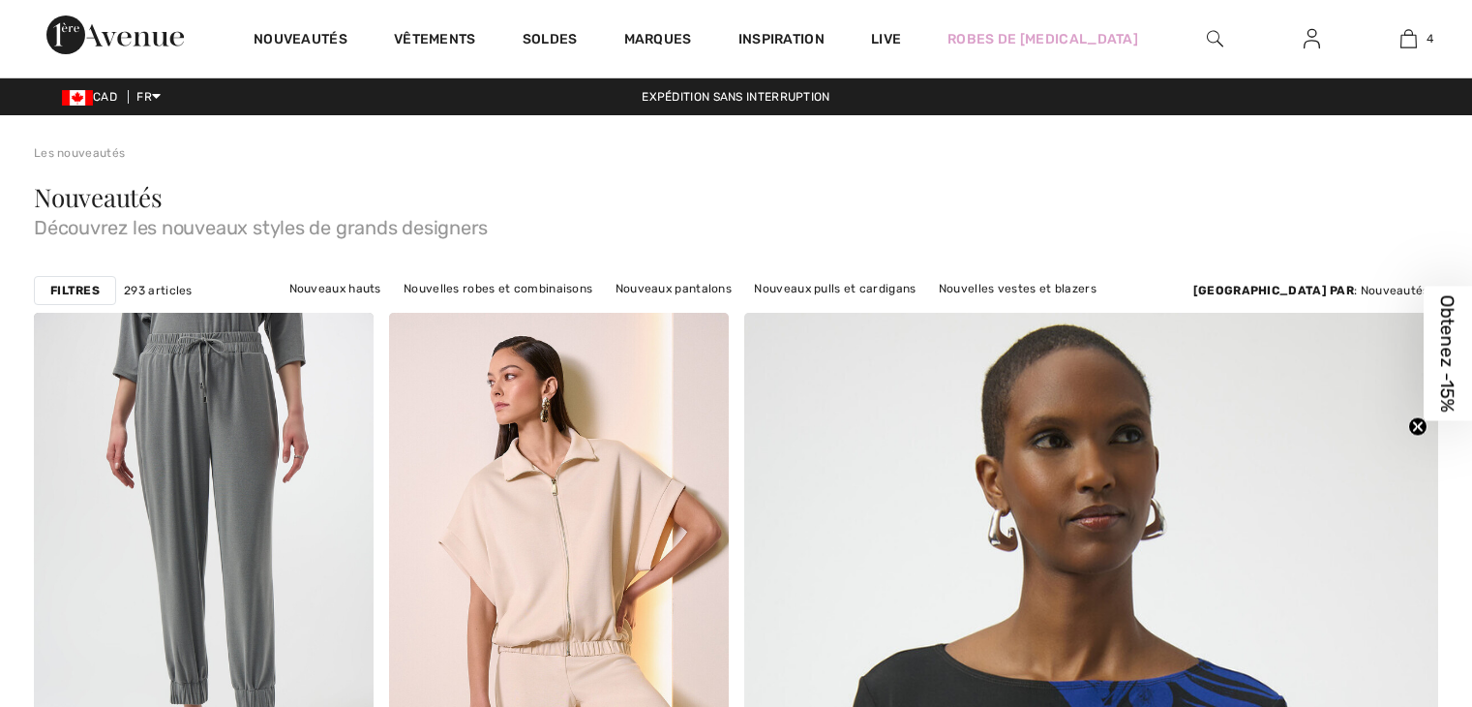
scroll to position [9197, 0]
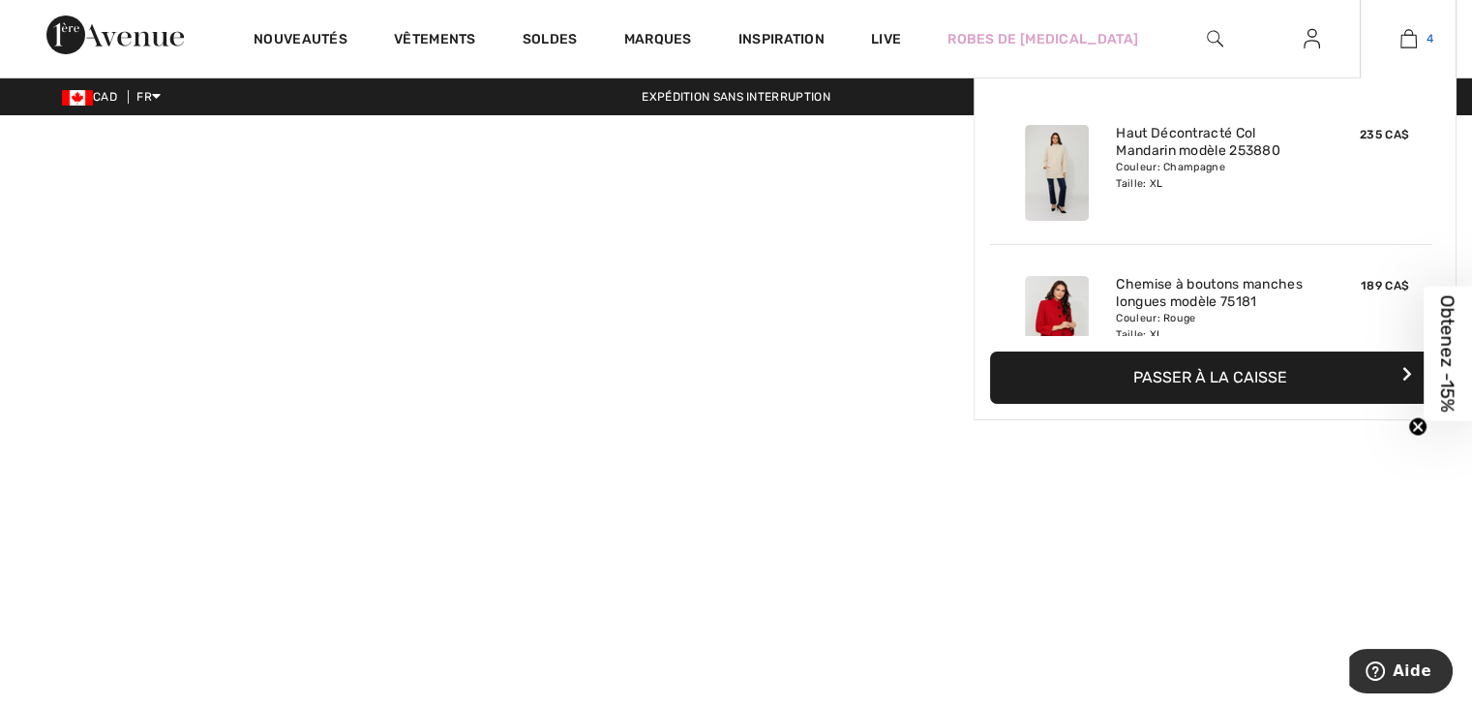
click at [1407, 36] on img at bounding box center [1409, 38] width 16 height 23
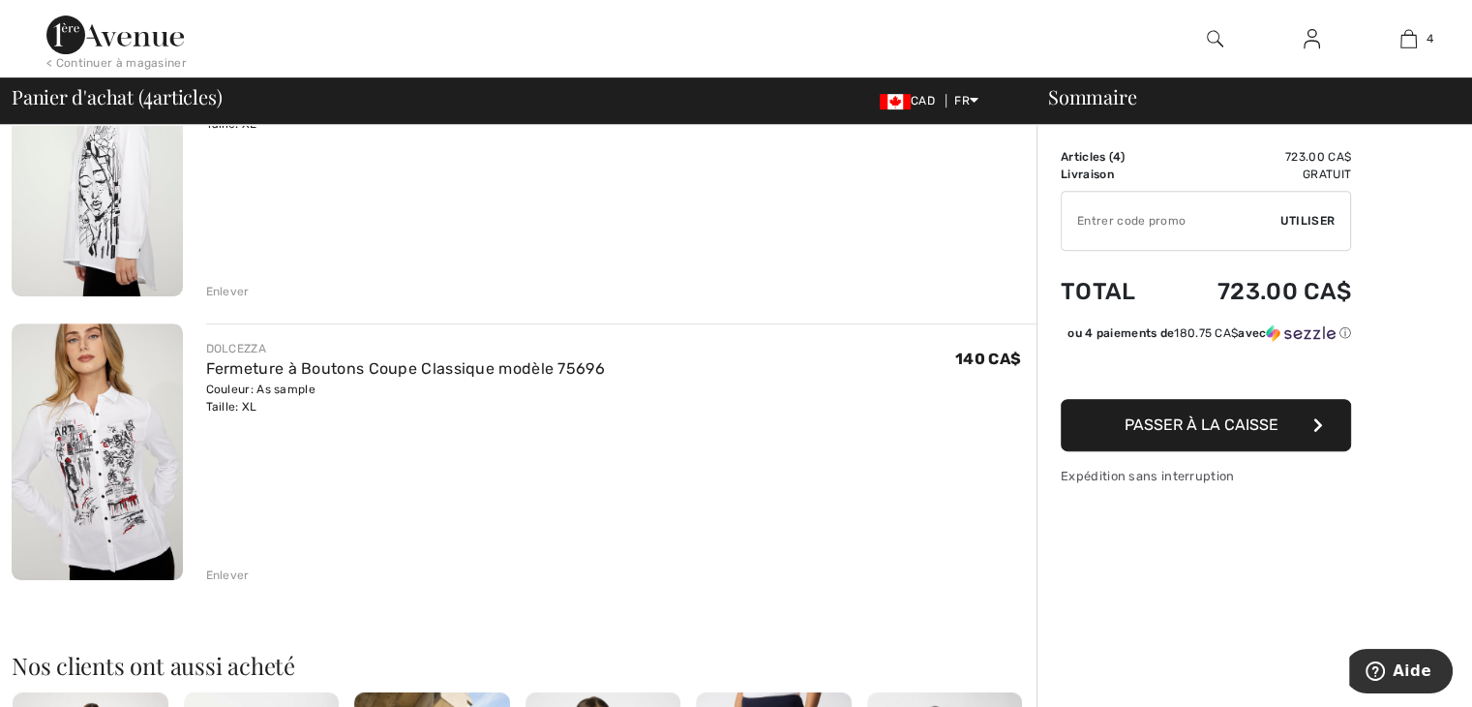
scroll to position [871, 0]
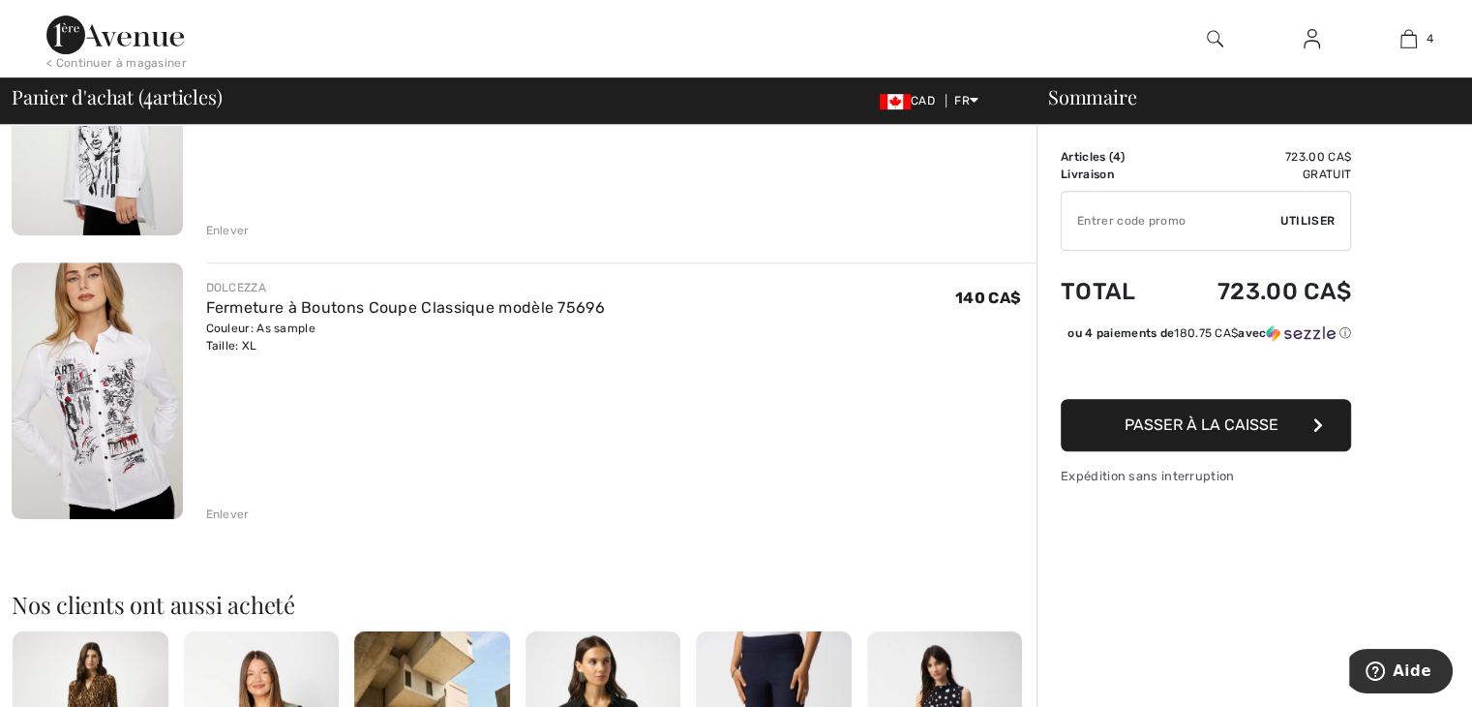
click at [228, 509] on div "Enlever" at bounding box center [228, 513] width 44 height 17
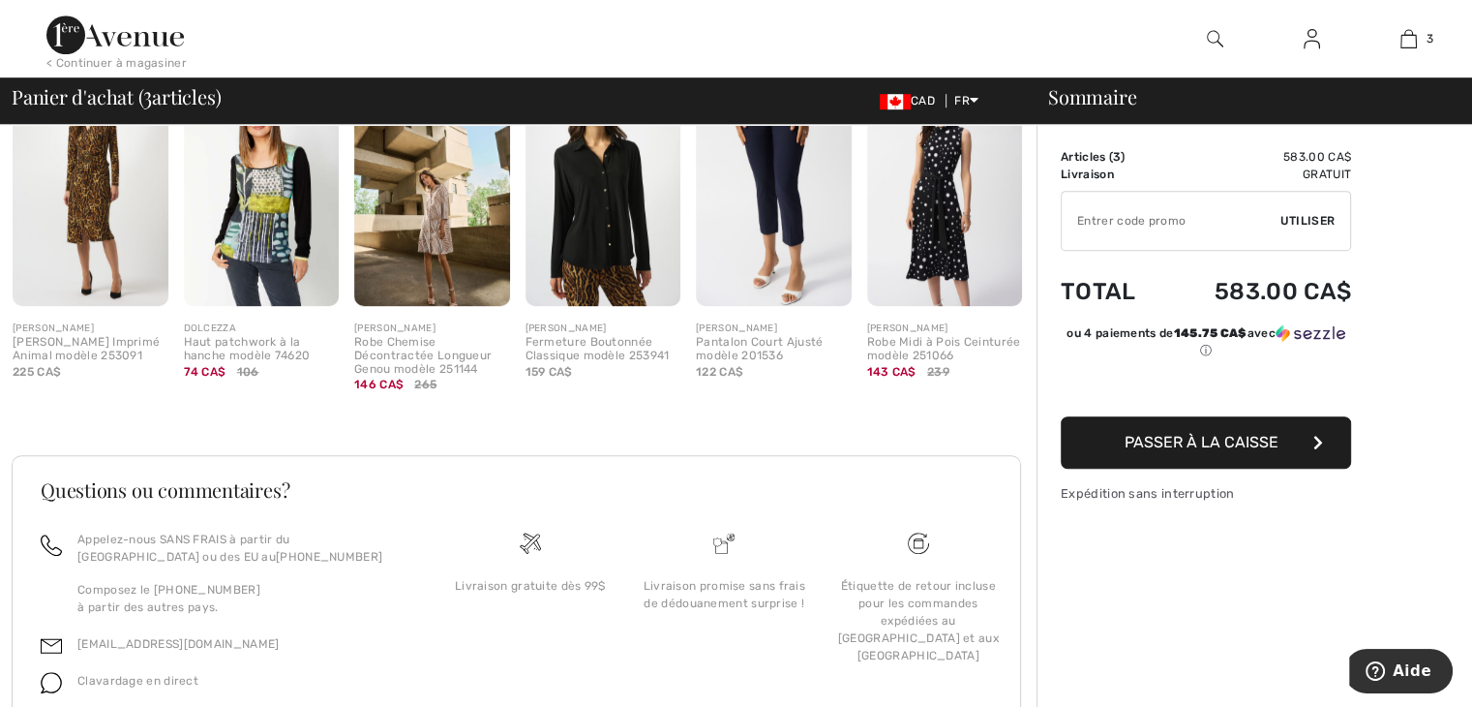
scroll to position [1232, 0]
